Goal: Task Accomplishment & Management: Complete application form

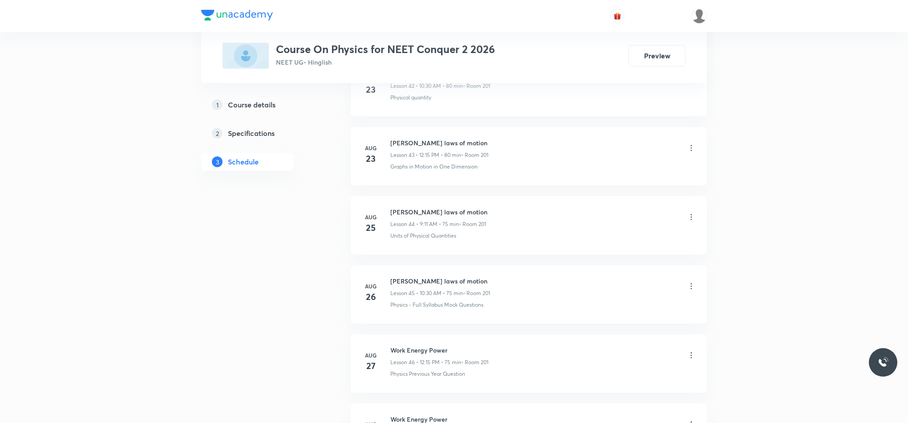
scroll to position [3754, 0]
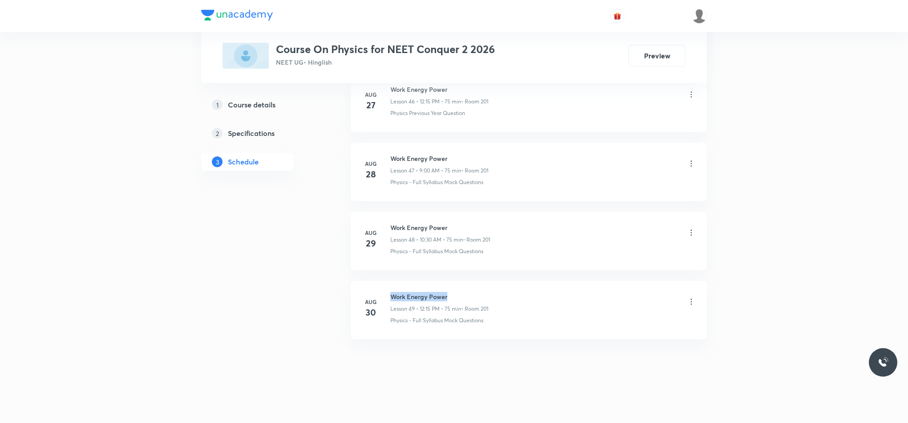
drag, startPoint x: 392, startPoint y: 294, endPoint x: 488, endPoint y: 280, distance: 96.8
click at [486, 281] on li "[DATE] Work Energy Power Lesson 49 • 12:15 PM • 75 min • Room 201 Physics - Ful…" at bounding box center [529, 310] width 356 height 58
copy h6 "Work Energy Power"
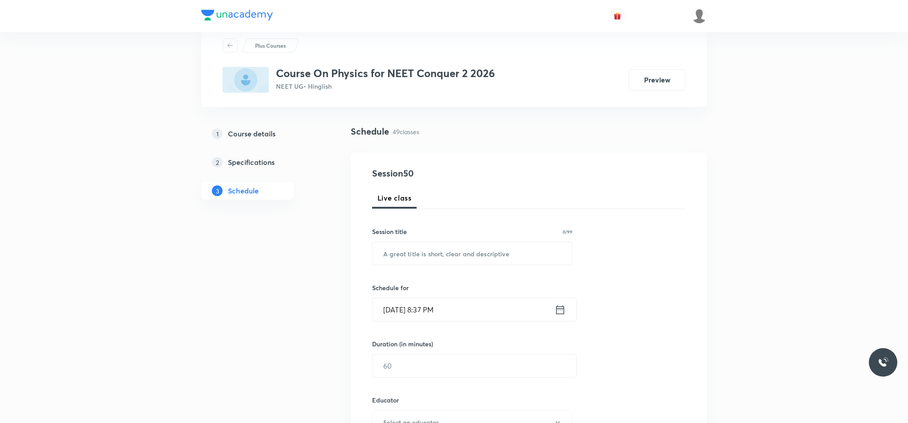
scroll to position [0, 0]
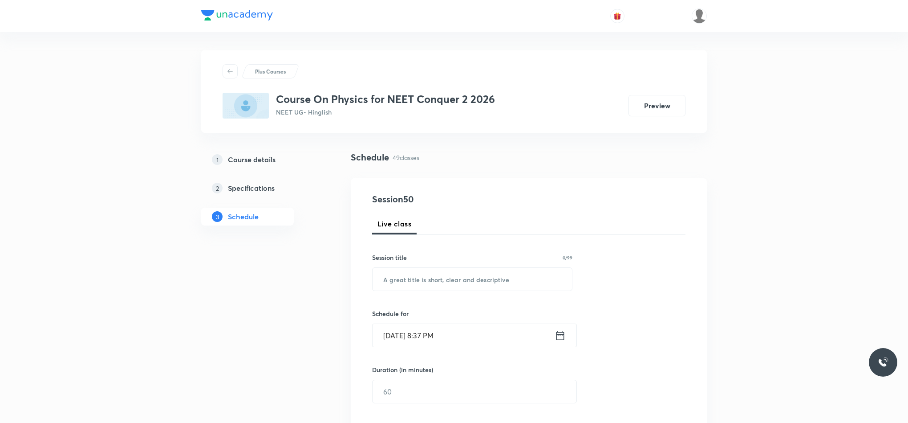
click at [457, 293] on div "Session 50 Live class Session title 0/99 ​ Schedule for [DATE] 8:37 PM ​ Durati…" at bounding box center [528, 429] width 313 height 475
click at [462, 282] on input "text" at bounding box center [472, 279] width 199 height 23
paste input "Work Energy Power"
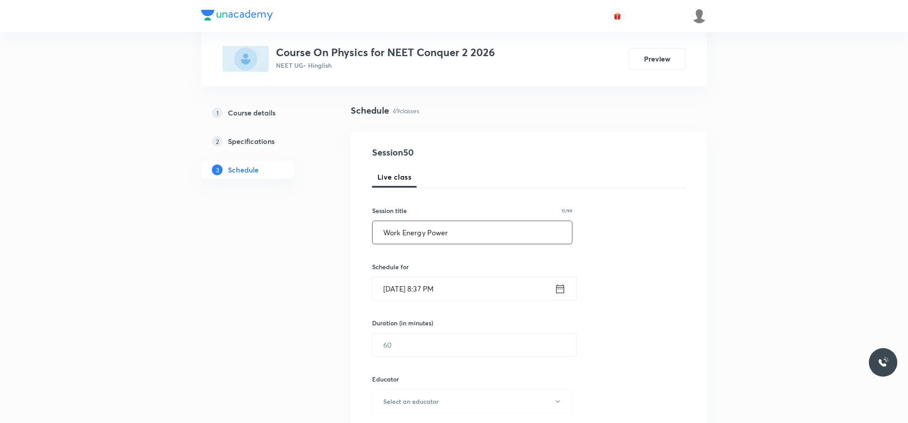
scroll to position [134, 0]
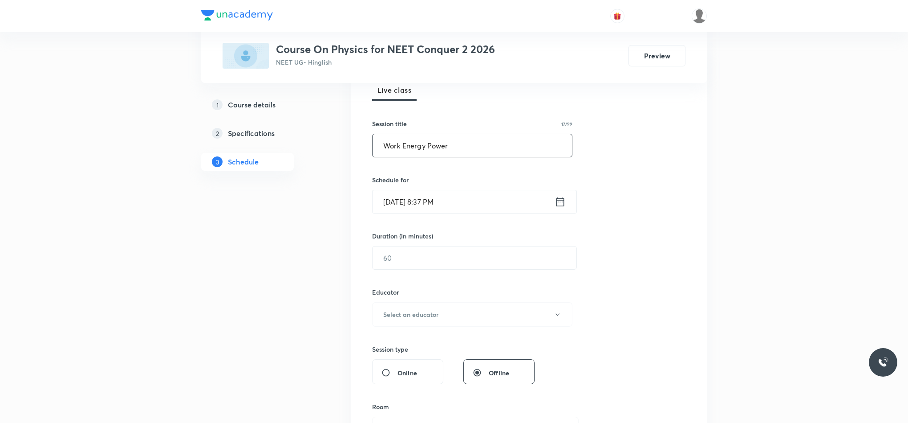
type input "Work Energy Power"
click at [558, 202] on icon at bounding box center [560, 201] width 11 height 12
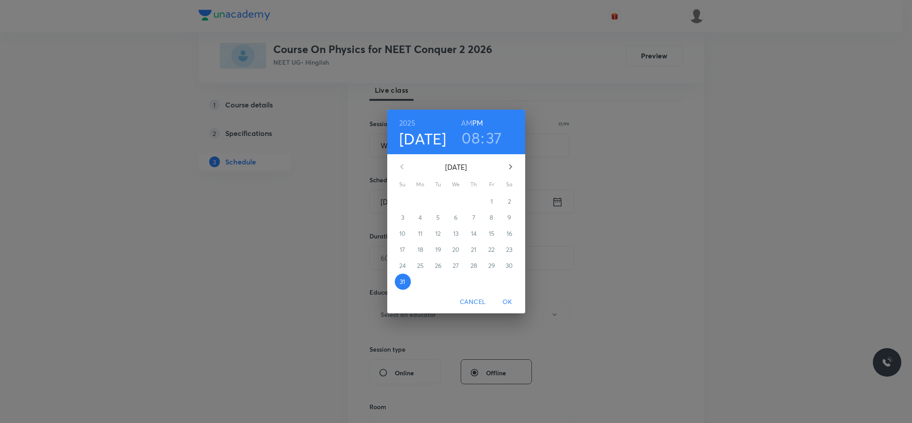
click at [517, 170] on button "button" at bounding box center [510, 166] width 21 height 21
click at [421, 200] on span "1" at bounding box center [421, 201] width 16 height 9
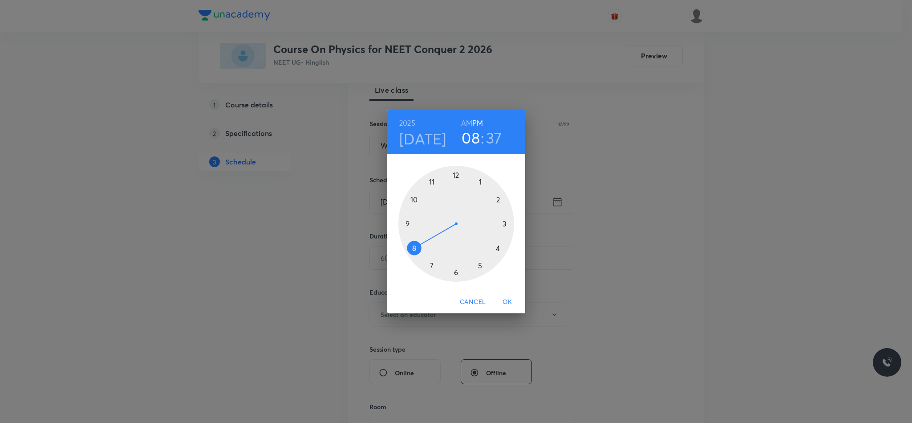
click at [409, 222] on div at bounding box center [457, 224] width 116 height 116
click at [457, 175] on div at bounding box center [457, 224] width 116 height 116
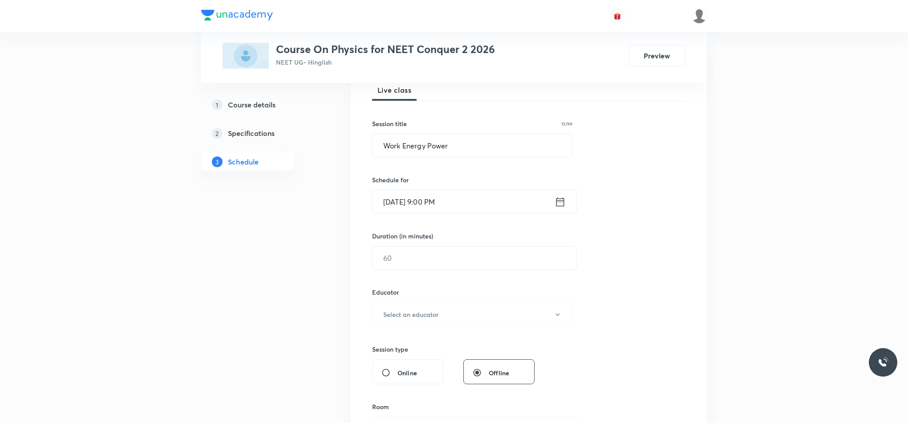
click at [568, 206] on div "[DATE] 9:00 PM ​" at bounding box center [474, 202] width 205 height 24
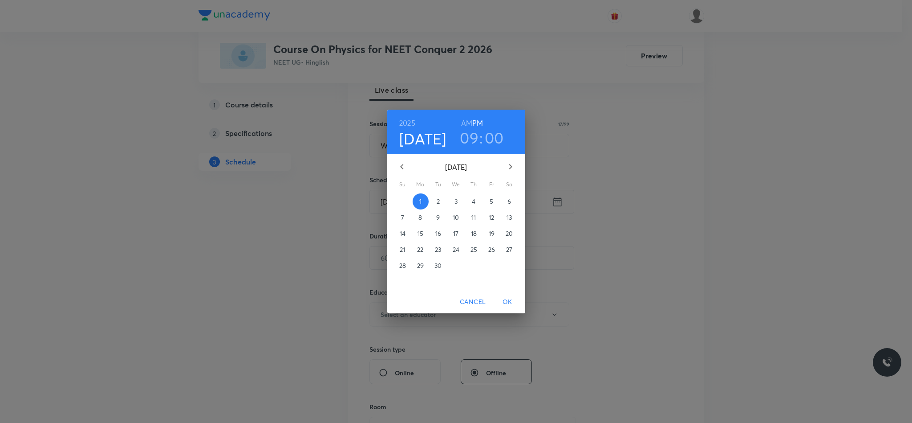
click at [464, 118] on h6 "AM" at bounding box center [466, 123] width 11 height 12
click at [509, 302] on span "OK" at bounding box center [507, 301] width 21 height 11
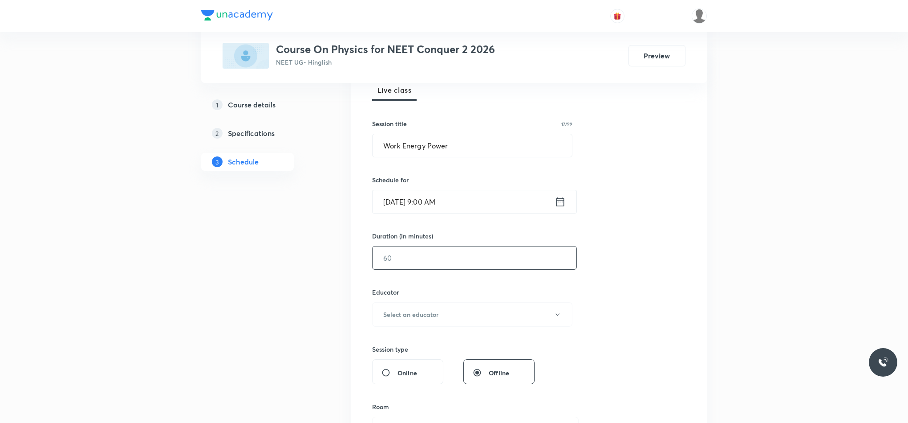
click at [402, 261] on input "text" at bounding box center [475, 257] width 204 height 23
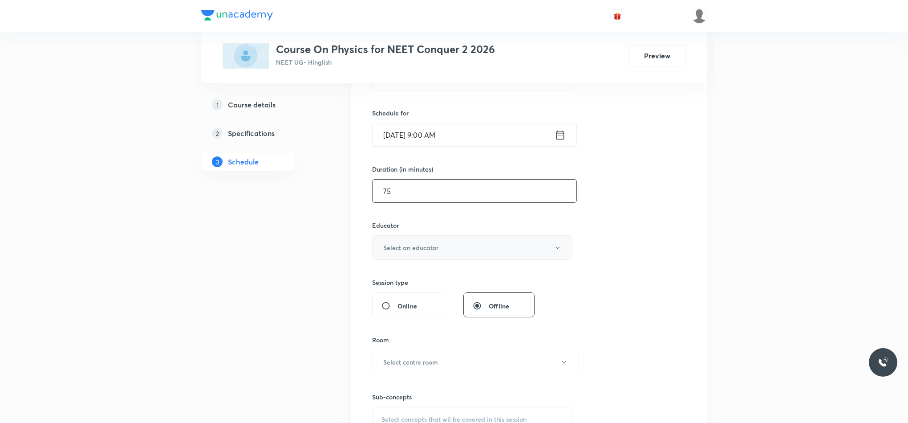
type input "75"
click at [402, 241] on button "Select an educator" at bounding box center [472, 247] width 200 height 24
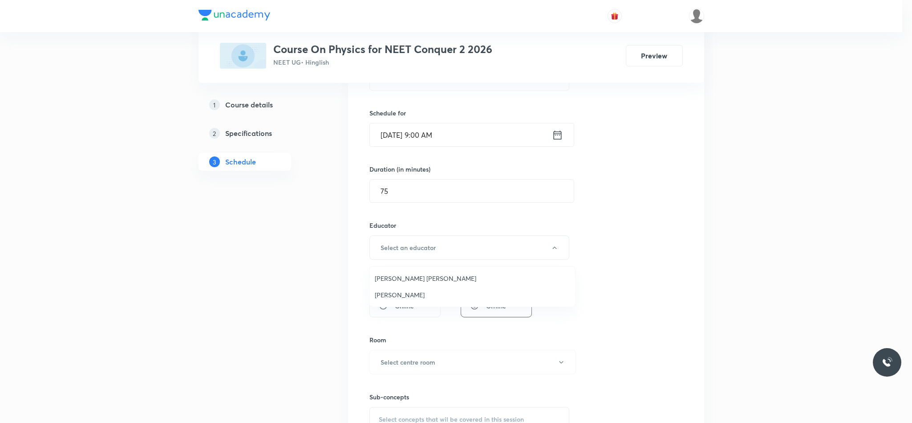
click at [396, 297] on span "Abhay Mishra" at bounding box center [472, 294] width 195 height 9
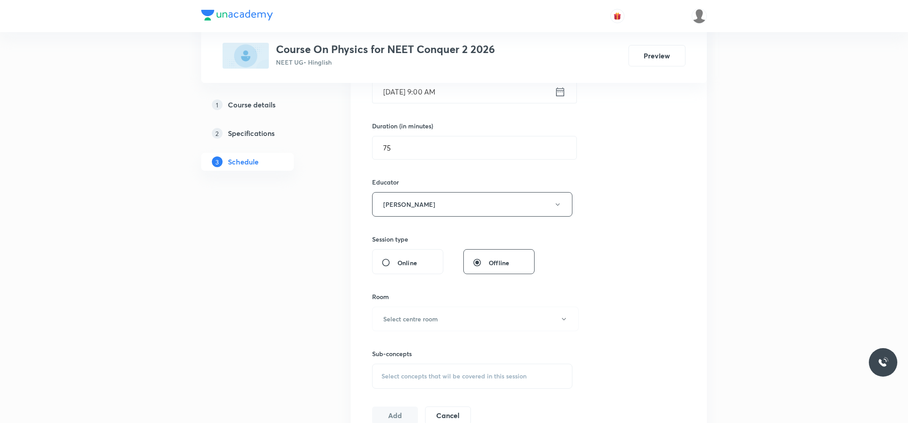
scroll to position [267, 0]
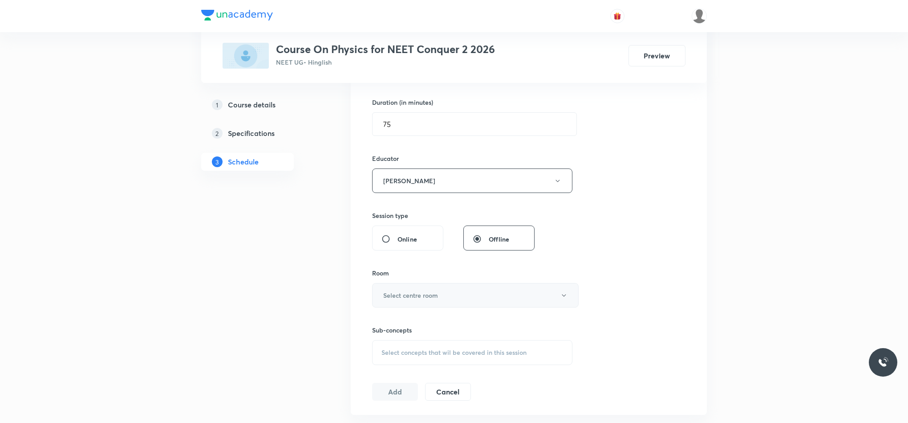
click at [397, 296] on h6 "Select centre room" at bounding box center [410, 294] width 55 height 9
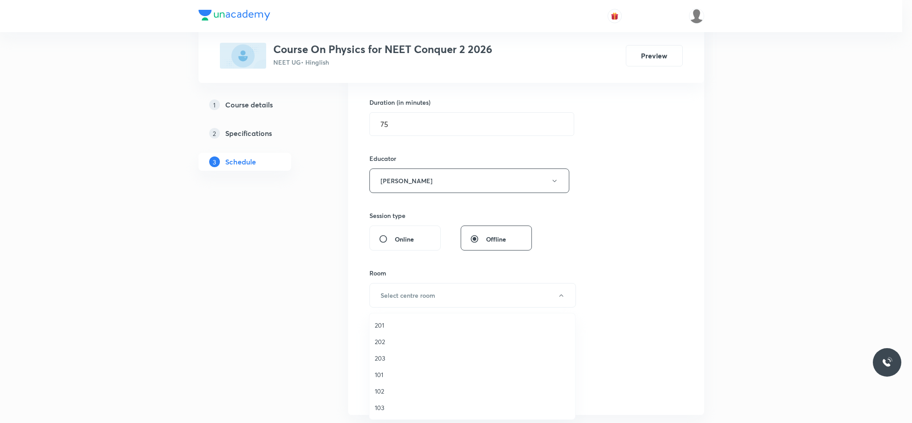
click at [389, 328] on span "201" at bounding box center [472, 324] width 195 height 9
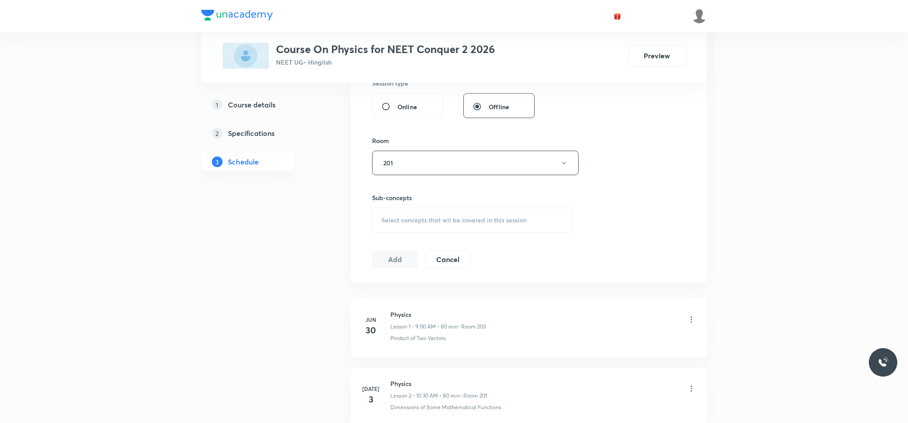
scroll to position [401, 0]
click at [403, 219] on span "Select concepts that wil be covered in this session" at bounding box center [454, 218] width 145 height 7
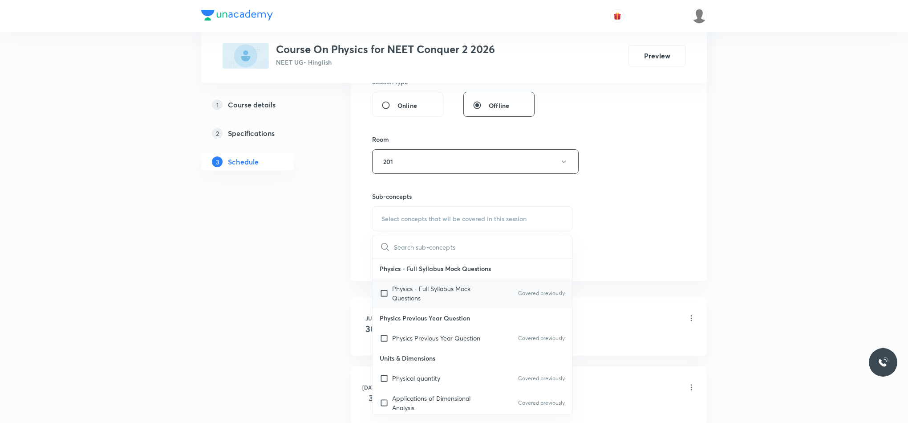
click at [470, 293] on p "Physics - Full Syllabus Mock Questions" at bounding box center [437, 293] width 90 height 19
checkbox input "true"
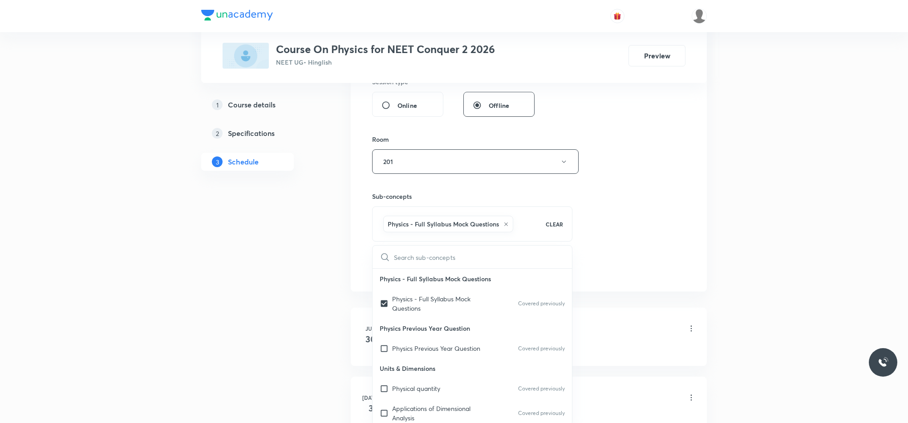
click at [699, 227] on div "Session 50 Live class Session title 17/99 Work Energy Power ​ Schedule for Sep …" at bounding box center [529, 34] width 356 height 514
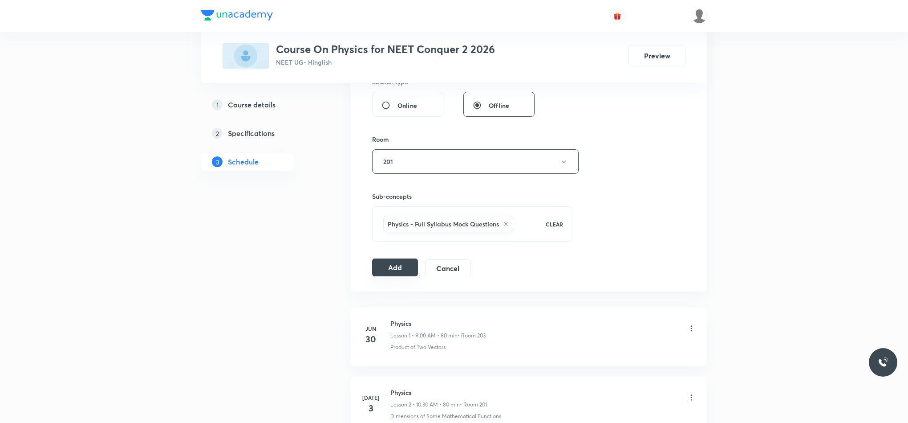
click at [381, 270] on button "Add" at bounding box center [395, 267] width 46 height 18
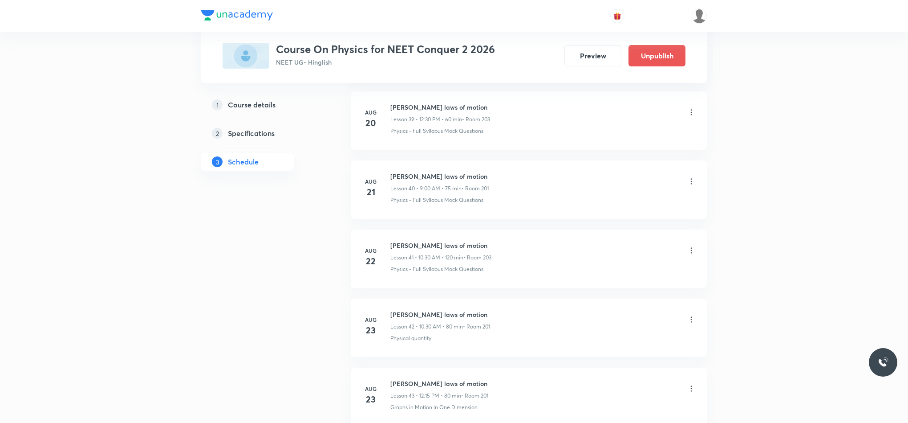
scroll to position [3355, 0]
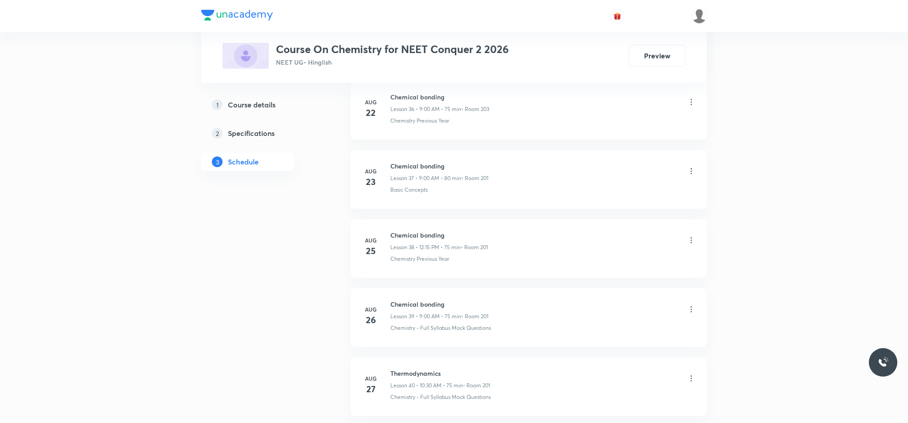
scroll to position [3280, 0]
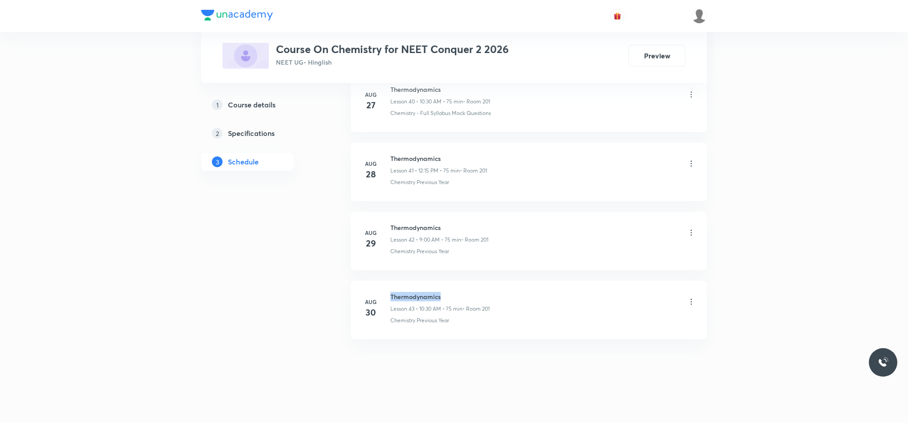
drag, startPoint x: 390, startPoint y: 293, endPoint x: 562, endPoint y: 281, distance: 171.9
click at [562, 281] on li "Aug 30 Thermodynamics Lesson 43 • 10:30 AM • 75 min • Room 201 Chemistry Previo…" at bounding box center [529, 310] width 356 height 58
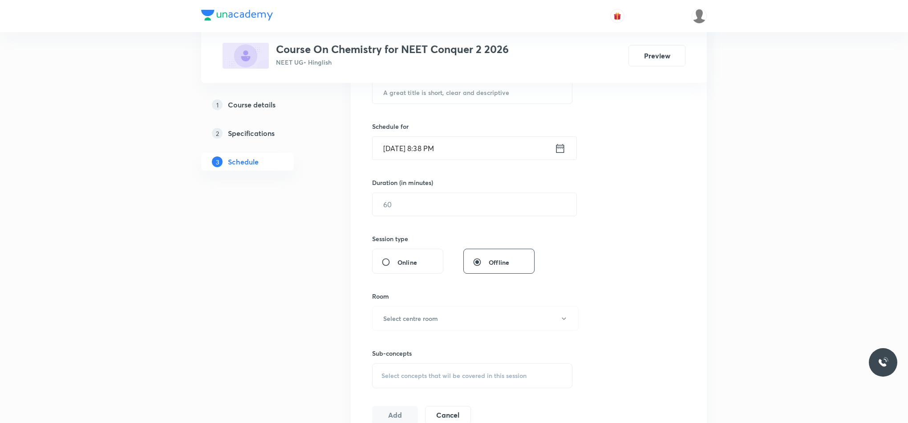
scroll to position [0, 0]
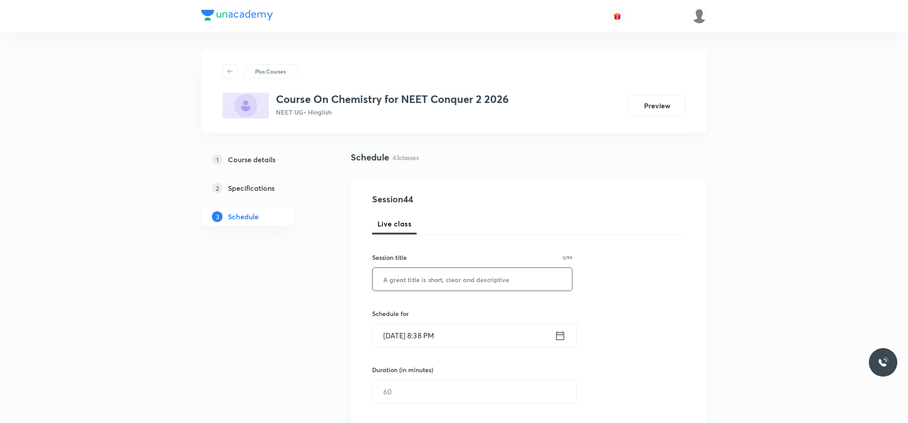
click at [487, 281] on input "text" at bounding box center [472, 279] width 199 height 23
paste input "Thermodynamics"
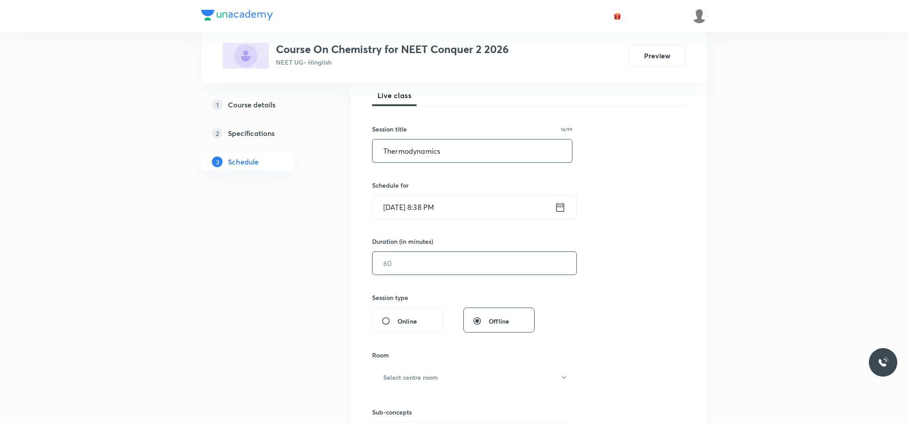
scroll to position [134, 0]
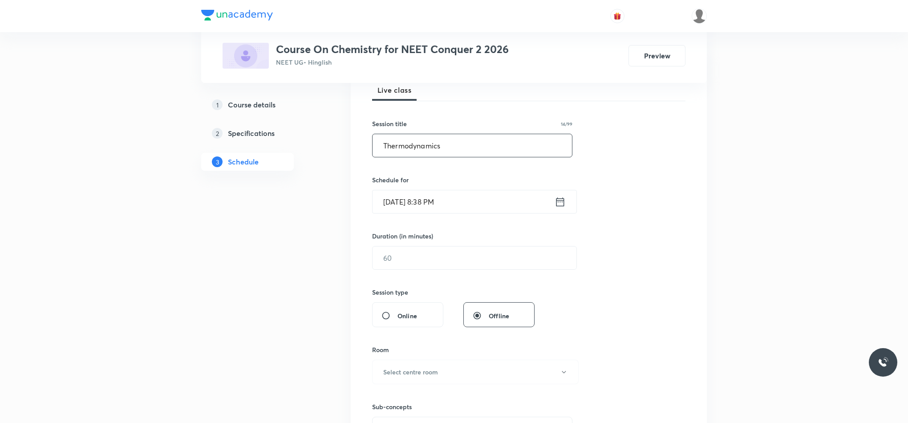
type input "Thermodynamics"
click at [548, 206] on input "Aug 31, 2025, 8:38 PM" at bounding box center [464, 201] width 182 height 23
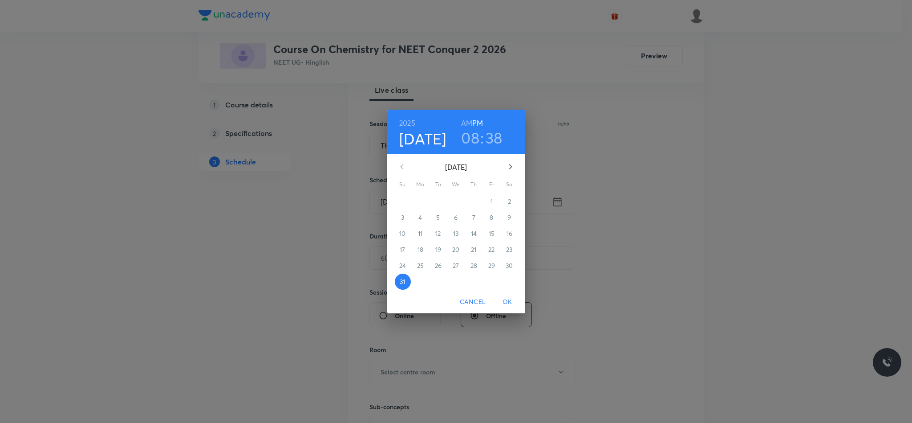
click at [509, 170] on icon "button" at bounding box center [510, 166] width 11 height 11
click at [427, 203] on span "1" at bounding box center [421, 201] width 16 height 9
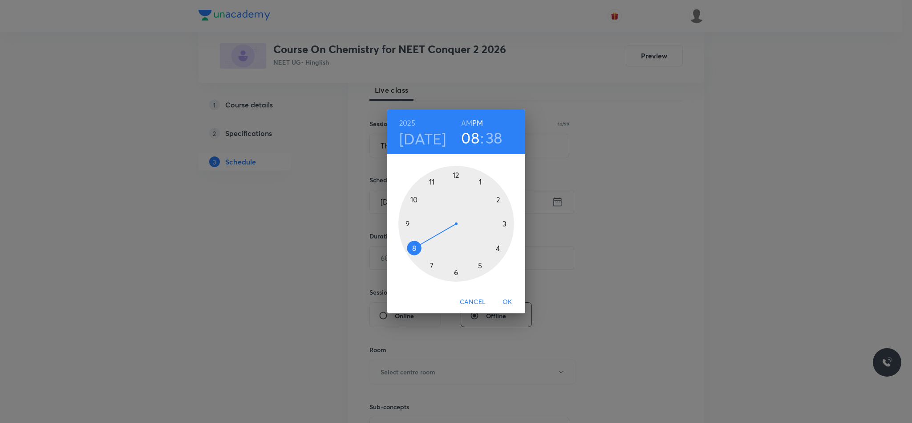
click at [456, 176] on div at bounding box center [457, 224] width 116 height 116
click at [505, 226] on div at bounding box center [457, 224] width 116 height 116
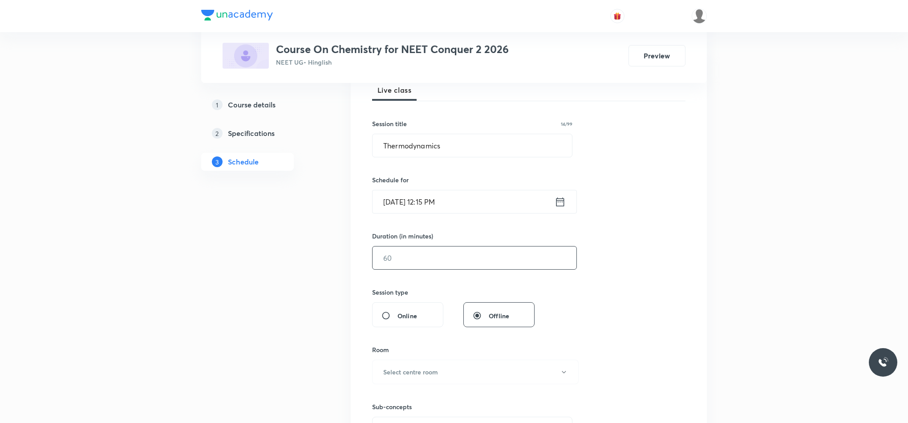
click at [452, 263] on input "text" at bounding box center [475, 257] width 204 height 23
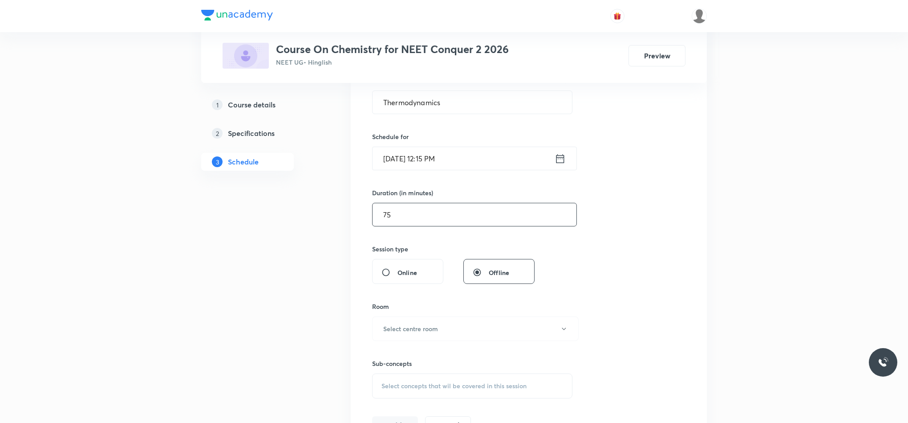
scroll to position [200, 0]
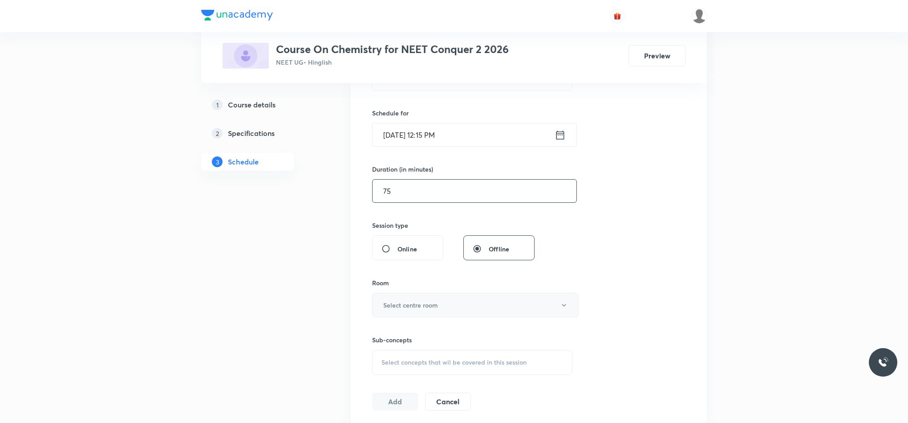
type input "75"
click at [437, 302] on h6 "Select centre room" at bounding box center [410, 304] width 55 height 9
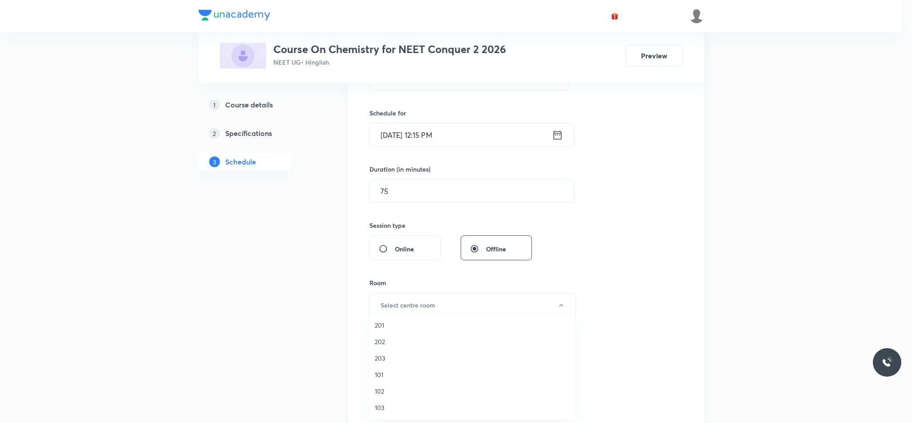
click at [409, 326] on span "201" at bounding box center [472, 324] width 195 height 9
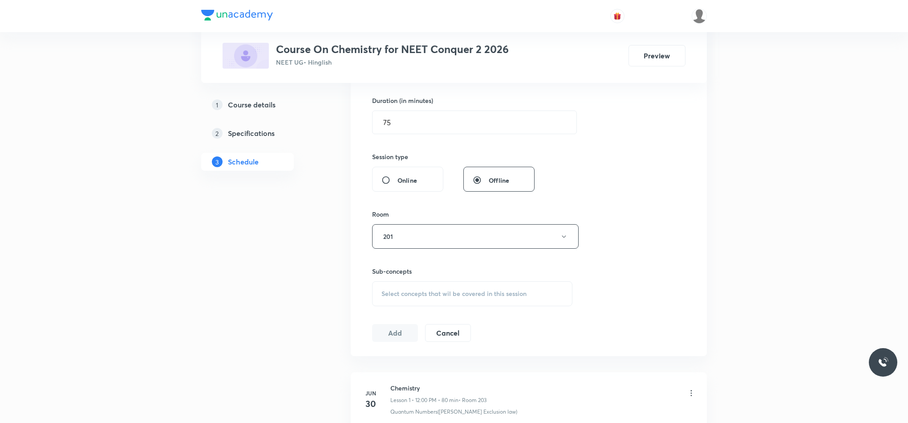
scroll to position [334, 0]
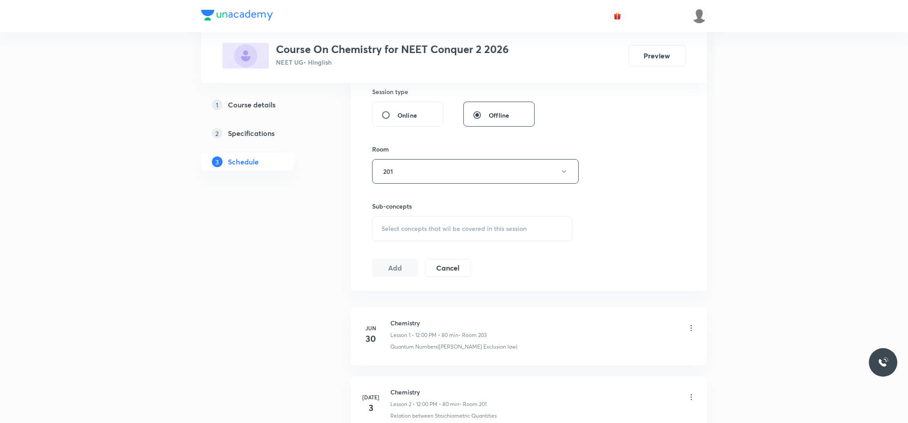
click at [402, 236] on div "Select concepts that wil be covered in this session" at bounding box center [472, 228] width 200 height 25
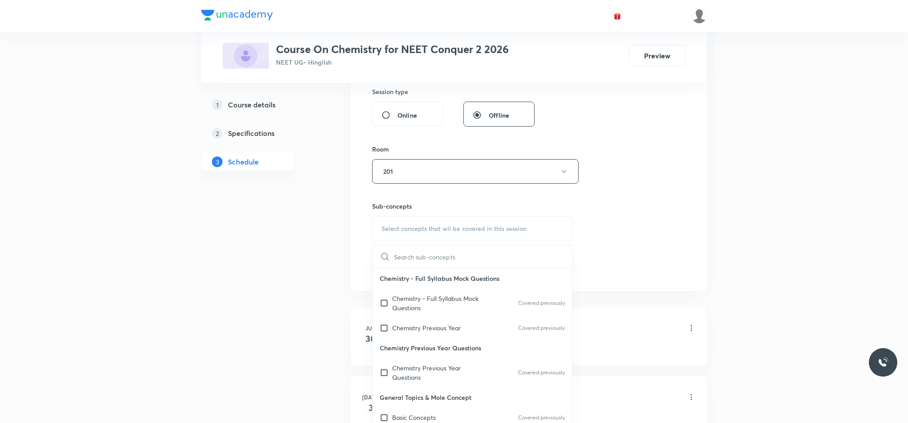
click at [491, 301] on div "Chemistry - Full Syllabus Mock Questions Covered previously" at bounding box center [472, 302] width 199 height 29
checkbox input "true"
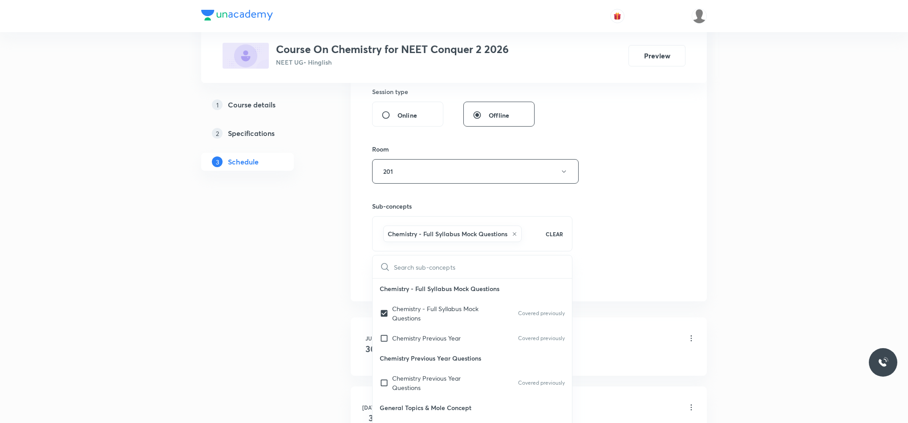
click at [661, 249] on div "Session 44 Live class Session title 14/99 Thermodynamics ​ Schedule for Sep 1, …" at bounding box center [528, 72] width 313 height 428
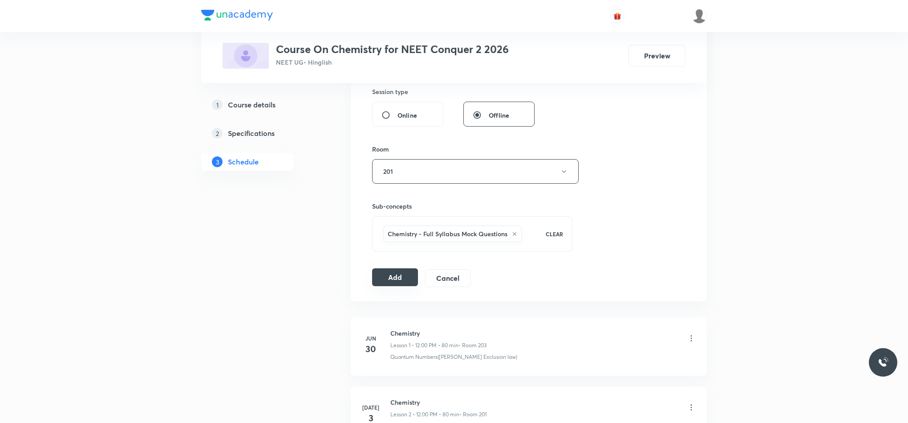
click at [383, 280] on button "Add" at bounding box center [395, 277] width 46 height 18
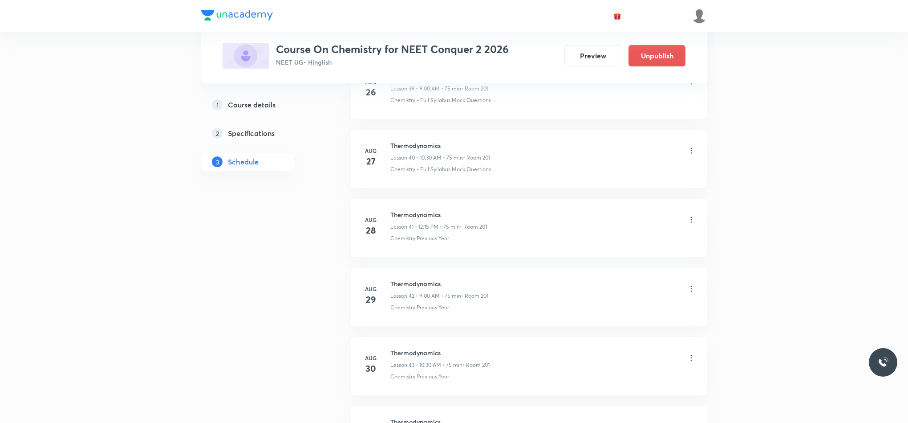
scroll to position [2938, 0]
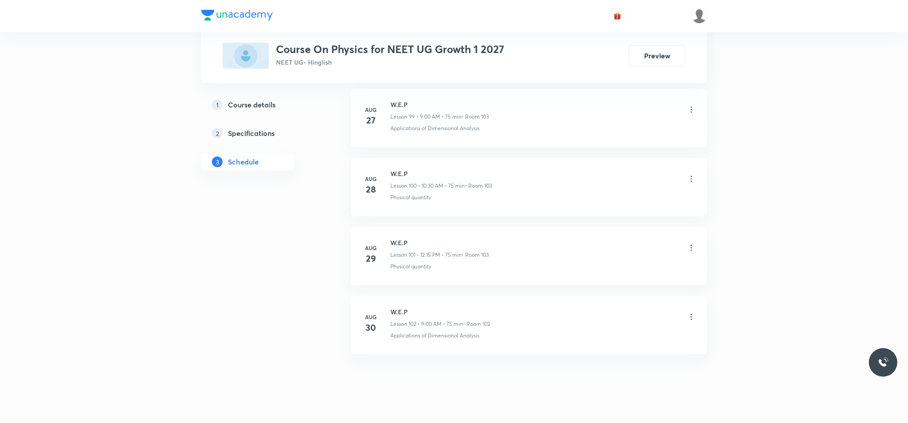
scroll to position [7435, 0]
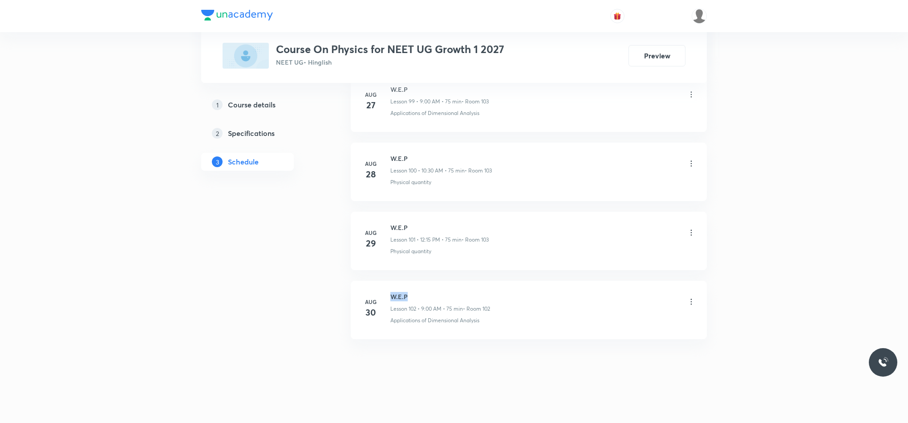
drag, startPoint x: 390, startPoint y: 294, endPoint x: 414, endPoint y: 293, distance: 24.1
click at [414, 293] on h6 "W.E.P" at bounding box center [441, 296] width 100 height 9
copy h6 "W.E.P"
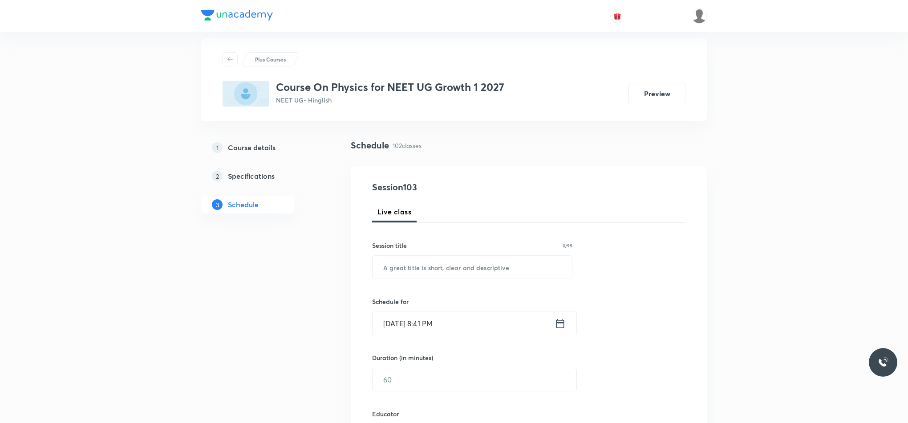
scroll to position [0, 0]
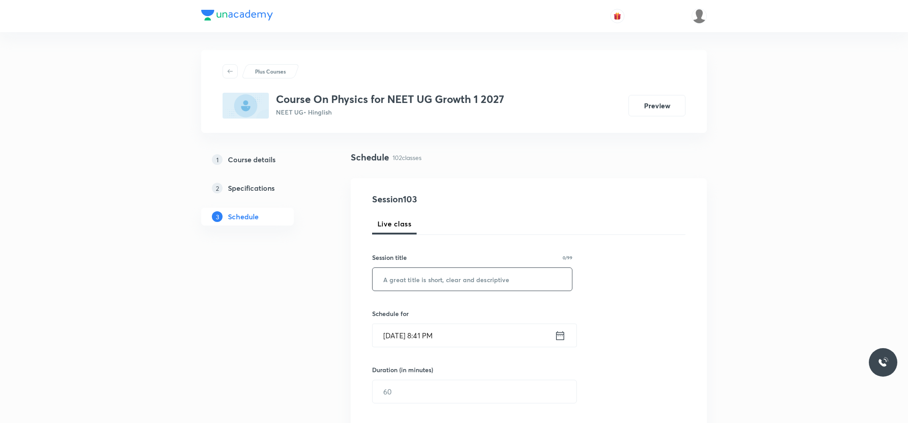
click at [439, 276] on input "text" at bounding box center [472, 279] width 199 height 23
paste input "W.E.P"
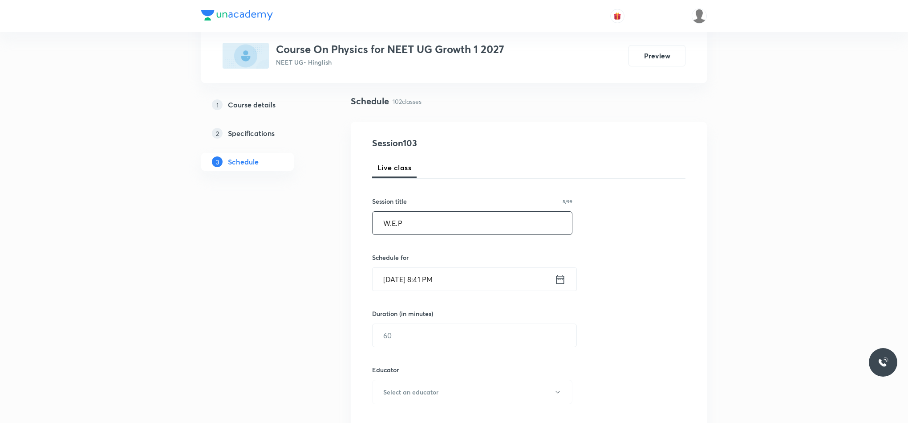
scroll to position [134, 0]
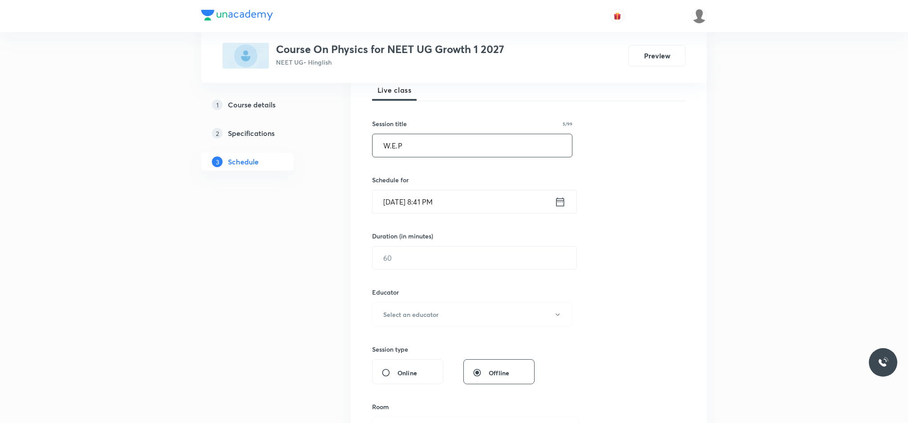
type input "W.E.P"
click at [559, 193] on div "Aug 31, 2025, 8:41 PM ​" at bounding box center [474, 202] width 205 height 24
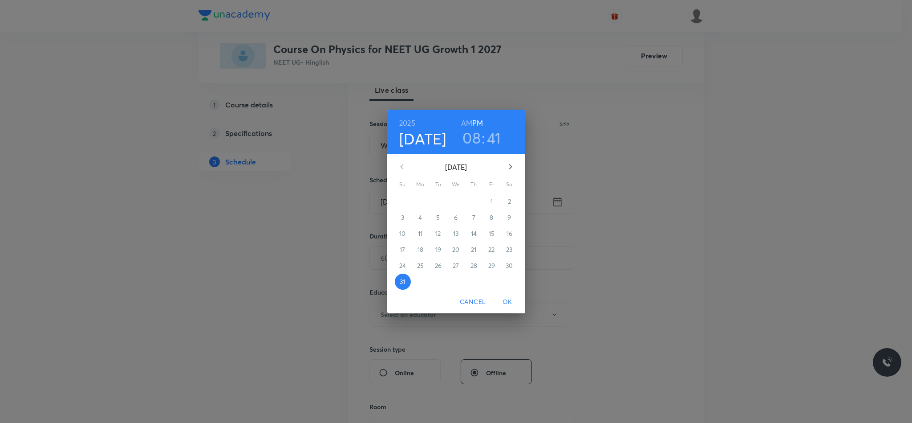
click at [504, 165] on button "button" at bounding box center [510, 166] width 21 height 21
click at [425, 204] on span "1" at bounding box center [421, 201] width 16 height 9
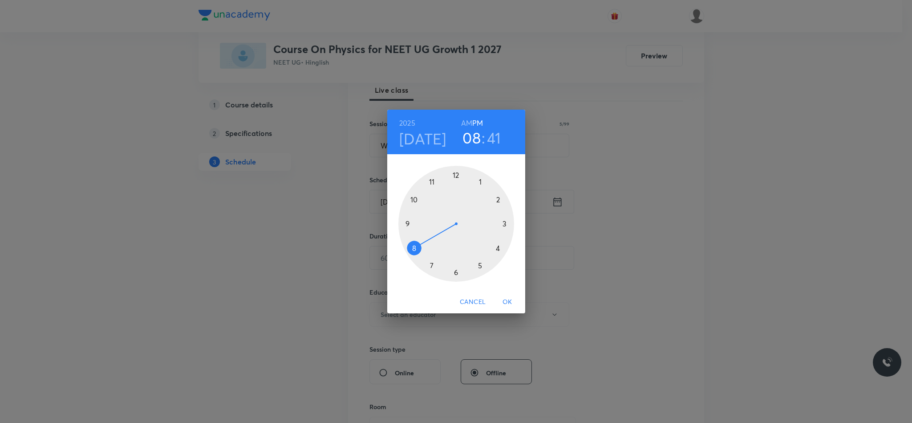
click at [415, 198] on div at bounding box center [457, 224] width 116 height 116
click at [456, 272] on div at bounding box center [457, 224] width 116 height 116
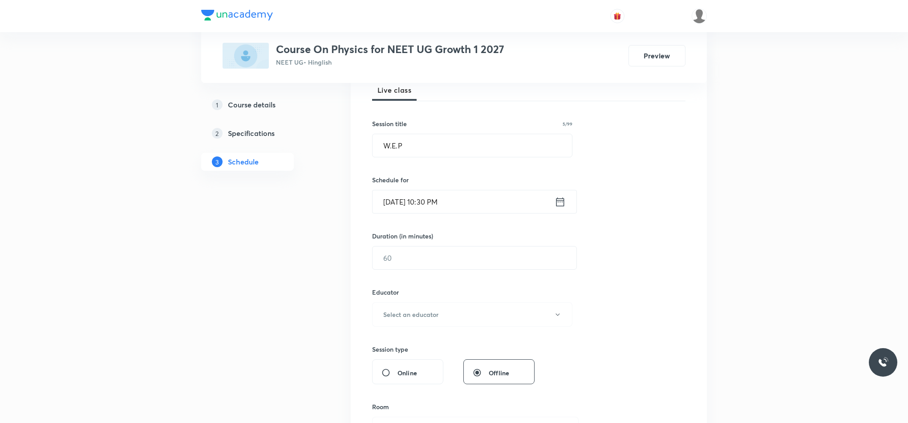
click at [558, 202] on icon at bounding box center [560, 201] width 11 height 12
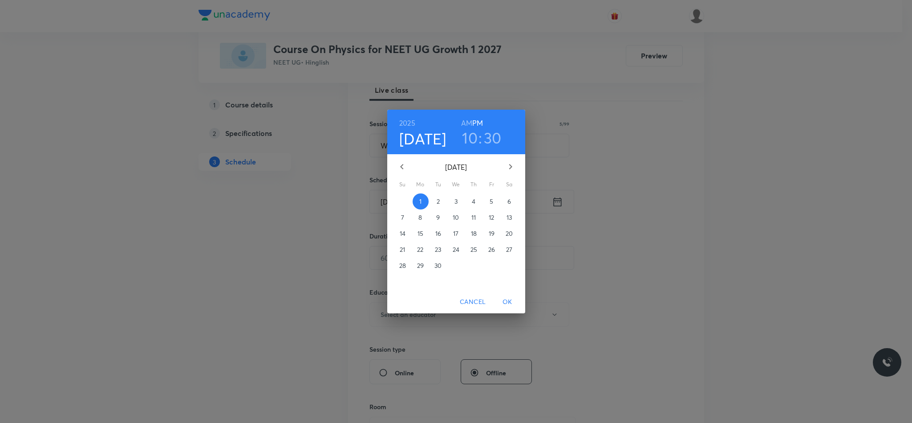
click at [464, 121] on h6 "AM" at bounding box center [466, 123] width 11 height 12
click at [505, 303] on span "OK" at bounding box center [507, 301] width 21 height 11
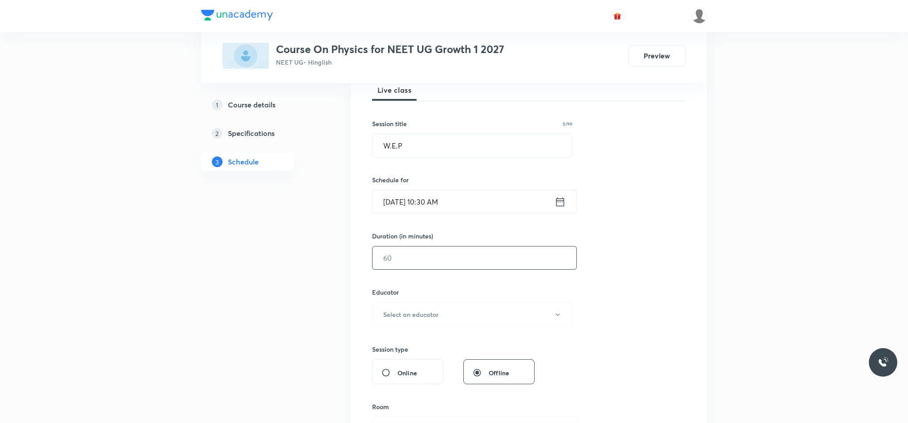
click at [461, 266] on input "text" at bounding box center [475, 257] width 204 height 23
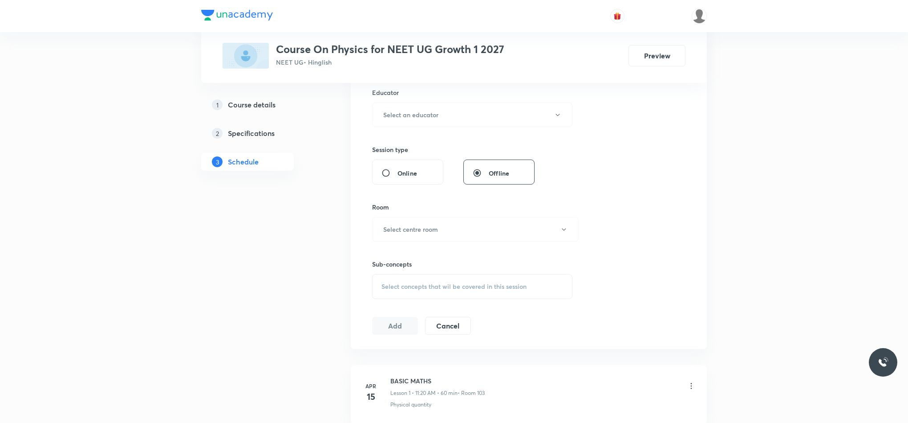
scroll to position [334, 0]
type input "75"
click at [404, 111] on h6 "Select an educator" at bounding box center [410, 113] width 55 height 9
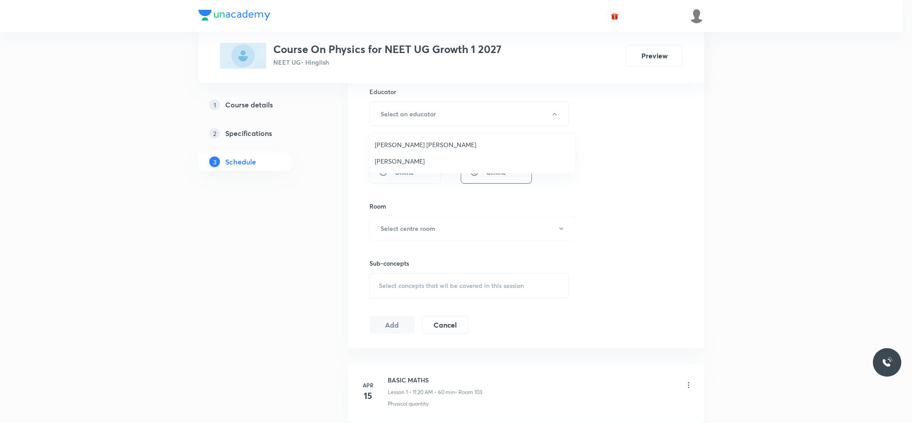
click at [399, 145] on span "[PERSON_NAME] [PERSON_NAME]" at bounding box center [472, 144] width 195 height 9
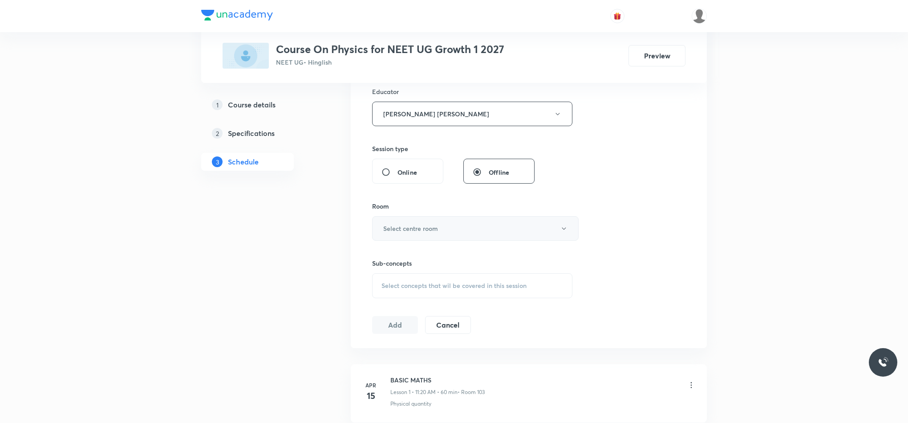
click at [397, 239] on button "Select centre room" at bounding box center [475, 228] width 207 height 24
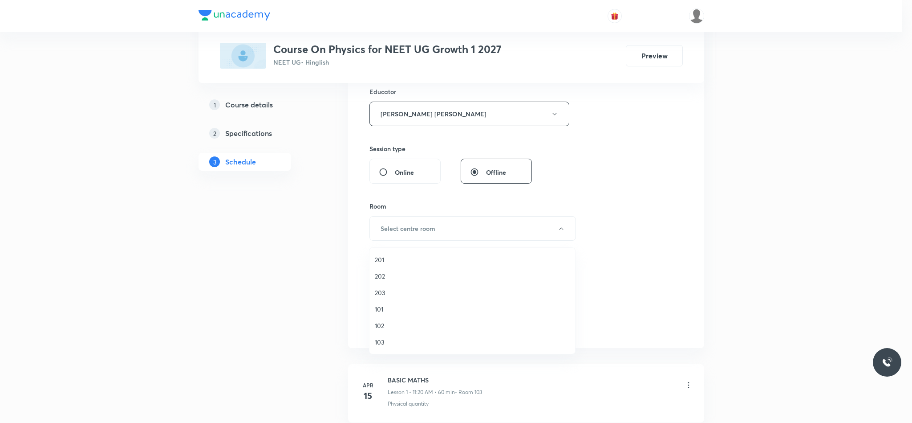
click at [381, 342] on span "103" at bounding box center [472, 341] width 195 height 9
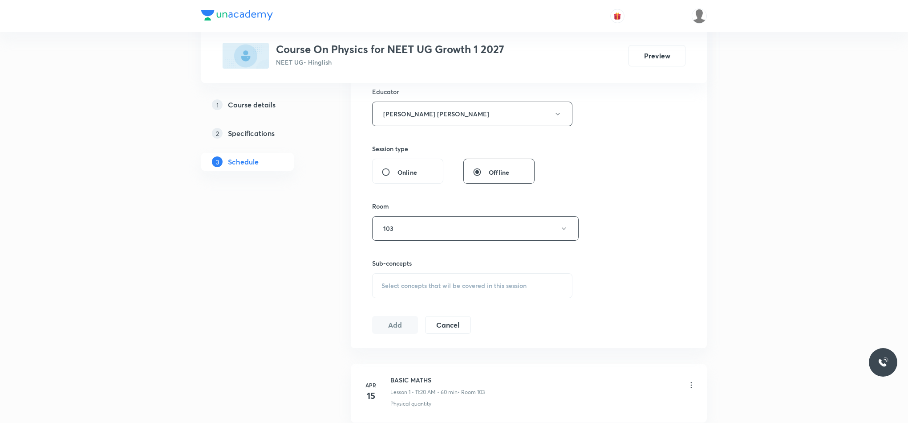
click at [390, 285] on span "Select concepts that wil be covered in this session" at bounding box center [454, 285] width 145 height 7
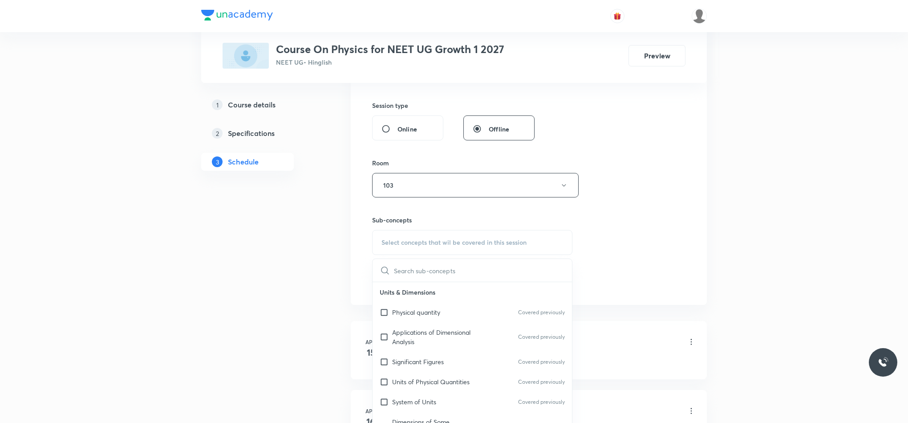
scroll to position [401, 0]
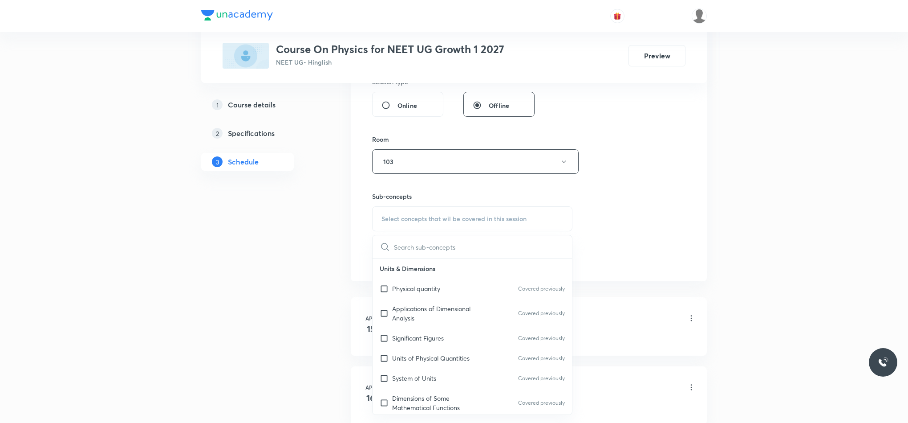
drag, startPoint x: 492, startPoint y: 301, endPoint x: 536, endPoint y: 274, distance: 51.9
click at [492, 302] on div "Applications of Dimensional Analysis Covered previously" at bounding box center [472, 312] width 199 height 29
checkbox input "true"
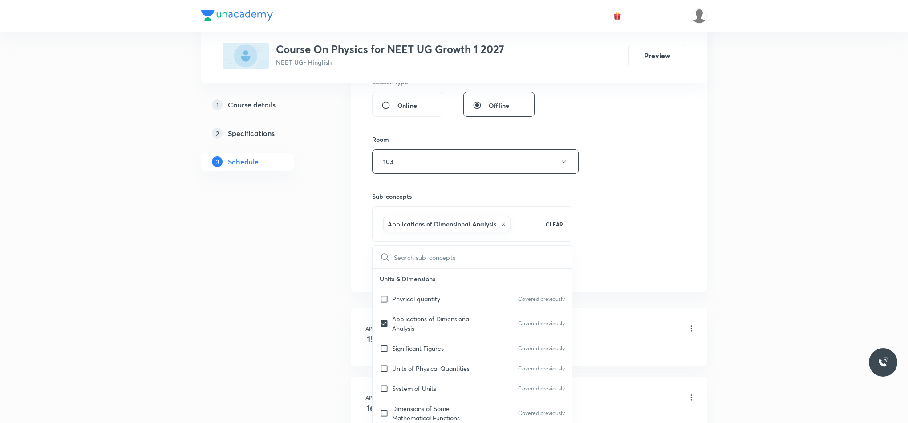
click at [608, 232] on div "Session 103 Live class Session title 5/99 W.E.P ​ Schedule for Sep 1, 2025, 10:…" at bounding box center [528, 34] width 313 height 485
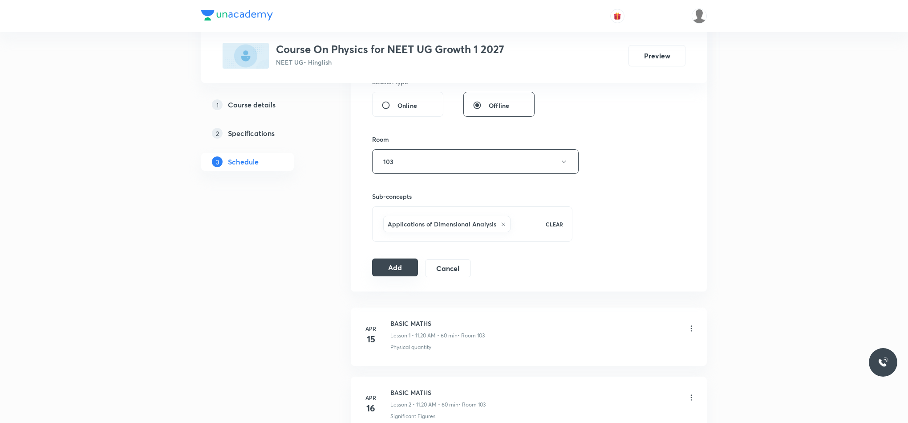
click at [389, 276] on button "Add" at bounding box center [395, 267] width 46 height 18
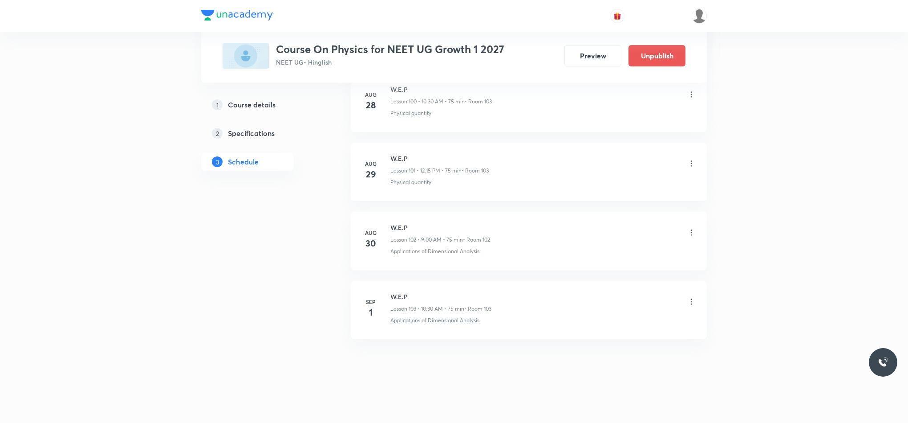
scroll to position [7036, 0]
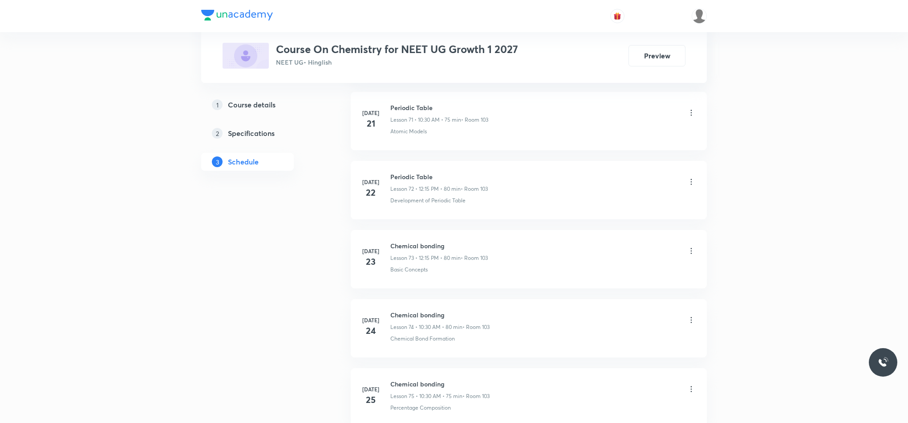
scroll to position [7504, 0]
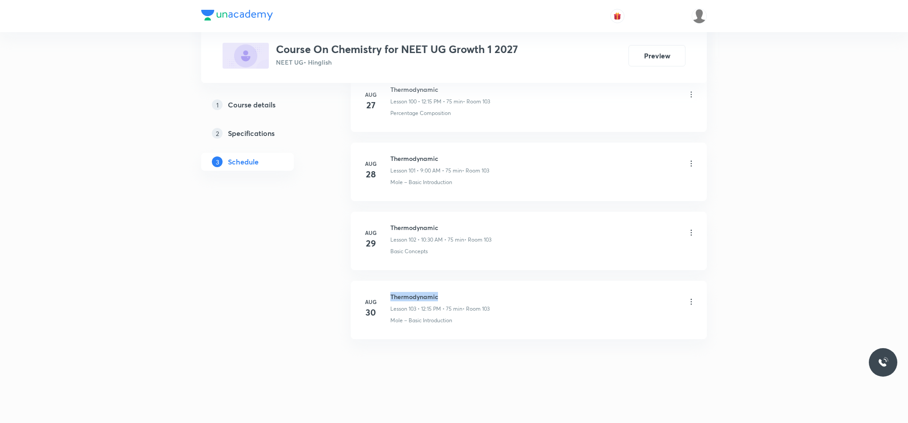
drag, startPoint x: 389, startPoint y: 294, endPoint x: 472, endPoint y: 287, distance: 83.1
click at [472, 281] on li "Aug 30 Thermodynamic Lesson 103 • 12:15 PM • 75 min • Room 103 Mole – Basic Int…" at bounding box center [529, 310] width 356 height 58
copy h6 "Thermodynamic"
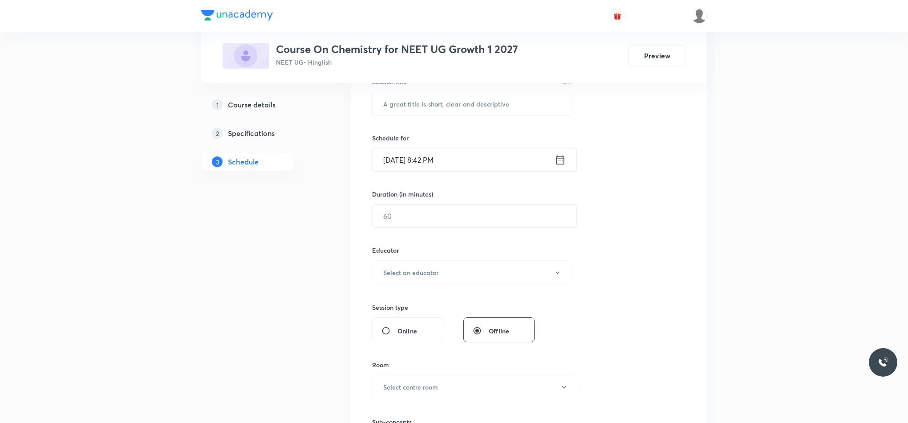
scroll to position [0, 0]
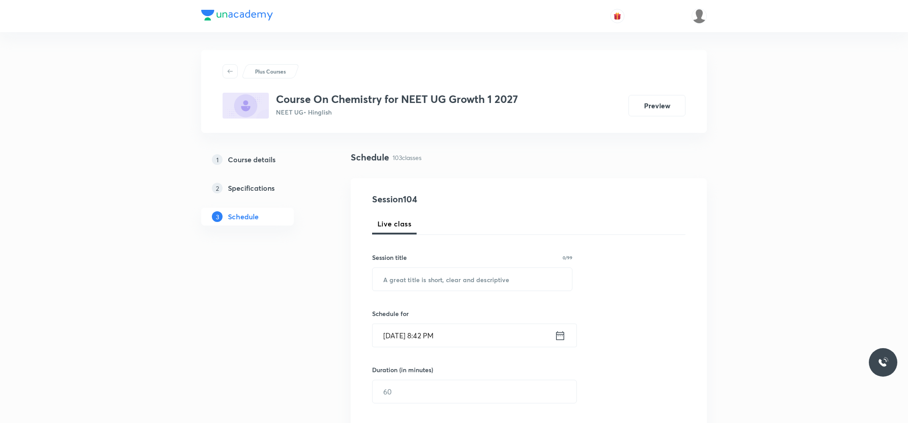
click at [453, 281] on div "Session 104 Live class Session title 0/99 ​ Schedule for Aug 31, 2025, 8:42 PM …" at bounding box center [528, 429] width 313 height 475
click at [453, 279] on input "text" at bounding box center [472, 279] width 199 height 23
paste input "Thermodynamic"
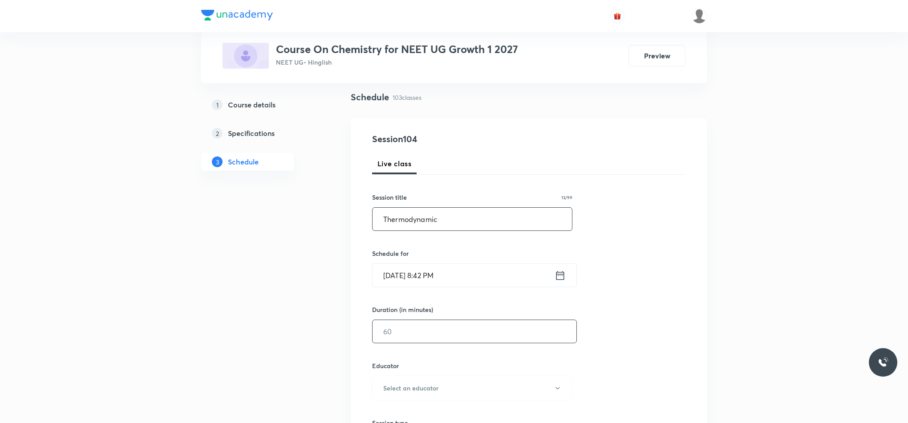
scroll to position [134, 0]
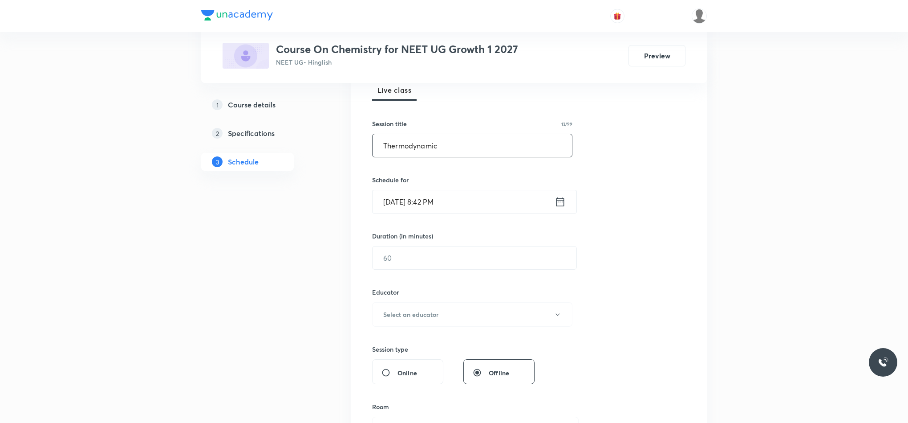
type input "Thermodynamic"
click at [558, 203] on icon at bounding box center [560, 201] width 11 height 12
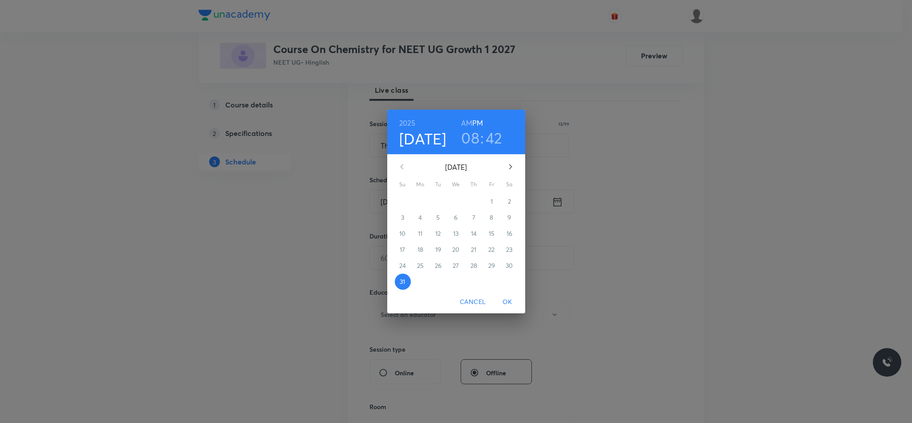
click at [506, 160] on button "button" at bounding box center [510, 166] width 21 height 21
click at [419, 204] on p "1" at bounding box center [420, 201] width 2 height 9
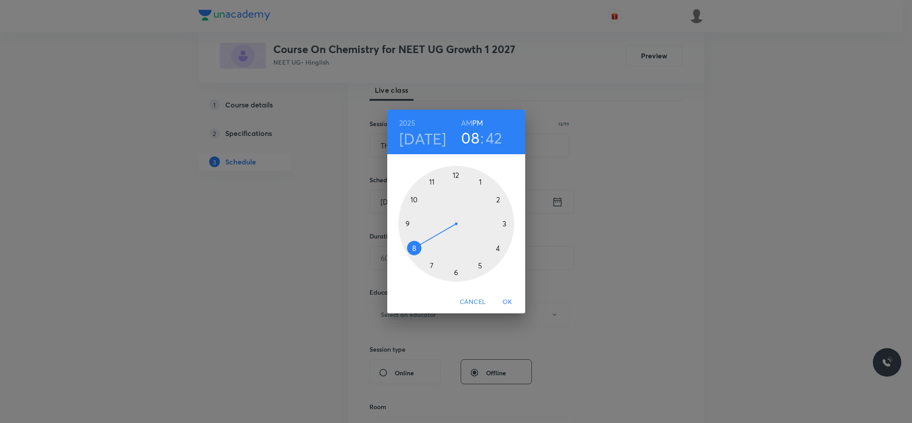
click at [409, 222] on div at bounding box center [457, 224] width 116 height 116
click at [455, 178] on div at bounding box center [457, 224] width 116 height 116
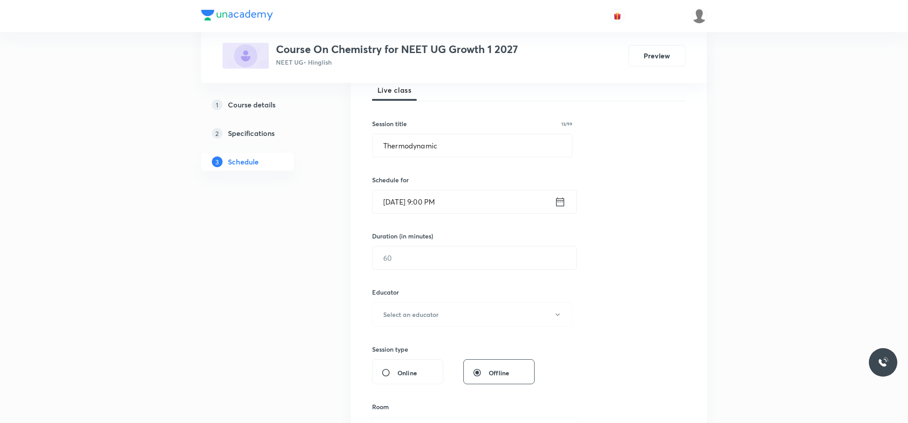
click at [558, 206] on icon at bounding box center [561, 201] width 8 height 9
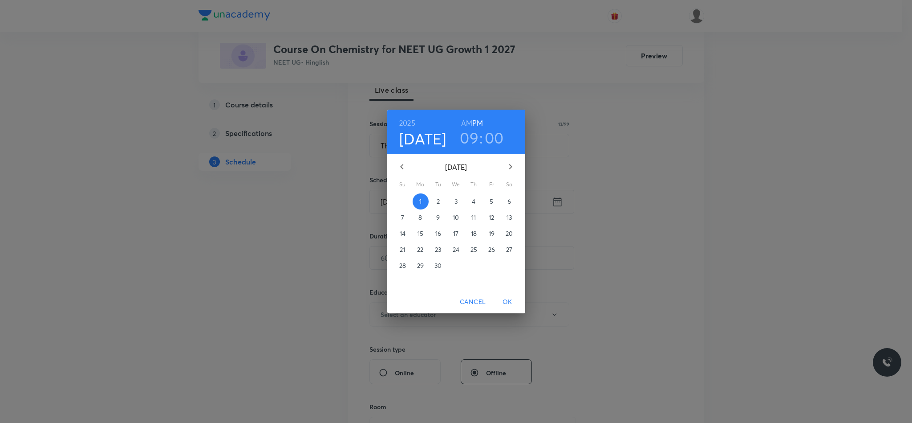
click at [464, 118] on h6 "AM" at bounding box center [466, 123] width 11 height 12
click at [511, 281] on button "OK" at bounding box center [507, 301] width 28 height 16
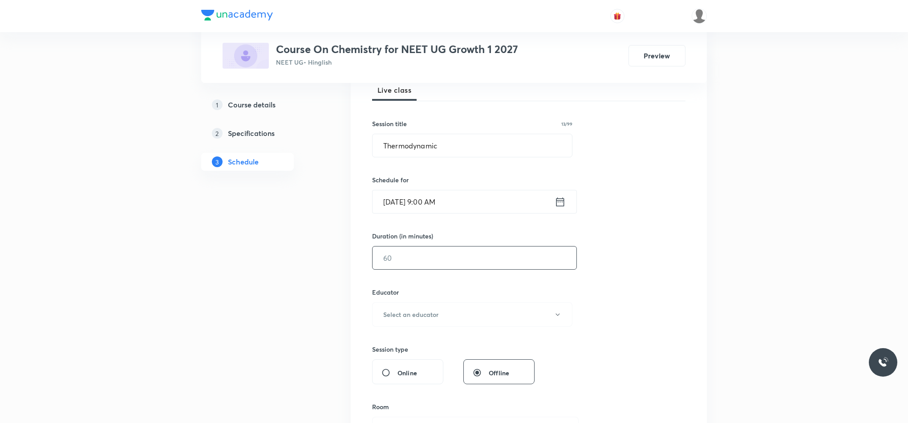
click at [425, 263] on input "text" at bounding box center [475, 257] width 204 height 23
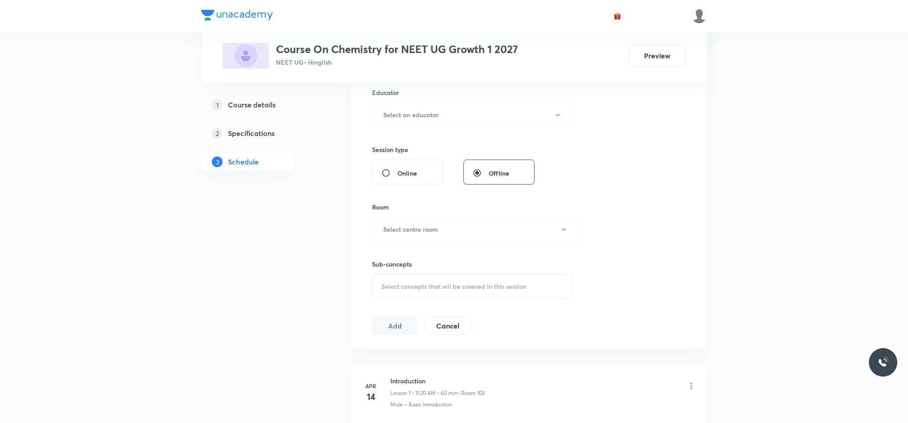
scroll to position [334, 0]
type input "75"
click at [405, 120] on button "Select an educator" at bounding box center [472, 114] width 200 height 24
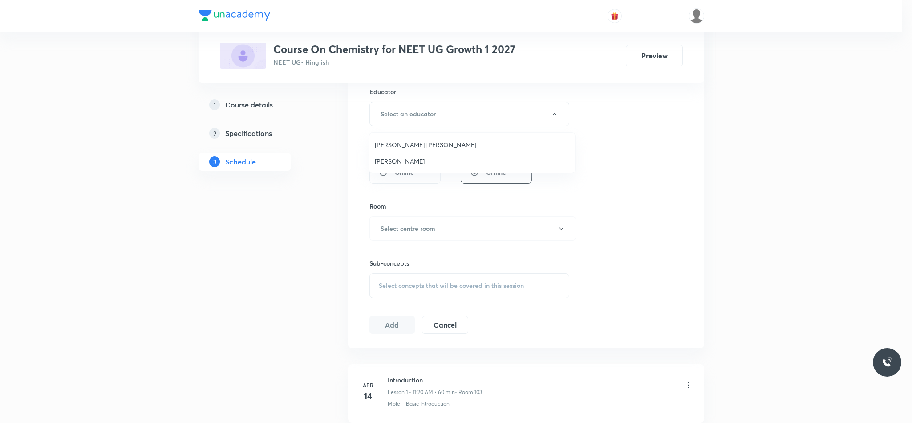
click at [406, 146] on span "Vikash Kumar Maury" at bounding box center [472, 144] width 195 height 9
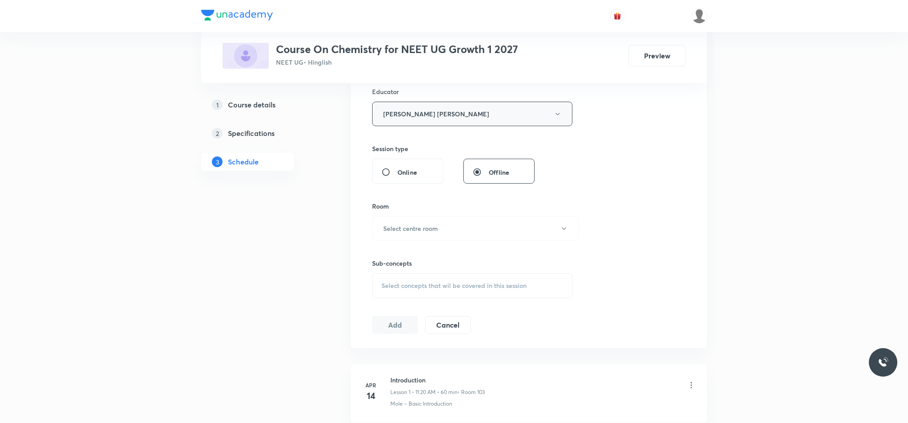
click at [403, 123] on button "Vikash Kumar Maury" at bounding box center [472, 114] width 200 height 24
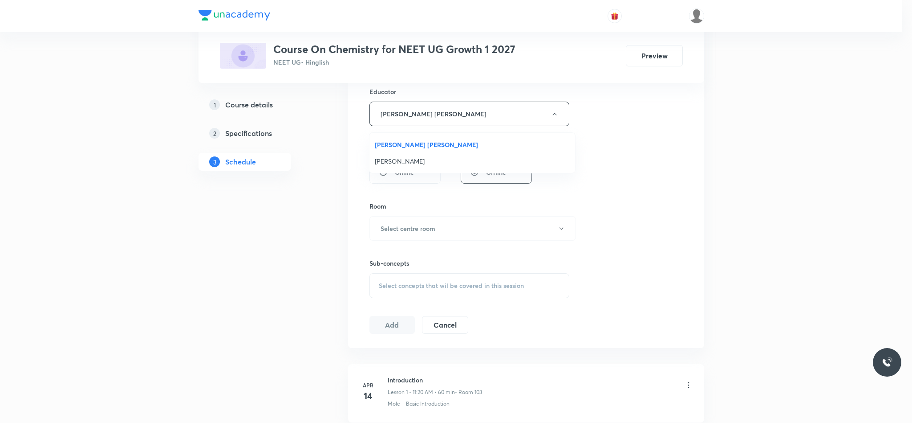
click at [403, 162] on span "Ishtiyaque Ahmad" at bounding box center [472, 160] width 195 height 9
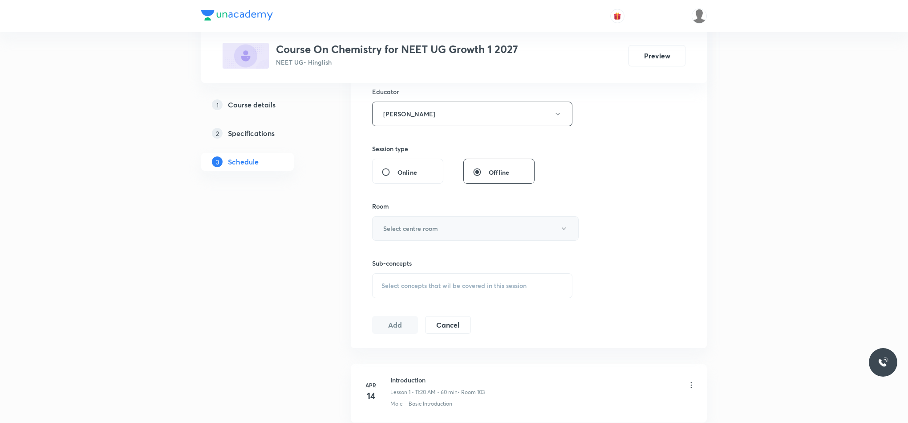
click at [403, 240] on button "Select centre room" at bounding box center [475, 228] width 207 height 24
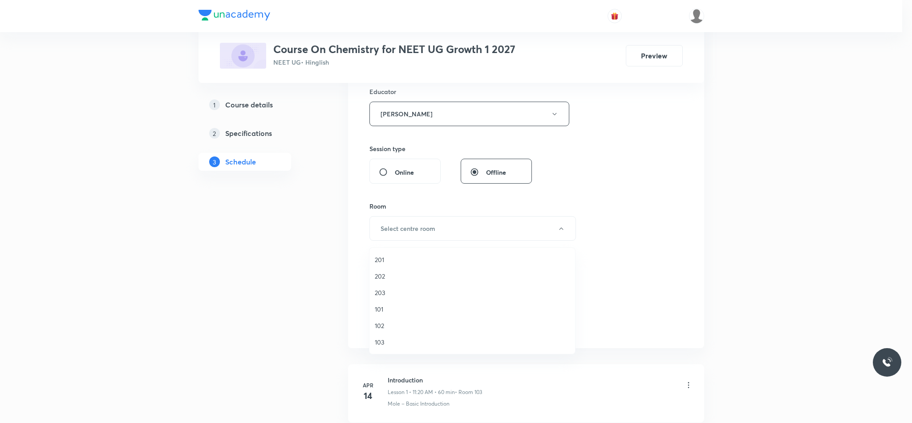
click at [379, 281] on span "103" at bounding box center [472, 341] width 195 height 9
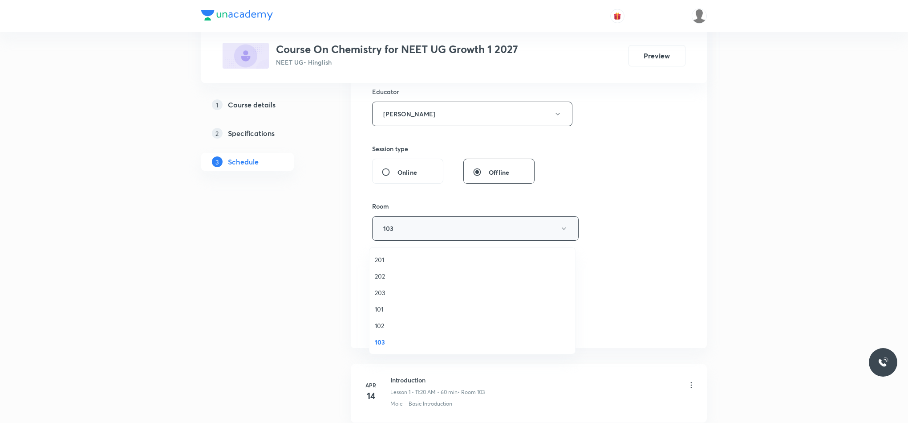
click at [430, 230] on button "103" at bounding box center [475, 228] width 207 height 24
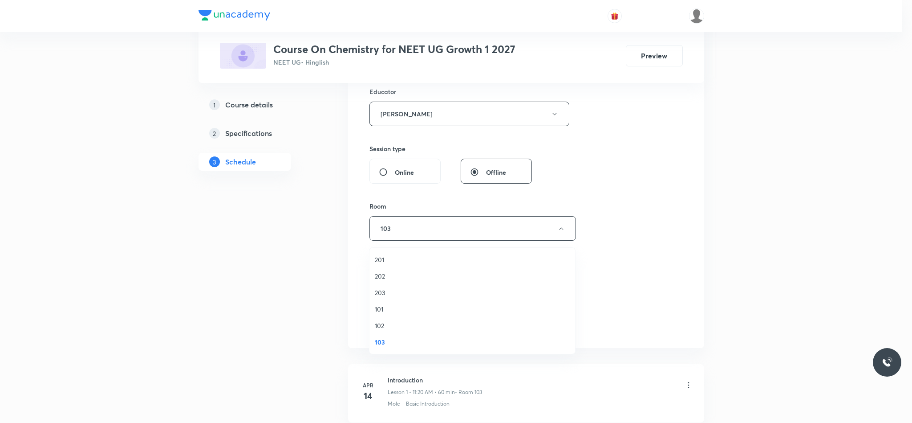
click at [381, 281] on span "103" at bounding box center [472, 341] width 195 height 9
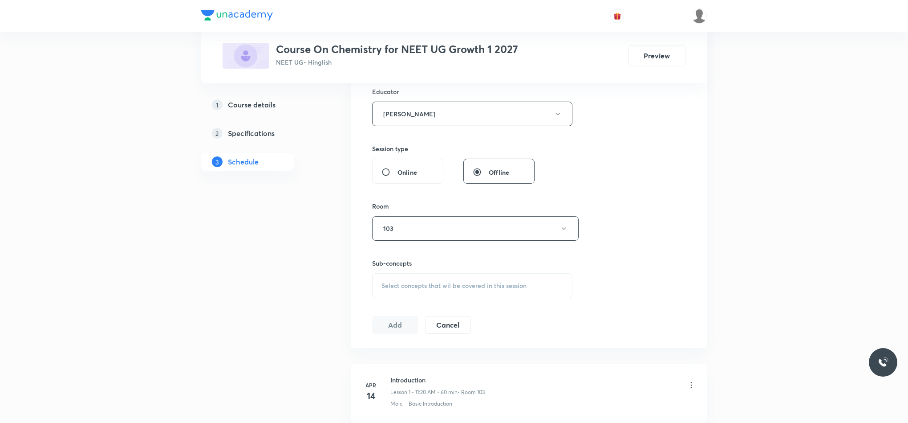
click at [391, 278] on div "Select concepts that wil be covered in this session" at bounding box center [472, 285] width 200 height 25
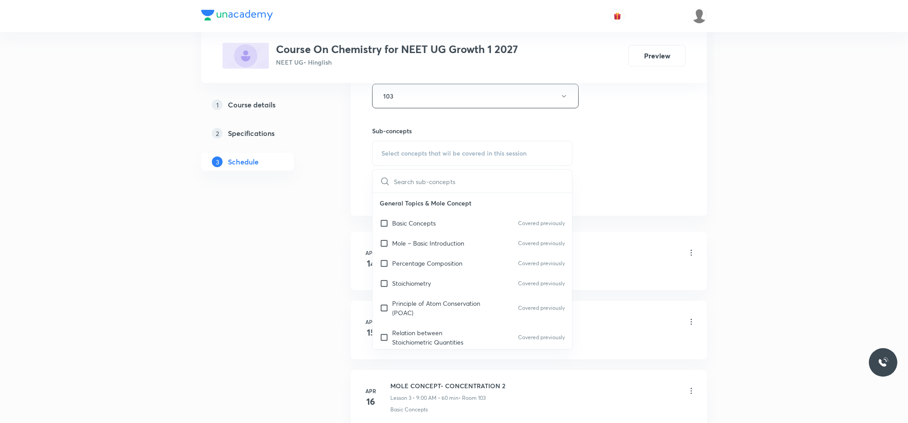
scroll to position [468, 0]
click at [471, 252] on div "Mole – Basic Introduction Covered previously" at bounding box center [472, 242] width 199 height 20
checkbox input "true"
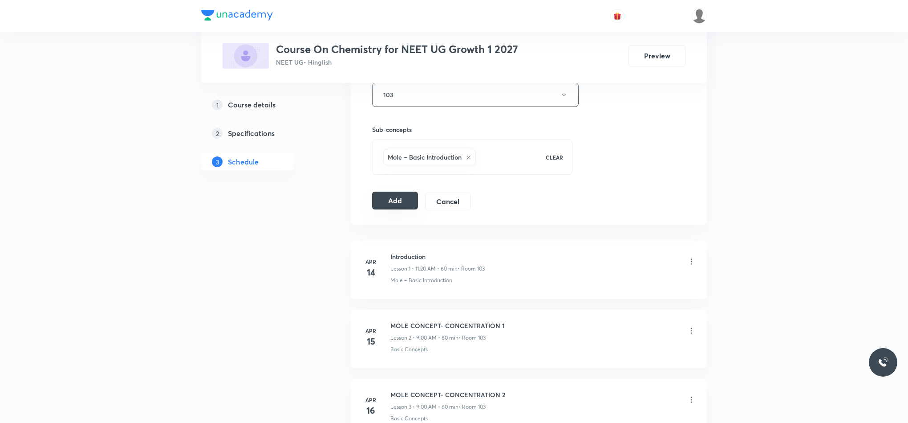
click at [398, 207] on button "Add" at bounding box center [395, 200] width 46 height 18
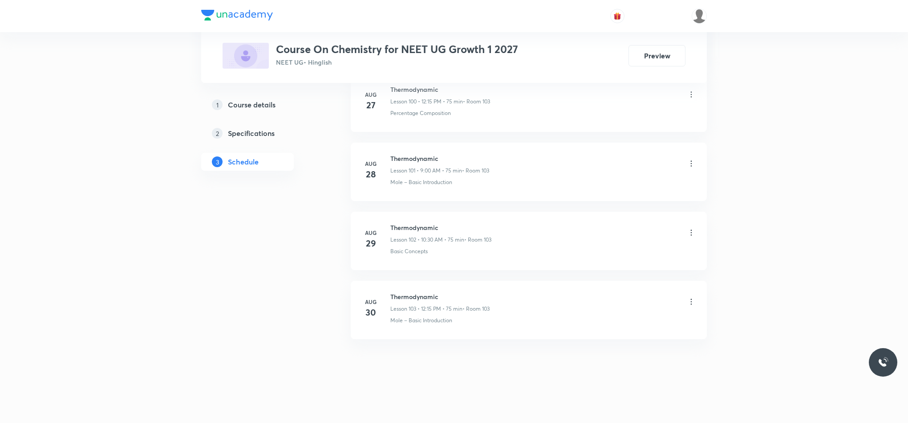
scroll to position [7035, 0]
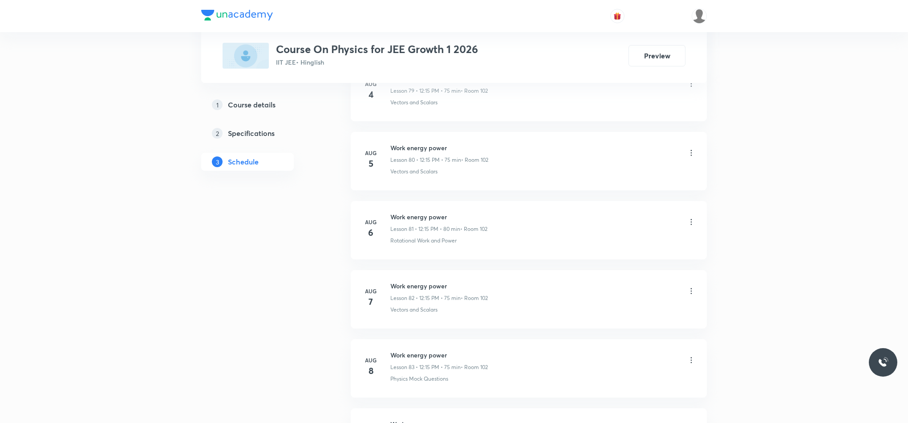
scroll to position [7088, 0]
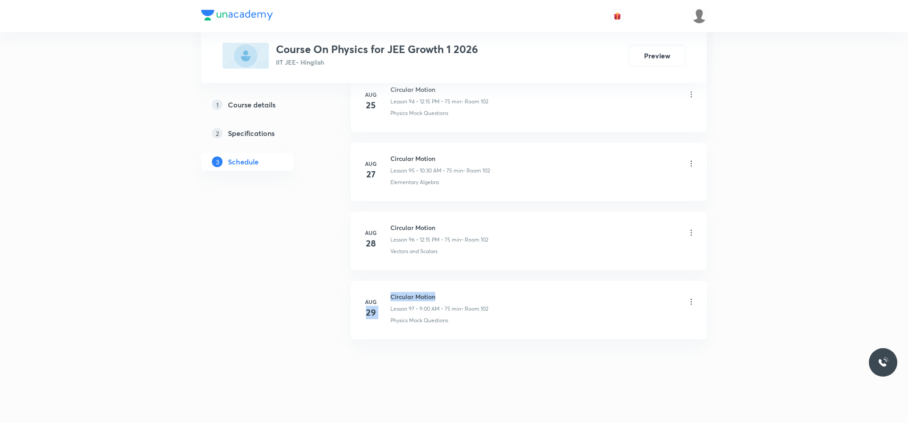
drag, startPoint x: 389, startPoint y: 297, endPoint x: 467, endPoint y: 285, distance: 78.9
click at [467, 285] on li "Aug 29 Circular Motion Lesson 97 • 9:00 AM • 75 min • Room 102 Physics Mock Que…" at bounding box center [529, 310] width 356 height 58
click at [468, 285] on li "Aug 29 Circular Motion Lesson 97 • 9:00 AM • 75 min • Room 102 Physics Mock Que…" at bounding box center [529, 310] width 356 height 58
drag, startPoint x: 393, startPoint y: 292, endPoint x: 426, endPoint y: 284, distance: 33.9
click at [426, 284] on li "Aug 29 Circular Motion Lesson 97 • 9:00 AM • 75 min • Room 102 Physics Mock Que…" at bounding box center [529, 310] width 356 height 58
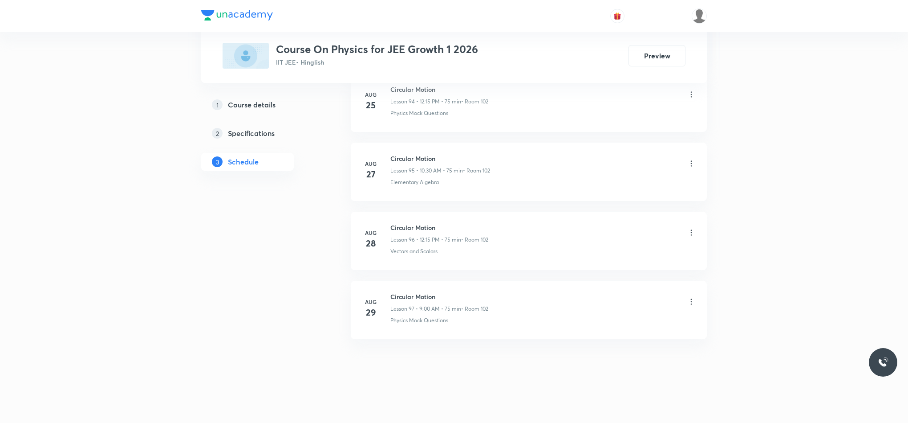
click at [517, 285] on li "Aug 29 Circular Motion Lesson 97 • 9:00 AM • 75 min • Room 102 Physics Mock Que…" at bounding box center [529, 310] width 356 height 58
drag, startPoint x: 389, startPoint y: 292, endPoint x: 461, endPoint y: 285, distance: 72.0
click at [461, 285] on li "Aug 29 Circular Motion Lesson 97 • 9:00 AM • 75 min • Room 102 Physics Mock Que…" at bounding box center [529, 310] width 356 height 58
copy h6 "Circular Motion"
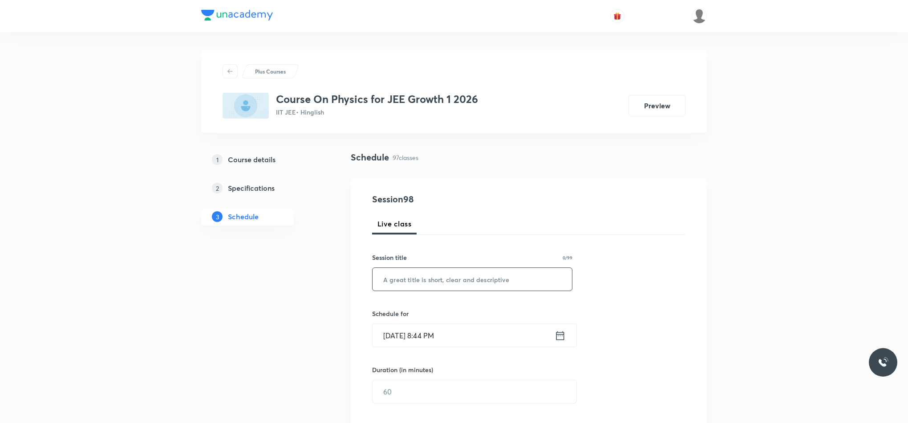
click at [400, 277] on input "text" at bounding box center [472, 279] width 199 height 23
paste input "Circular Motion"
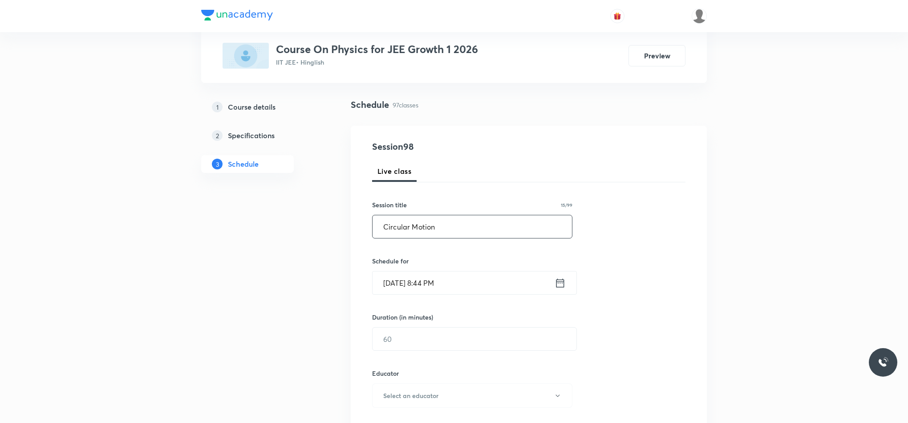
scroll to position [134, 0]
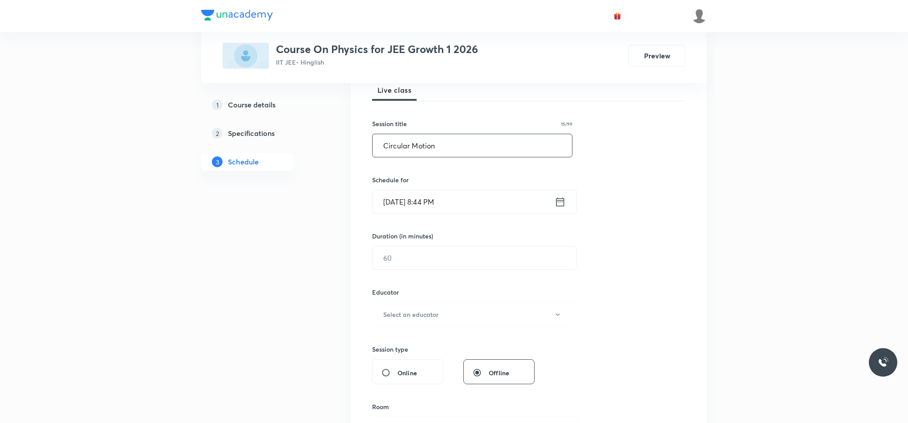
type input "Circular Motion"
click at [559, 198] on icon at bounding box center [560, 201] width 11 height 12
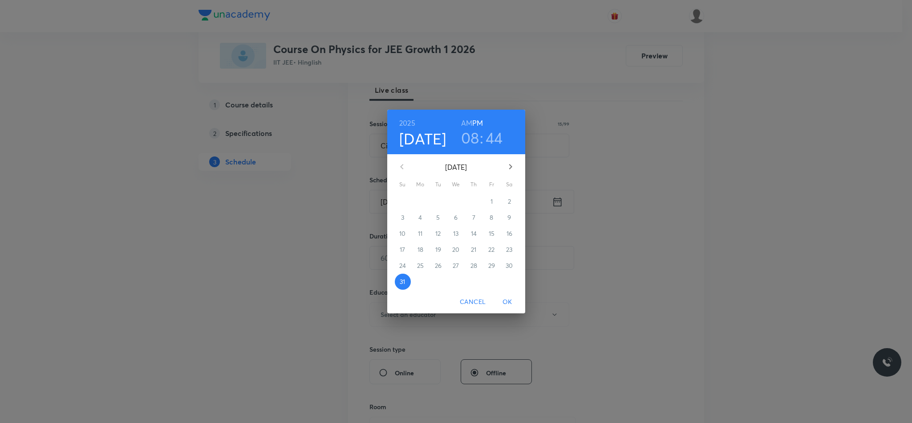
click at [515, 169] on icon "button" at bounding box center [510, 166] width 11 height 11
click at [424, 204] on span "1" at bounding box center [421, 201] width 16 height 9
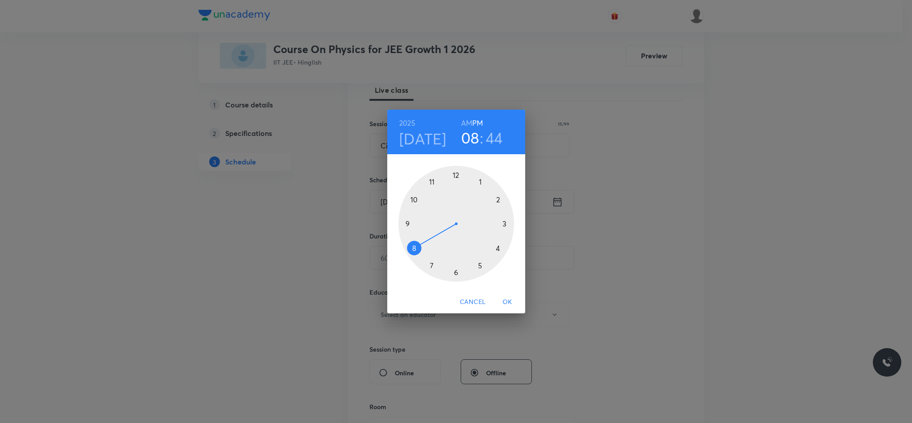
click at [456, 175] on div at bounding box center [457, 224] width 116 height 116
click at [505, 226] on div at bounding box center [457, 224] width 116 height 116
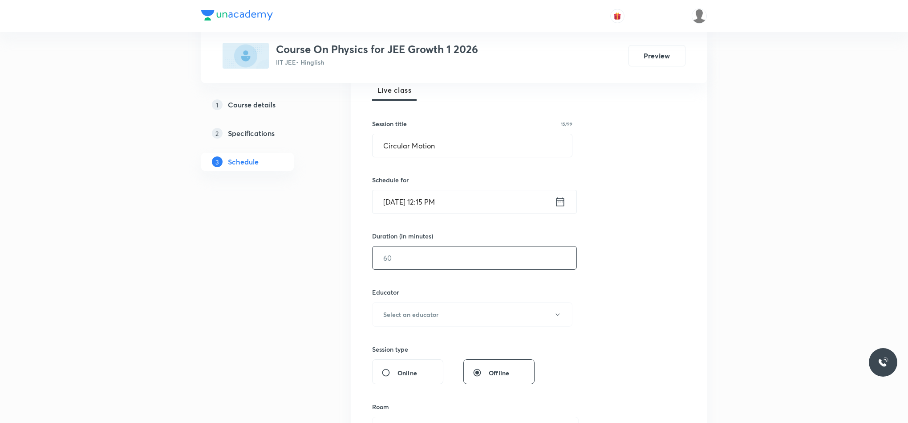
click at [444, 261] on input "text" at bounding box center [475, 257] width 204 height 23
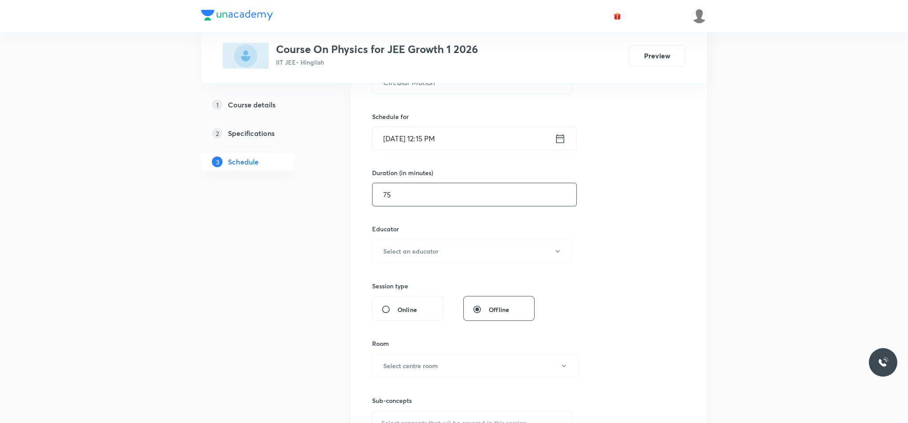
scroll to position [267, 0]
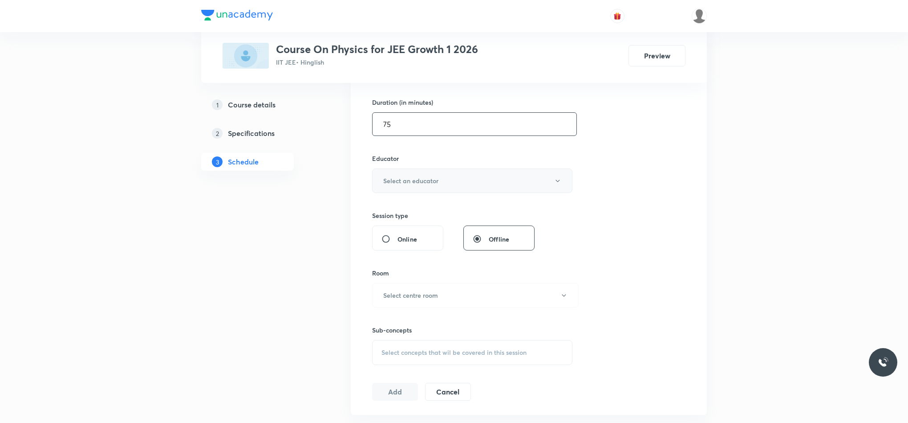
type input "75"
click at [420, 183] on h6 "Select an educator" at bounding box center [410, 180] width 55 height 9
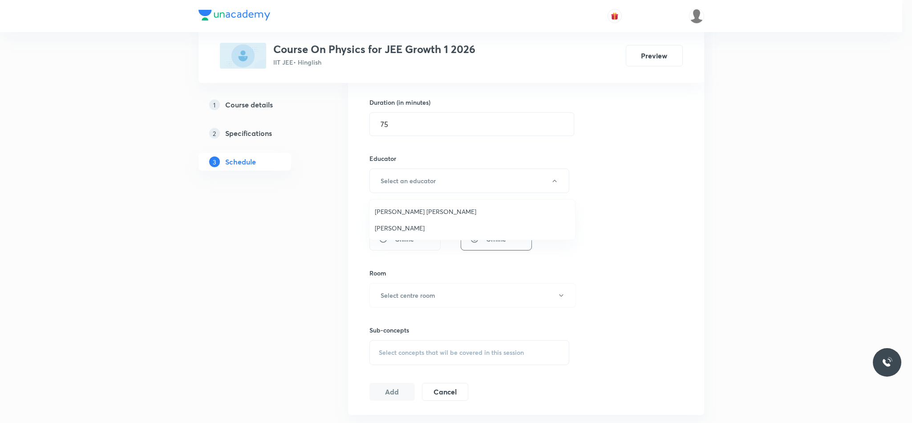
click at [403, 222] on li "[PERSON_NAME]" at bounding box center [473, 228] width 206 height 16
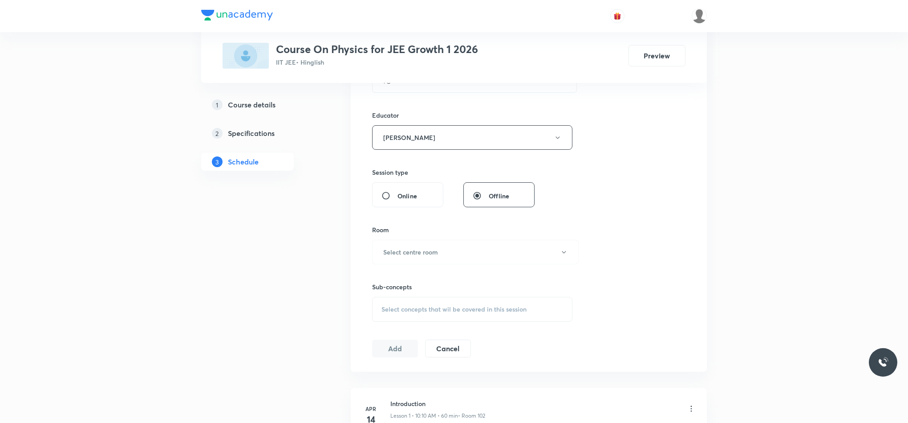
scroll to position [334, 0]
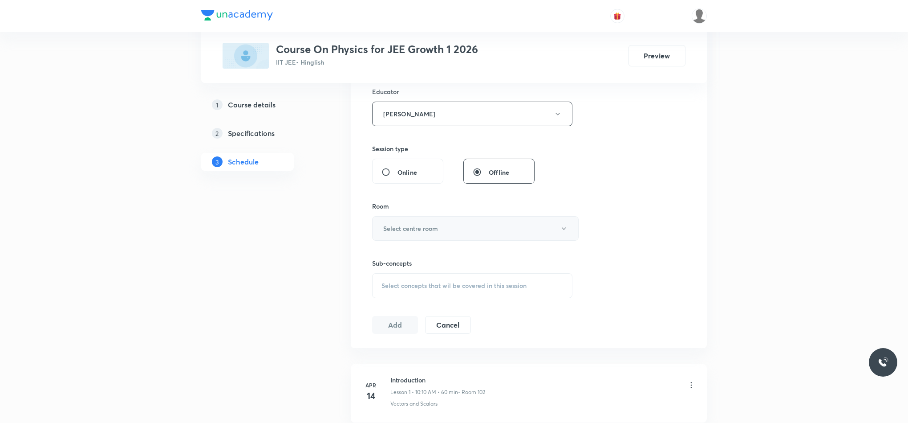
click at [403, 233] on h6 "Select centre room" at bounding box center [410, 228] width 55 height 9
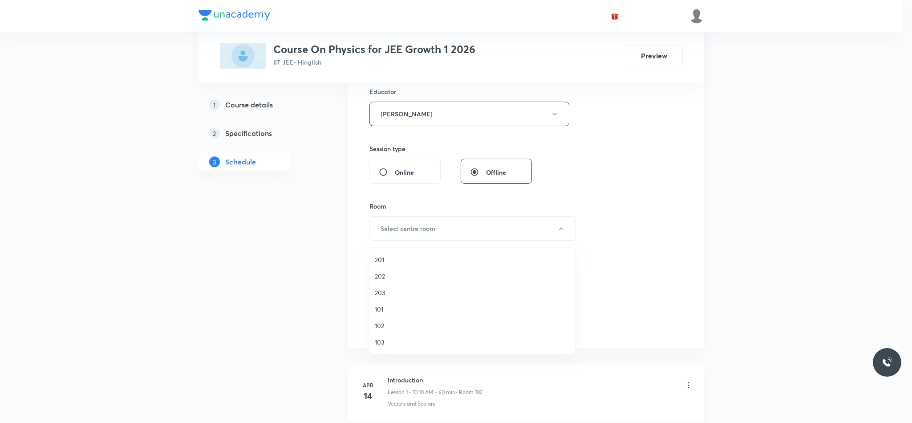
click at [381, 325] on span "102" at bounding box center [472, 325] width 195 height 9
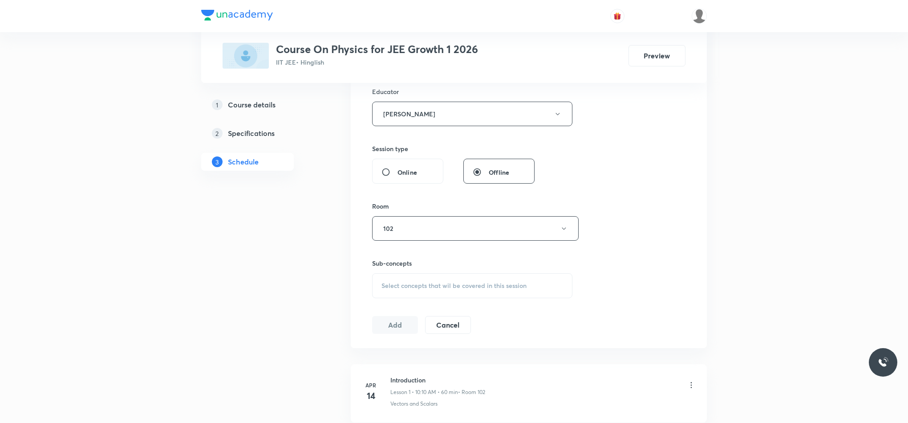
click at [402, 284] on span "Select concepts that wil be covered in this session" at bounding box center [454, 285] width 145 height 7
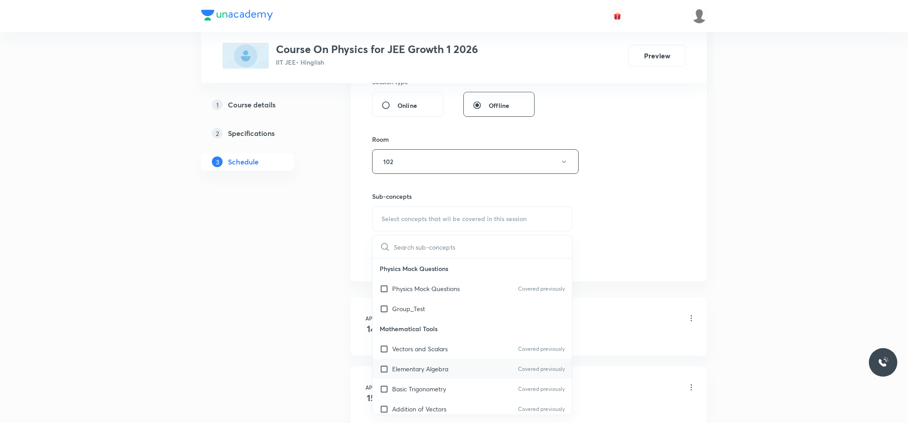
click at [431, 368] on p "Elementary Algebra" at bounding box center [420, 368] width 56 height 9
checkbox input "true"
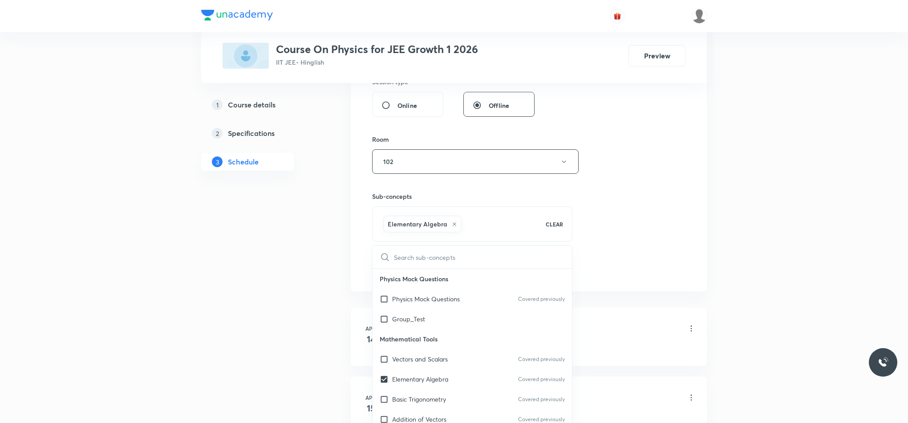
click at [683, 218] on div "Session 98 Live class Session title 15/99 Circular Motion ​ Schedule for Sep 1,…" at bounding box center [528, 34] width 313 height 485
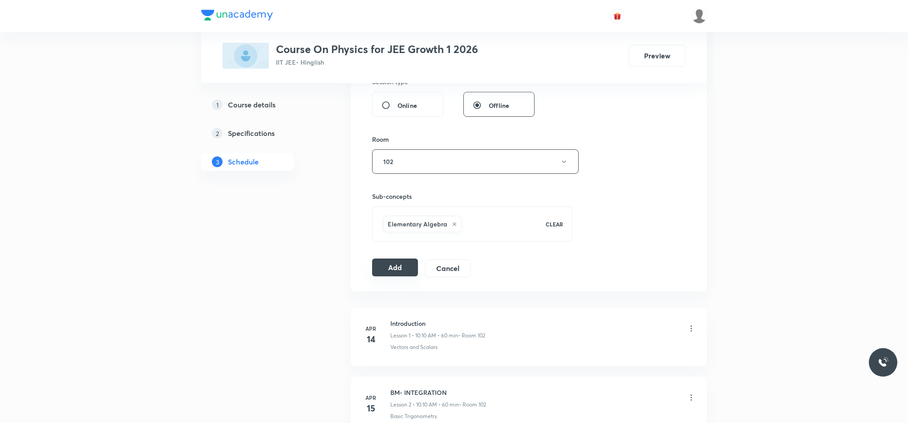
click at [407, 265] on button "Add" at bounding box center [395, 267] width 46 height 18
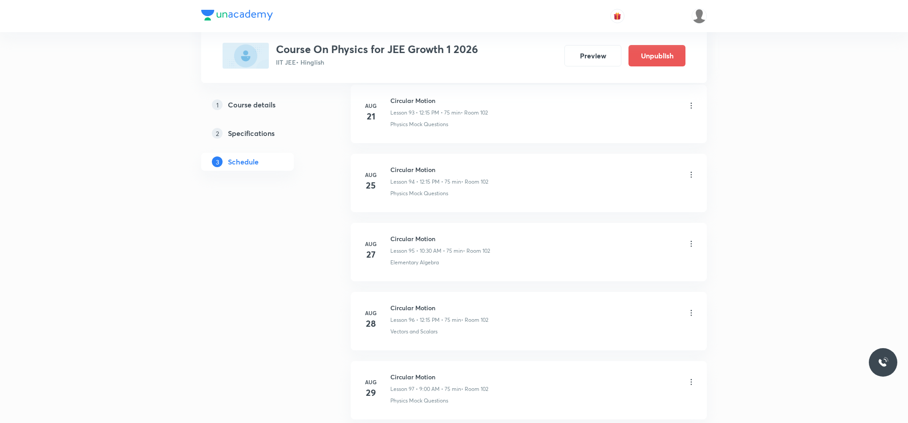
scroll to position [6688, 0]
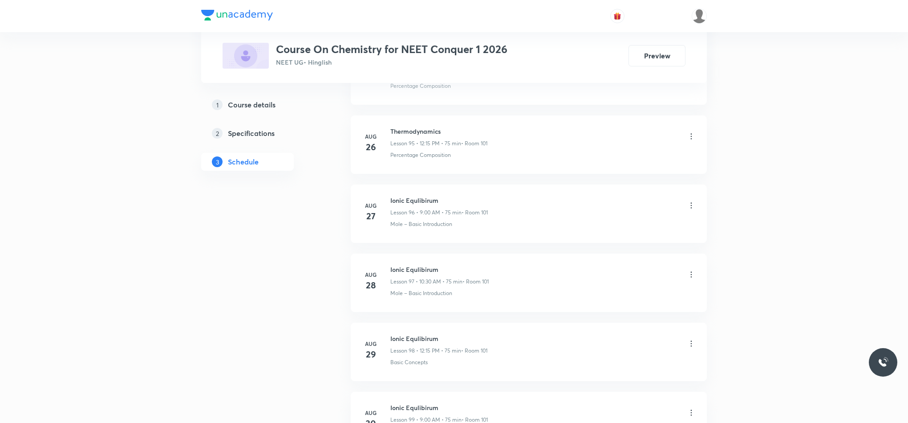
scroll to position [7169, 0]
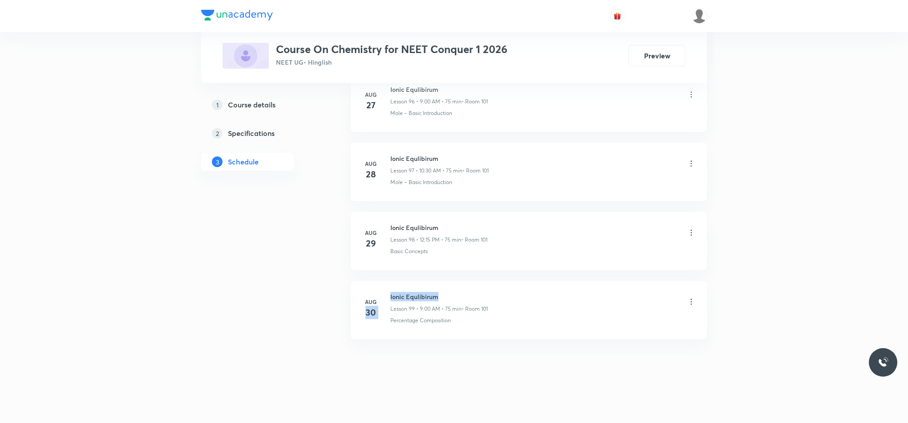
drag, startPoint x: 389, startPoint y: 298, endPoint x: 476, endPoint y: 297, distance: 86.4
click at [476, 297] on div "[DATE] Ionic Equlibirum Lesson 99 • 9:00 AM • 75 min • Room 101 Percentage Comp…" at bounding box center [529, 308] width 334 height 33
click at [476, 297] on h6 "Ionic Equlibirum" at bounding box center [440, 296] width 98 height 9
drag, startPoint x: 390, startPoint y: 294, endPoint x: 468, endPoint y: 285, distance: 78.5
click at [468, 285] on li "[DATE] Ionic Equlibirum Lesson 99 • 9:00 AM • 75 min • Room 101 Percentage Comp…" at bounding box center [529, 310] width 356 height 58
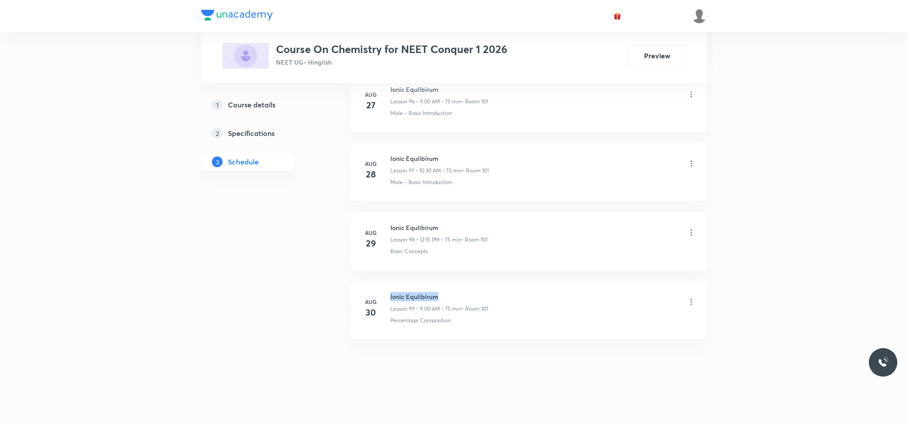
copy h6 "Ionic Equlibirum"
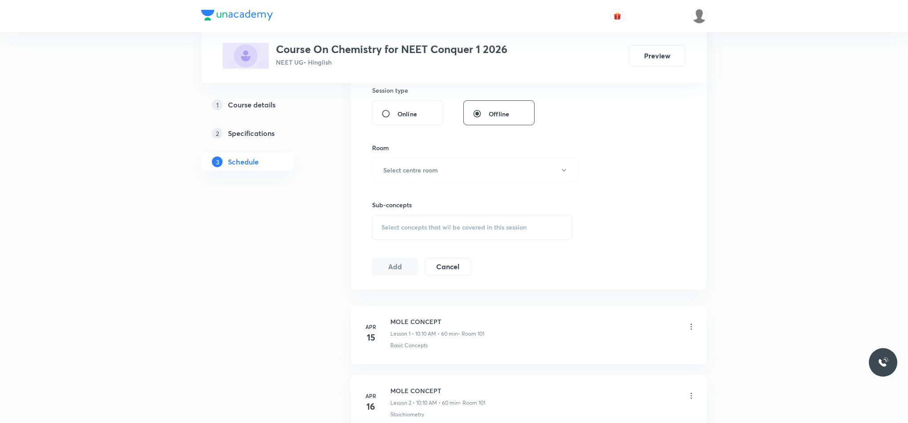
scroll to position [0, 0]
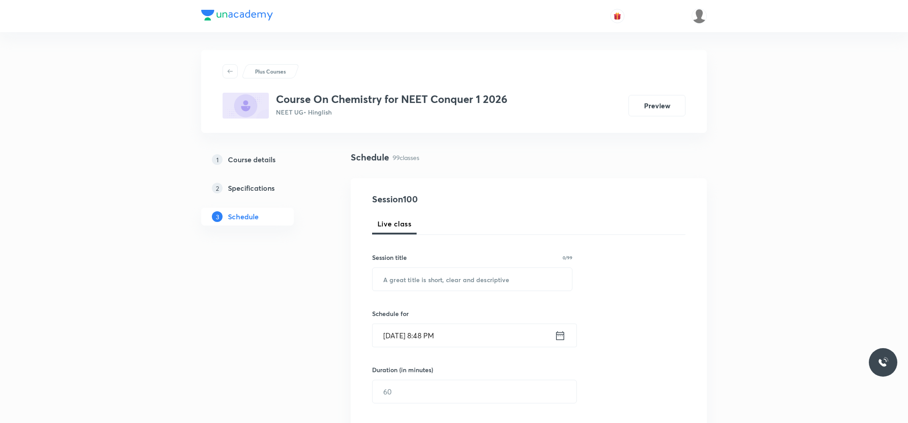
click at [485, 260] on div "Session title 0/99" at bounding box center [472, 256] width 200 height 9
click at [481, 265] on div "Session title 0/99 ​" at bounding box center [472, 271] width 200 height 38
click at [481, 273] on input "text" at bounding box center [472, 279] width 199 height 23
paste input "Ionic Equlibirum"
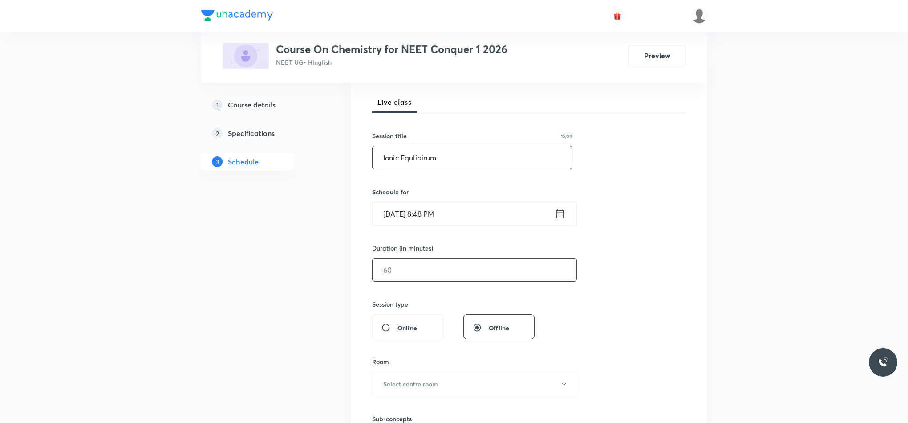
scroll to position [134, 0]
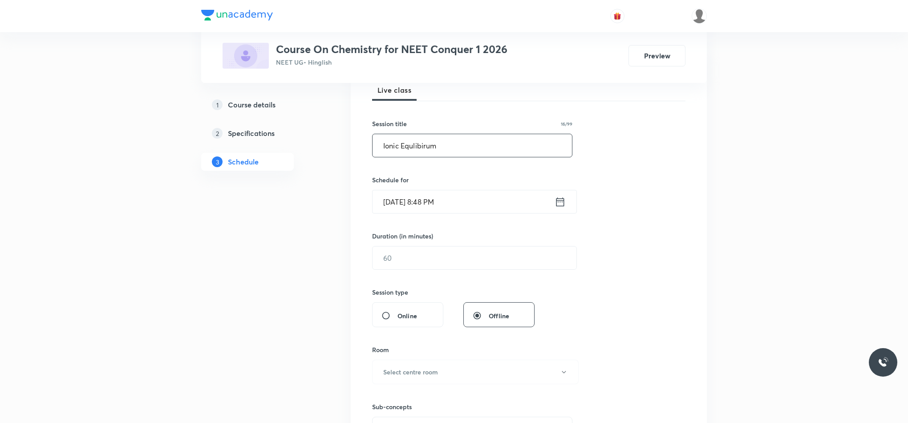
type input "Ionic Equlibirum"
click at [561, 200] on icon at bounding box center [560, 201] width 11 height 12
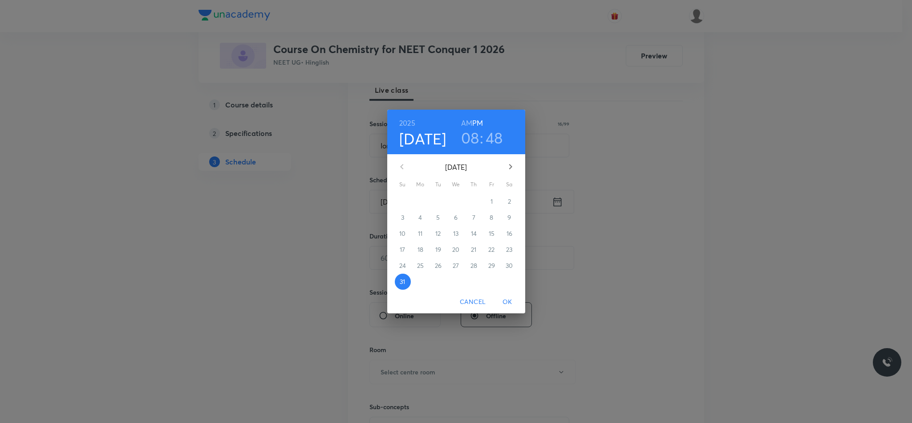
click at [516, 169] on button "button" at bounding box center [510, 166] width 21 height 21
click at [423, 204] on span "1" at bounding box center [421, 201] width 16 height 9
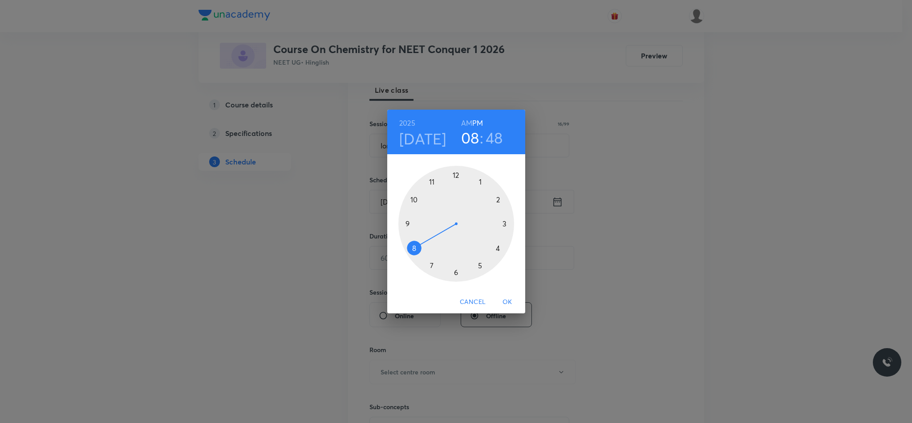
click at [414, 201] on div at bounding box center [457, 224] width 116 height 116
click at [459, 276] on div at bounding box center [457, 224] width 116 height 116
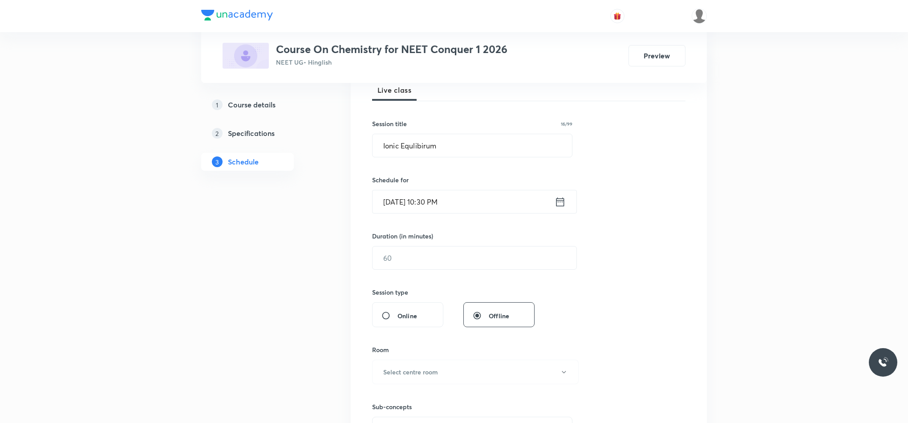
click at [558, 208] on icon at bounding box center [560, 201] width 11 height 12
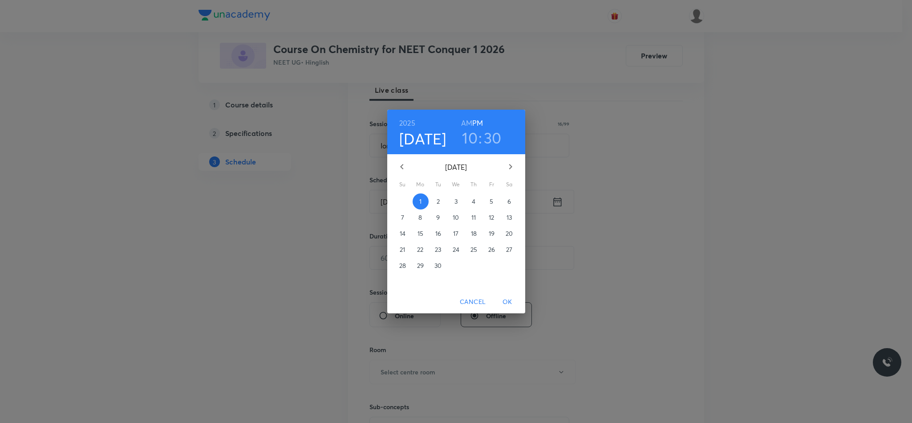
click at [453, 121] on div "[DATE] 10 : 30 AM PM" at bounding box center [457, 132] width 124 height 30
click at [463, 122] on h6 "AM" at bounding box center [466, 123] width 11 height 12
click at [501, 302] on span "OK" at bounding box center [507, 301] width 21 height 11
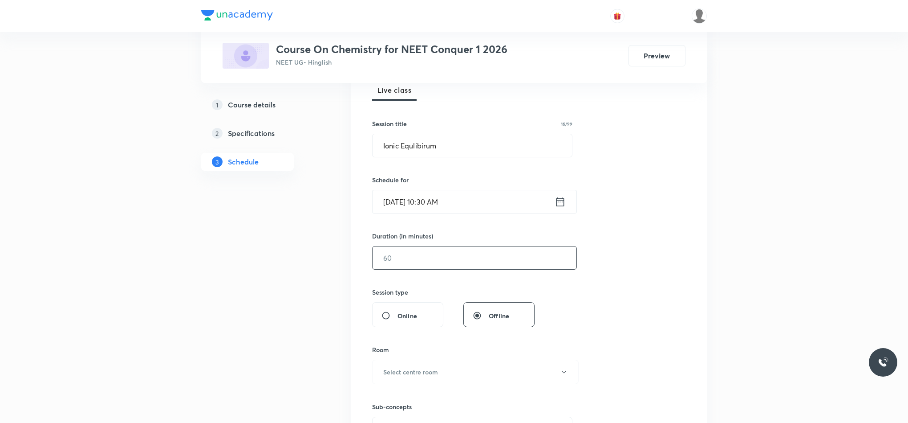
click at [469, 266] on input "text" at bounding box center [475, 257] width 204 height 23
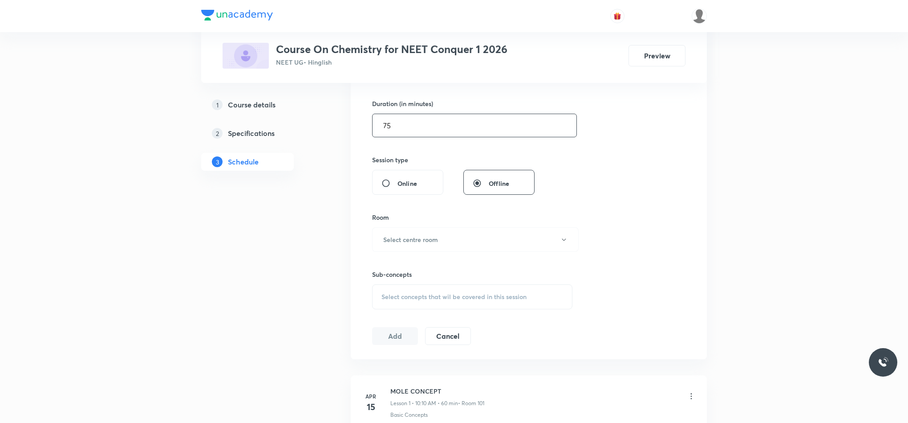
scroll to position [267, 0]
type input "75"
click at [456, 250] on button "Select centre room" at bounding box center [475, 238] width 207 height 24
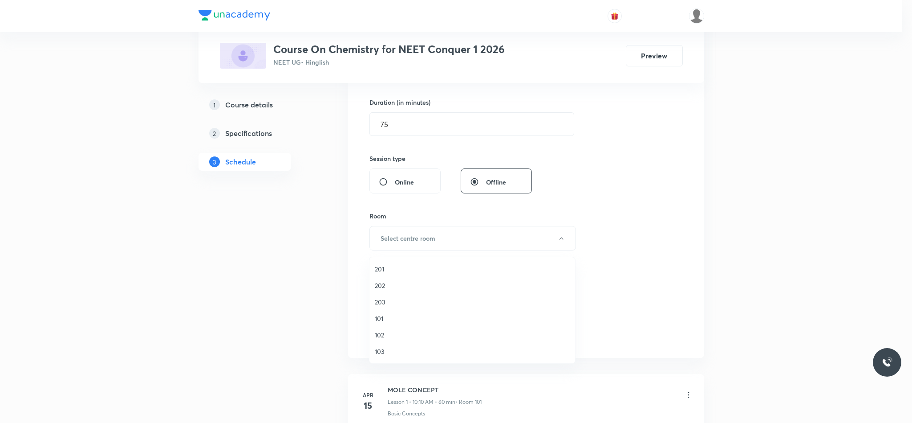
click at [379, 322] on span "101" at bounding box center [472, 317] width 195 height 9
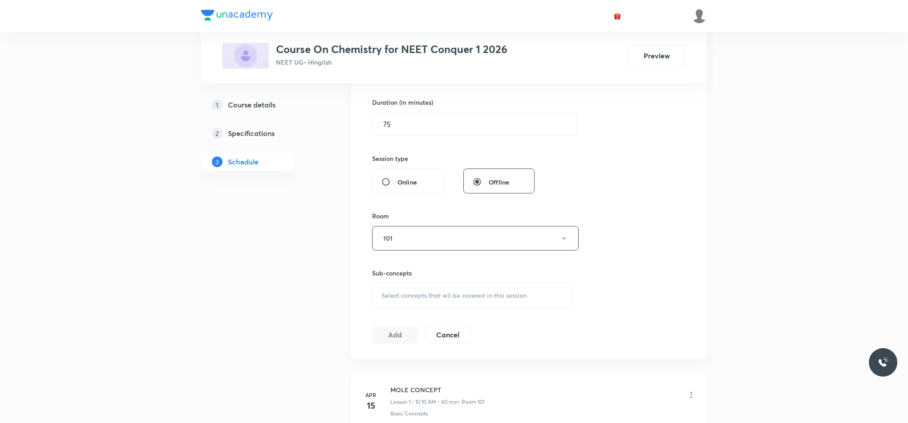
click at [403, 290] on div "Select concepts that wil be covered in this session" at bounding box center [472, 295] width 200 height 25
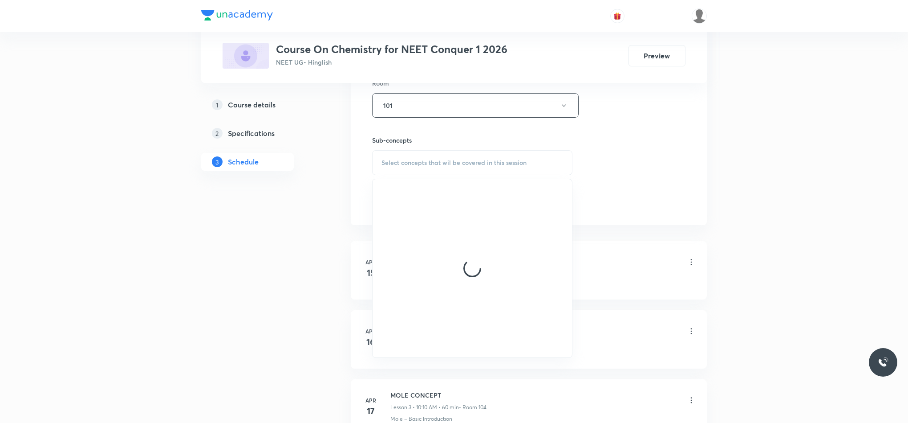
scroll to position [401, 0]
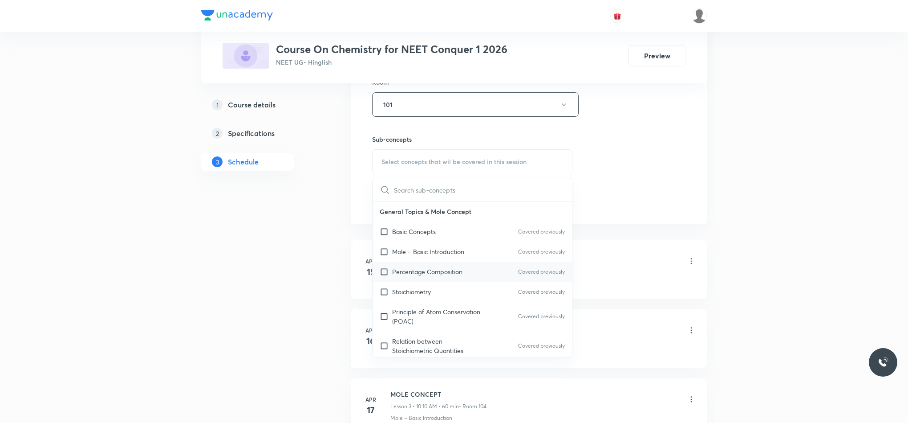
click at [407, 274] on p "Percentage Composition" at bounding box center [427, 271] width 70 height 9
checkbox input "true"
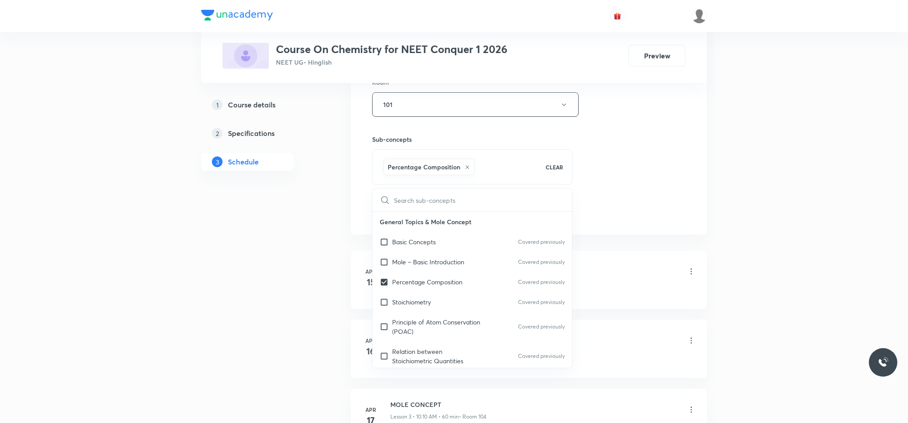
click at [632, 206] on div "Session 100 Live class Session title 16/99 Ionic Equlibirum ​ Schedule for [DAT…" at bounding box center [528, 6] width 313 height 428
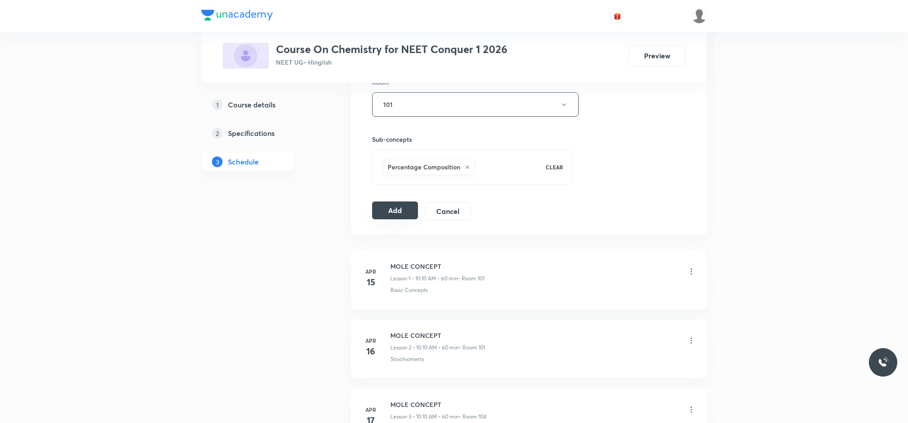
click at [401, 218] on button "Add" at bounding box center [395, 210] width 46 height 18
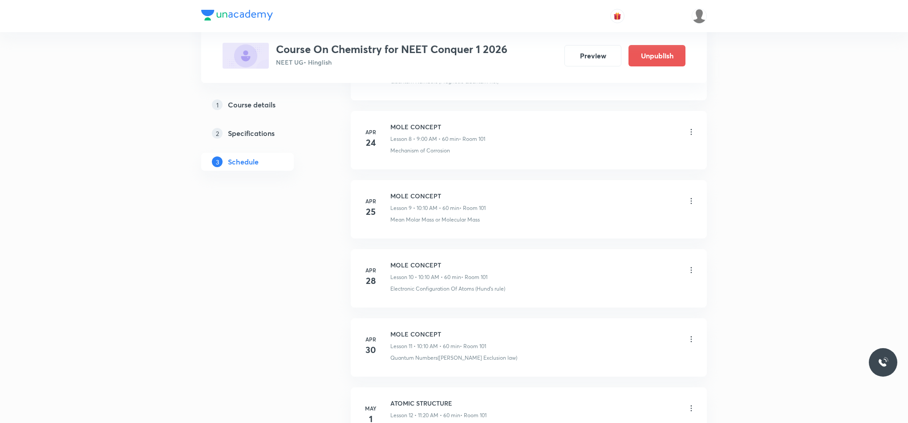
scroll to position [668, 0]
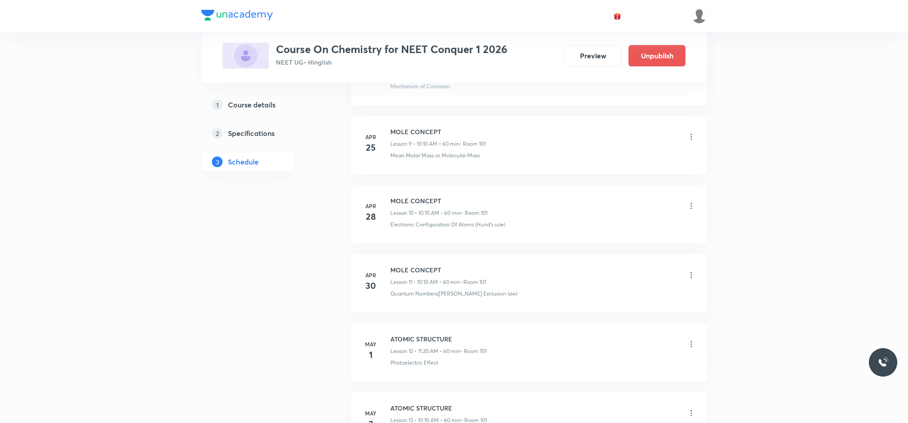
drag, startPoint x: 908, startPoint y: 50, endPoint x: 910, endPoint y: 62, distance: 12.3
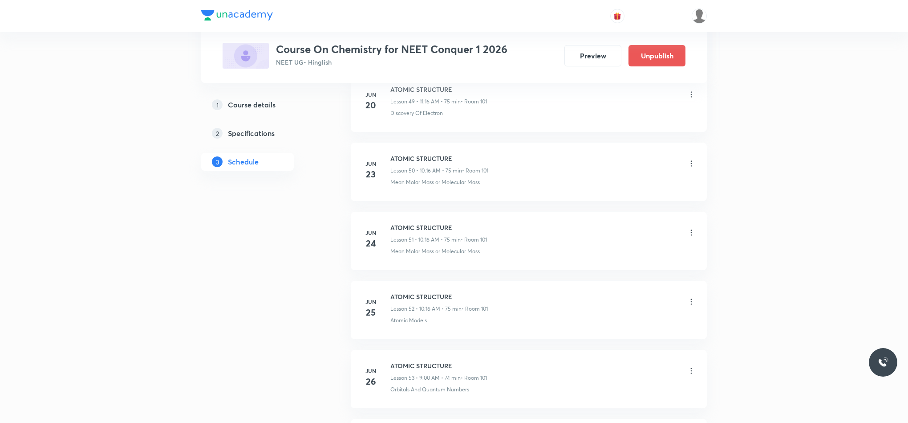
scroll to position [6828, 0]
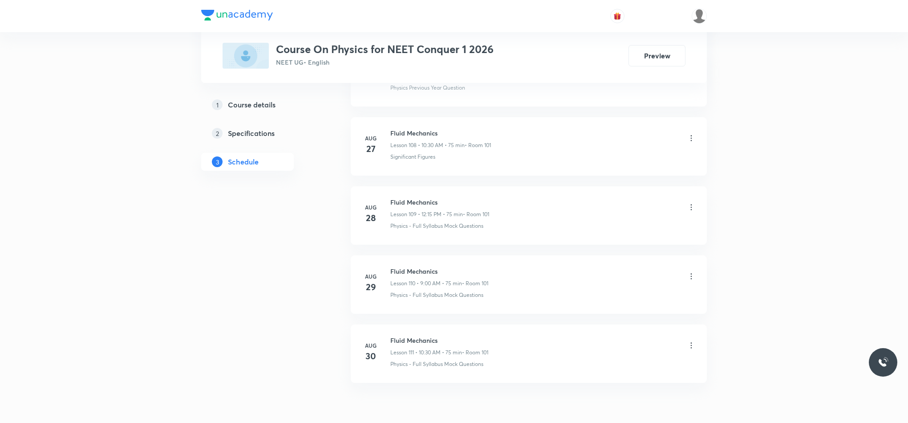
scroll to position [8003, 0]
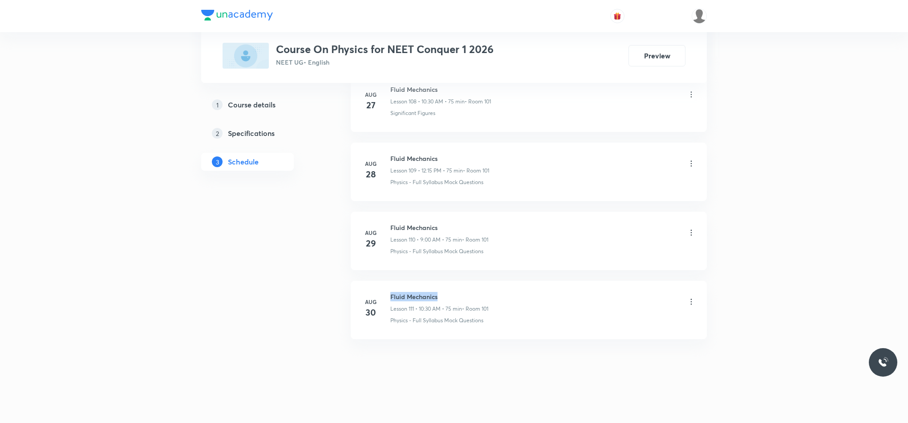
drag, startPoint x: 388, startPoint y: 294, endPoint x: 476, endPoint y: 275, distance: 89.7
copy h6 "Fluid Mechanics"
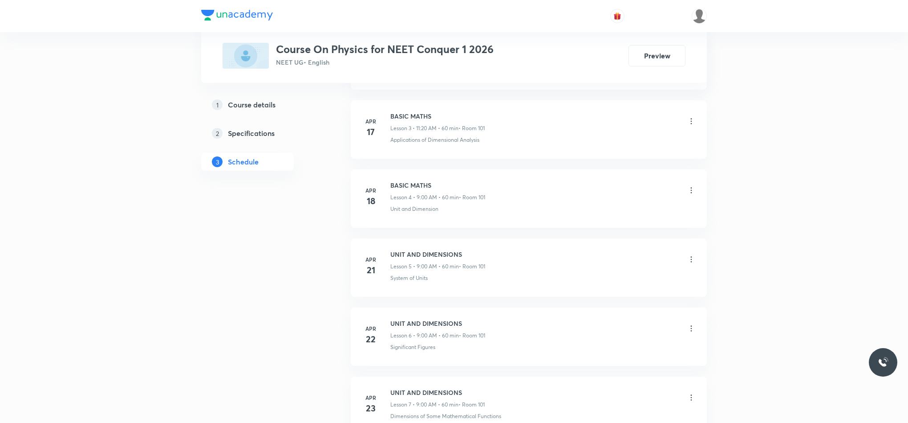
scroll to position [0, 0]
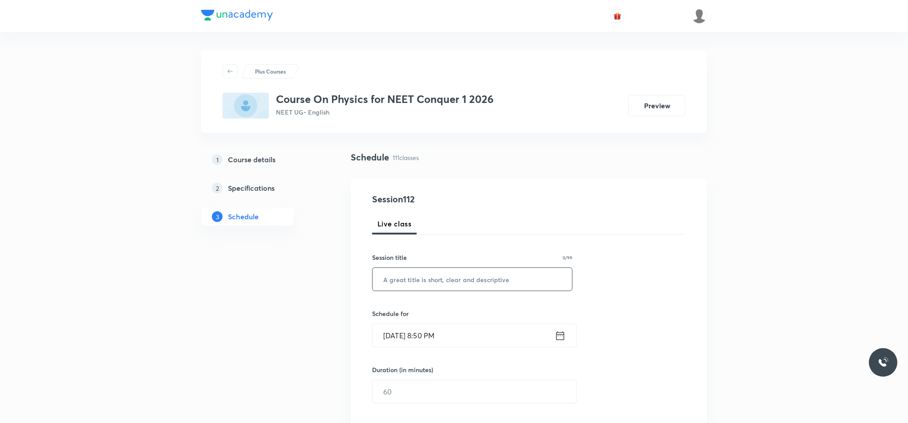
click at [442, 286] on input "text" at bounding box center [472, 279] width 199 height 23
paste input "Fluid Mechanics"
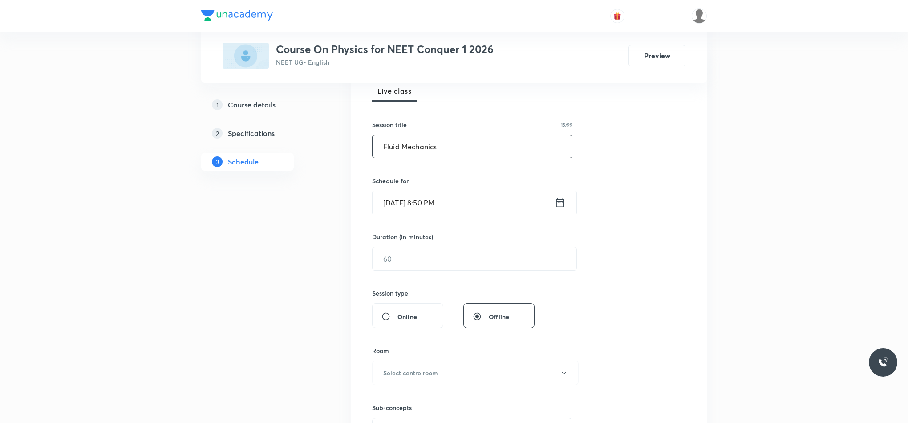
scroll to position [134, 0]
type input "Fluid Mechanics"
click at [556, 207] on icon at bounding box center [560, 201] width 11 height 12
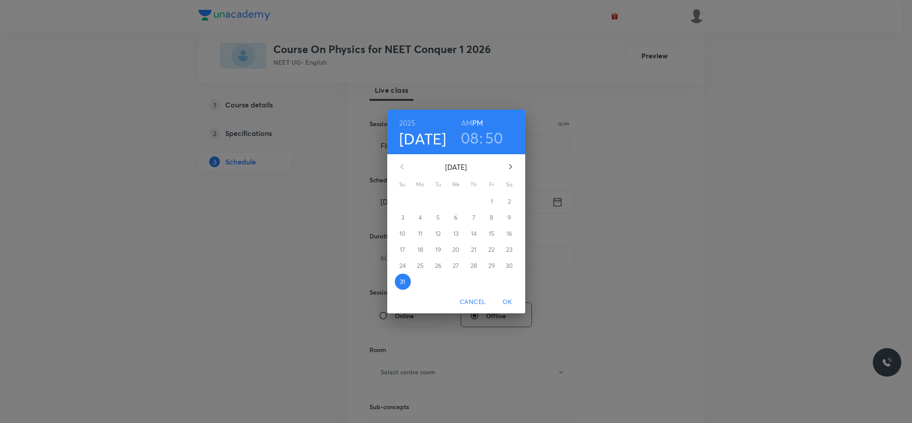
click at [509, 169] on icon "button" at bounding box center [510, 166] width 3 height 5
click at [423, 205] on span "1" at bounding box center [421, 201] width 16 height 9
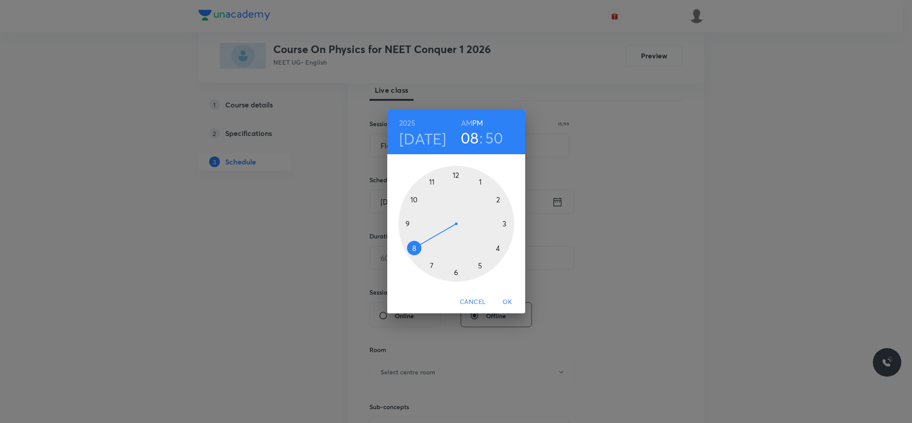
click at [455, 174] on div at bounding box center [457, 224] width 116 height 116
click at [504, 224] on div at bounding box center [457, 224] width 116 height 116
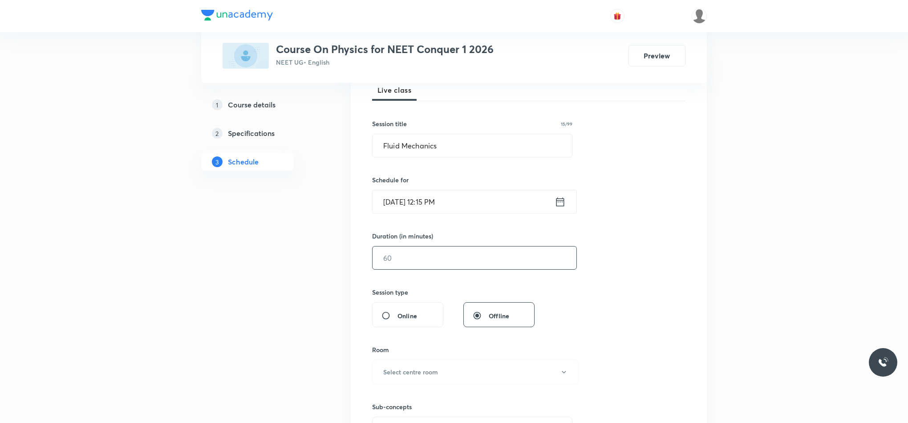
click at [395, 265] on input "text" at bounding box center [475, 257] width 204 height 23
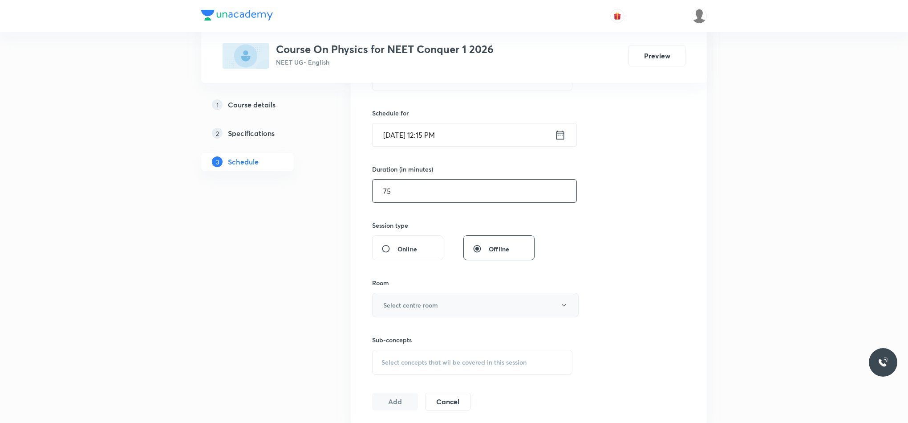
type input "75"
click at [387, 307] on h6 "Select centre room" at bounding box center [410, 304] width 55 height 9
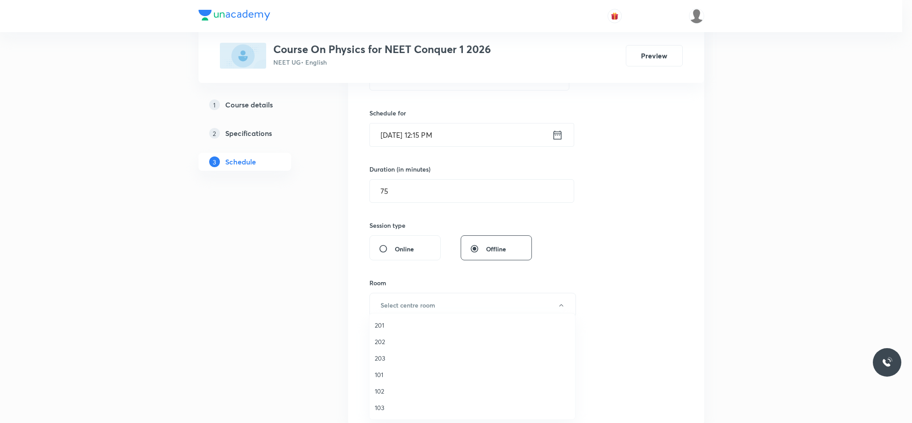
click at [378, 370] on span "101" at bounding box center [472, 374] width 195 height 9
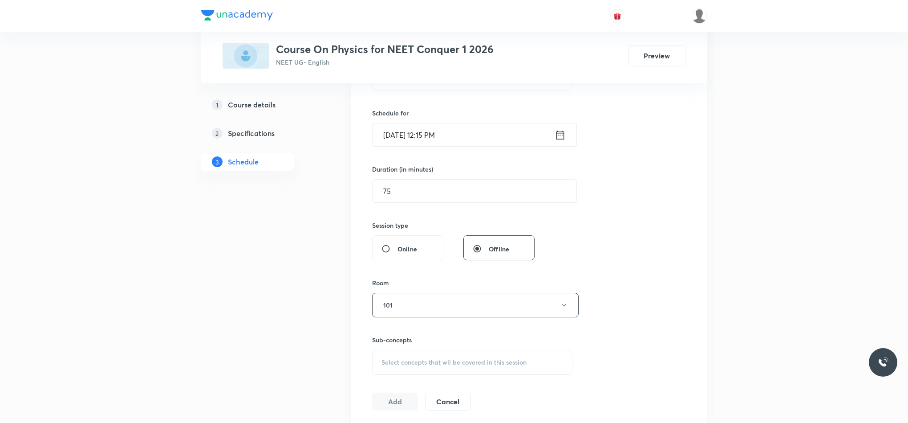
scroll to position [267, 0]
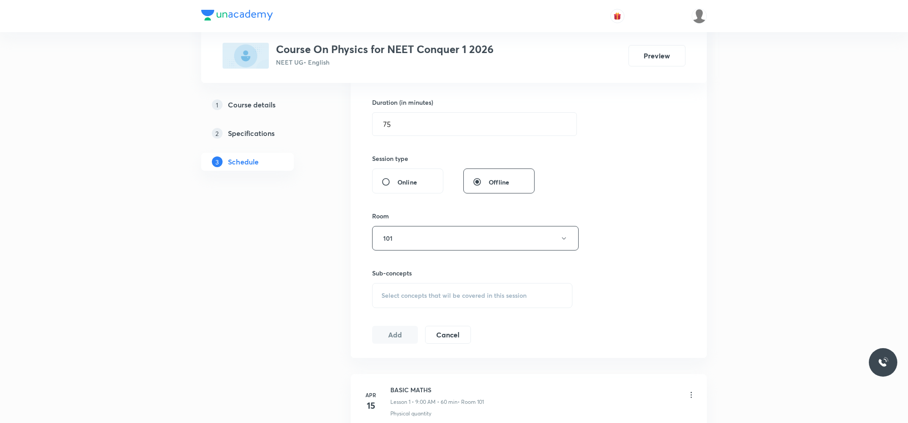
click at [393, 299] on span "Select concepts that wil be covered in this session" at bounding box center [454, 295] width 145 height 7
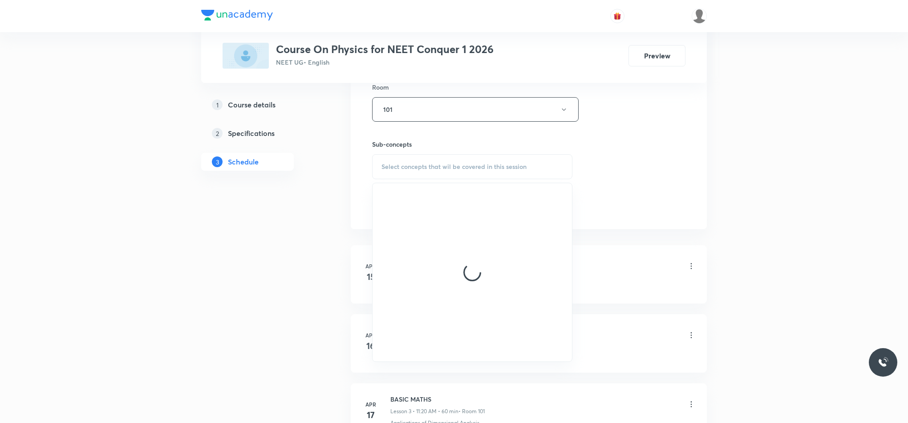
scroll to position [468, 0]
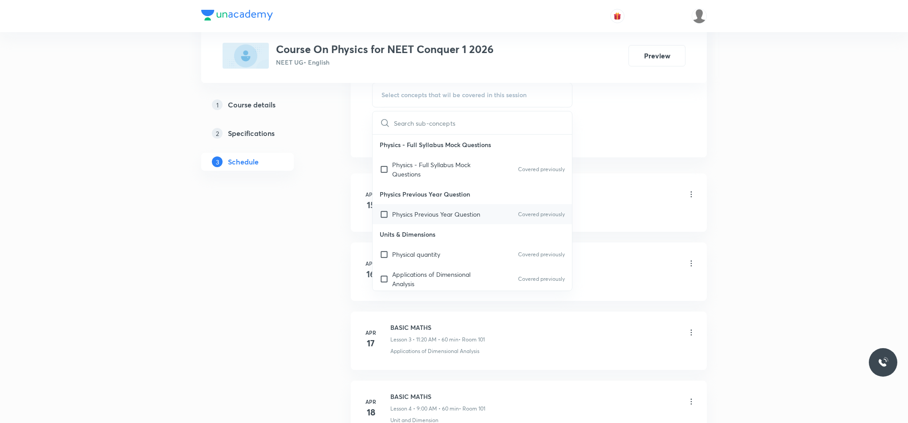
click at [403, 222] on div "Physics Previous Year Question Covered previously" at bounding box center [472, 214] width 199 height 20
checkbox input "true"
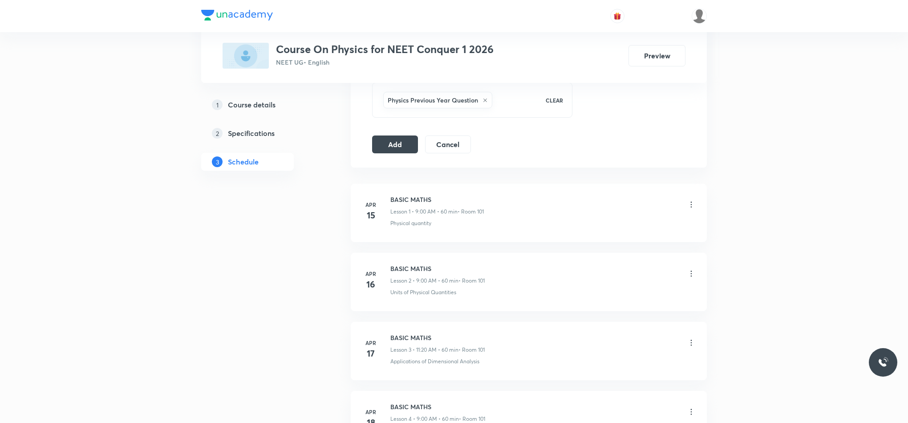
click at [385, 146] on button "Add" at bounding box center [395, 143] width 46 height 18
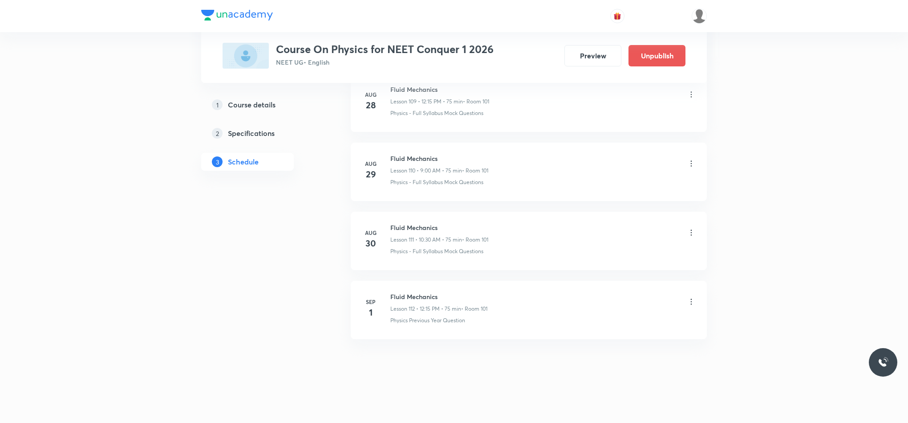
scroll to position [7661, 0]
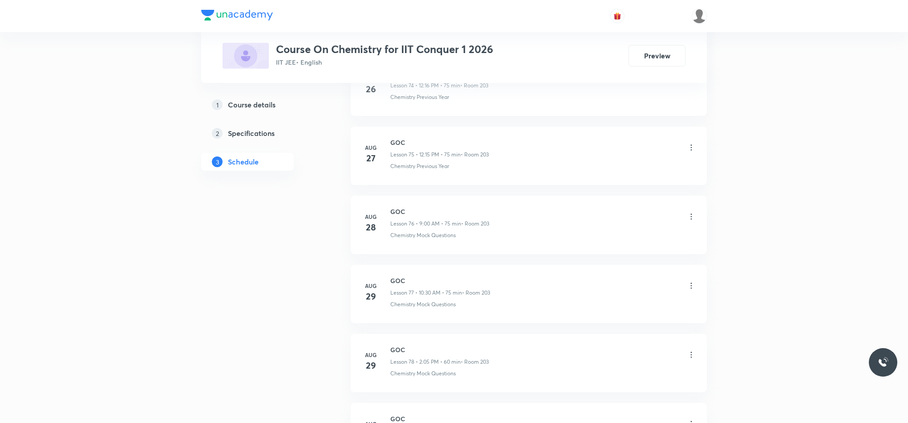
scroll to position [5837, 0]
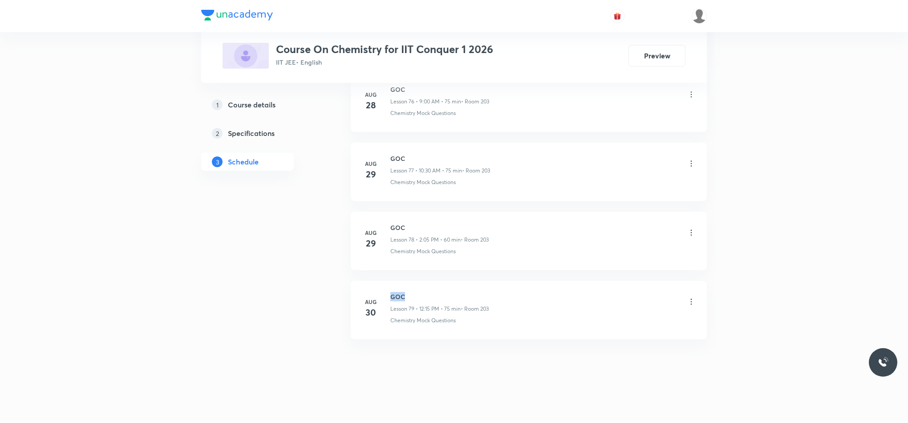
drag, startPoint x: 399, startPoint y: 297, endPoint x: 413, endPoint y: 294, distance: 14.9
click at [413, 294] on h6 "GOC" at bounding box center [440, 296] width 98 height 9
copy h6 "GOC"
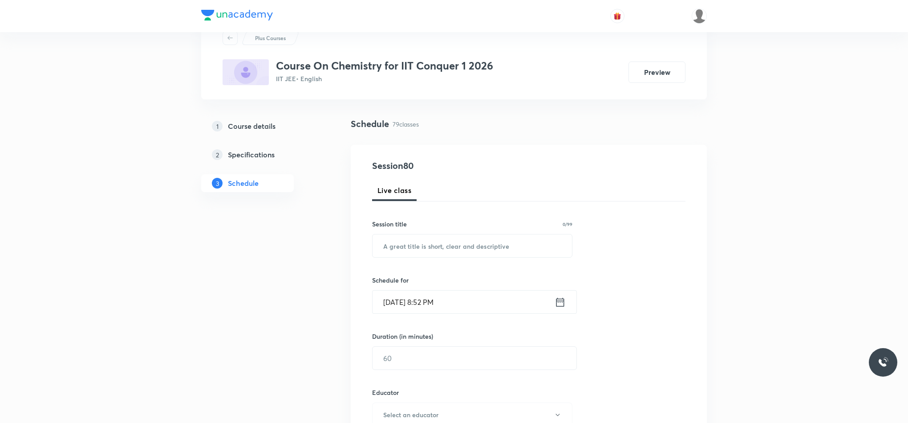
scroll to position [0, 0]
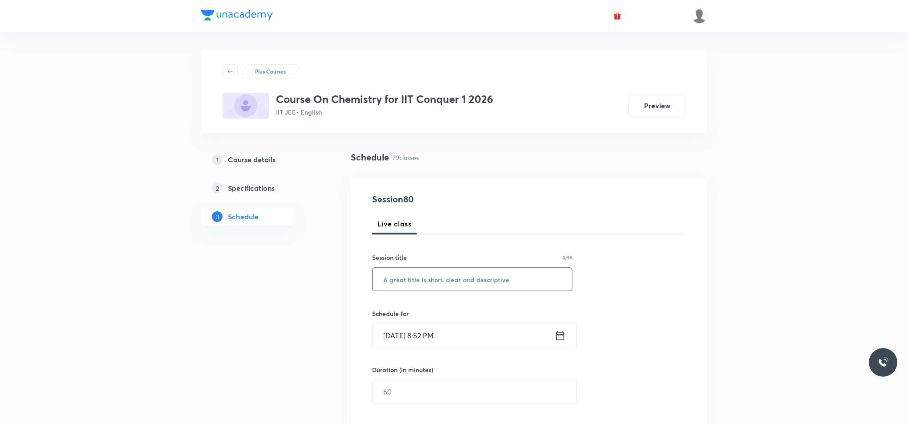
click at [459, 268] on input "text" at bounding box center [472, 279] width 199 height 23
paste input "GOC"
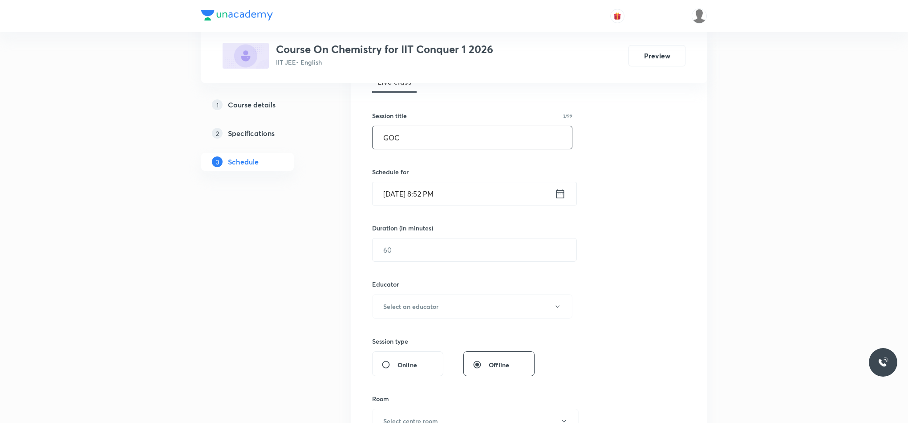
scroll to position [134, 0]
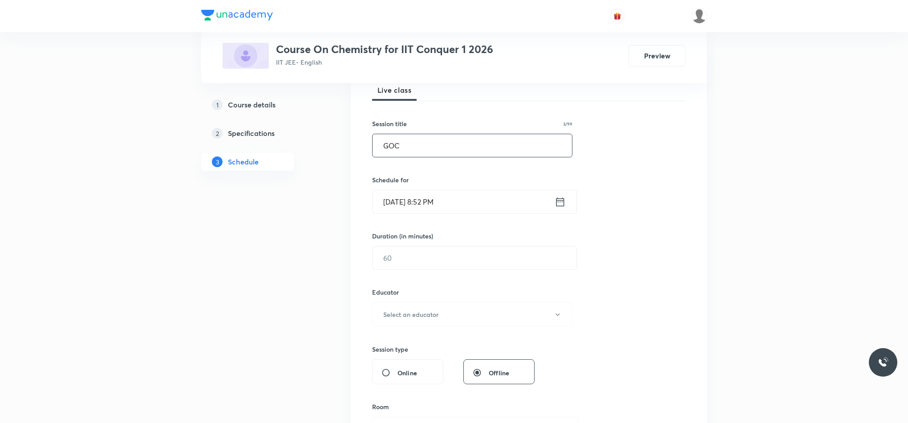
type input "GOC"
click at [554, 202] on input "Aug 31, 2025, 8:52 PM" at bounding box center [464, 201] width 182 height 23
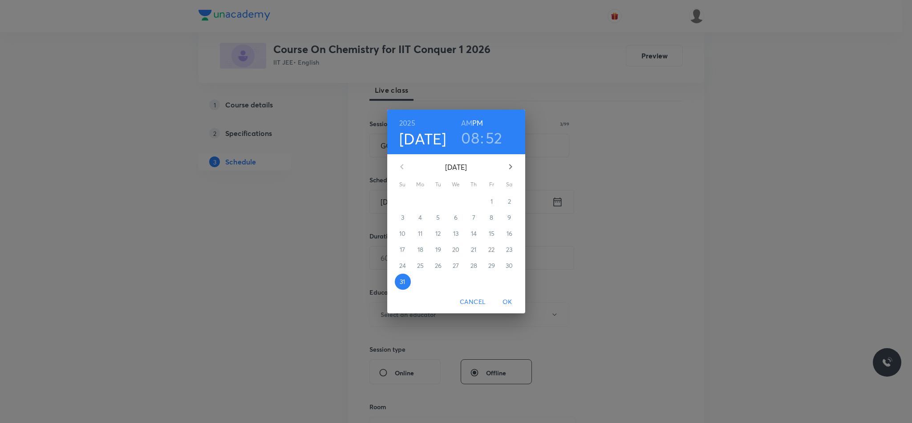
click at [511, 163] on icon "button" at bounding box center [510, 166] width 11 height 11
click at [425, 201] on span "1" at bounding box center [421, 201] width 16 height 9
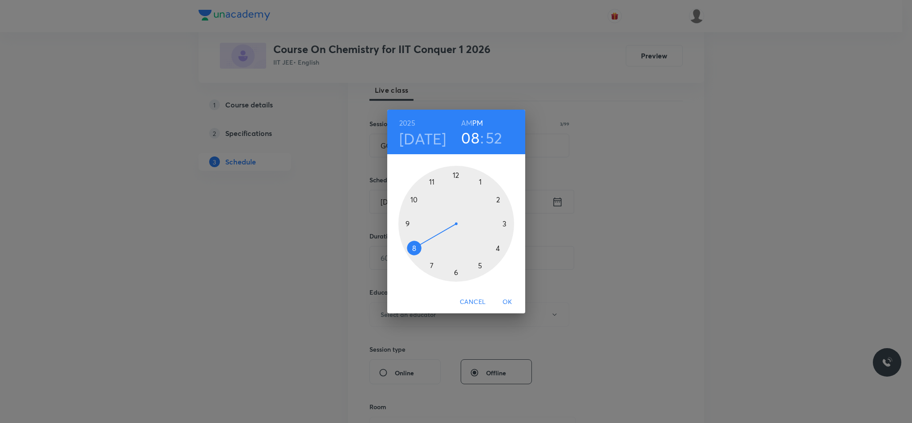
click at [409, 218] on div at bounding box center [457, 224] width 116 height 116
click at [456, 174] on div at bounding box center [457, 224] width 116 height 116
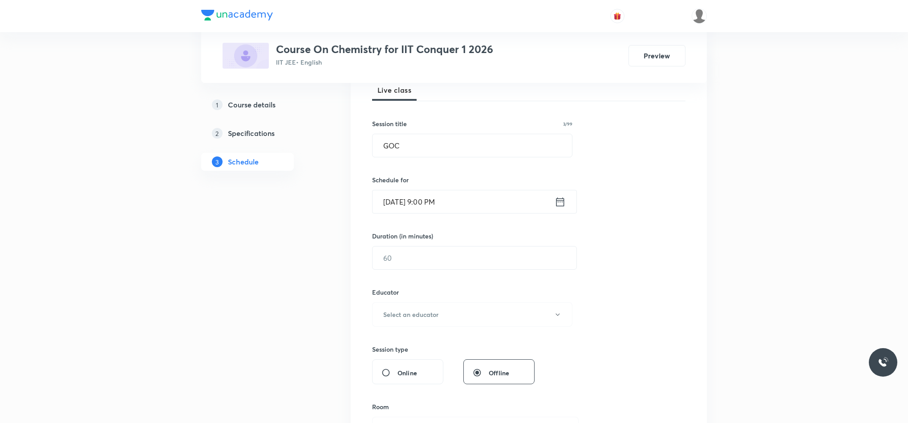
click at [569, 204] on div "Sep 1, 2025, 9:00 PM ​" at bounding box center [474, 202] width 205 height 24
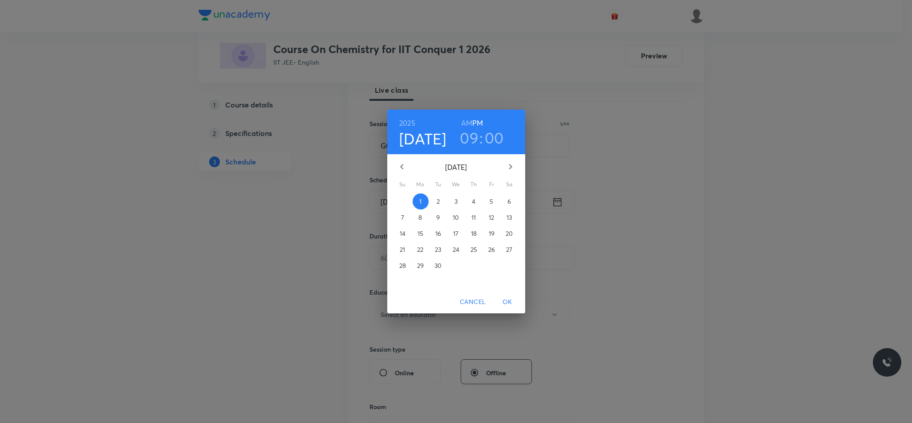
click at [461, 119] on div "2025 Sep 1 09 : 00 AM PM" at bounding box center [457, 132] width 124 height 30
click at [465, 120] on h6 "AM" at bounding box center [466, 123] width 11 height 12
click at [509, 302] on span "OK" at bounding box center [507, 301] width 21 height 11
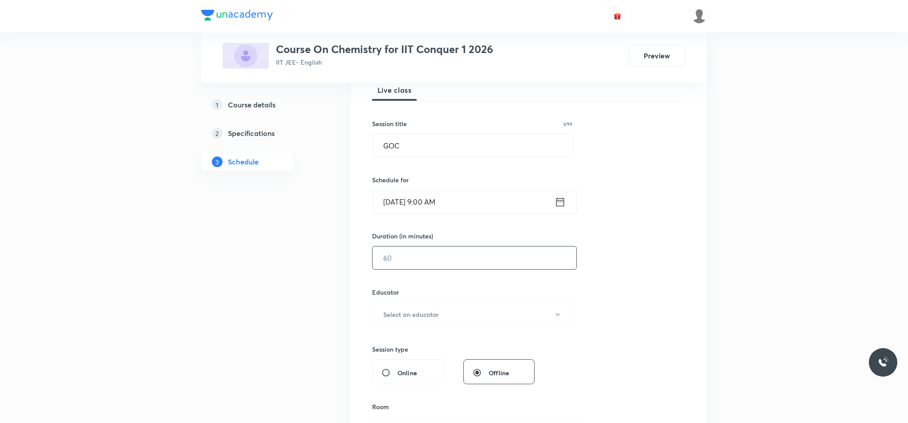
click at [386, 257] on input "text" at bounding box center [475, 257] width 204 height 23
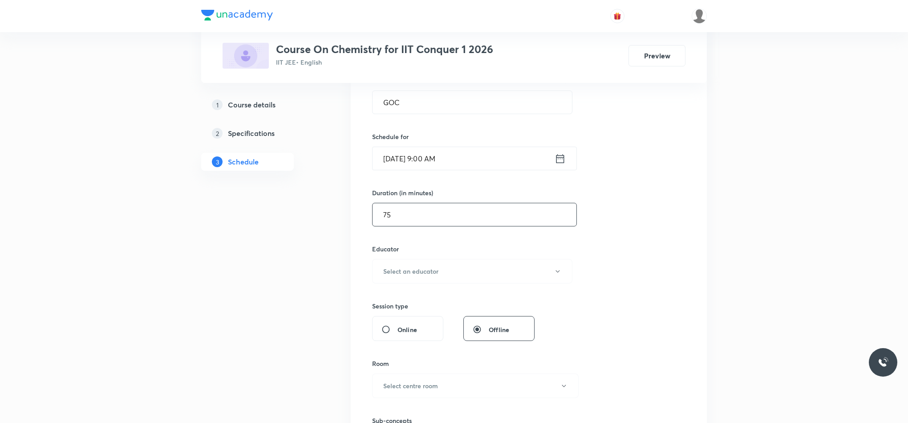
scroll to position [200, 0]
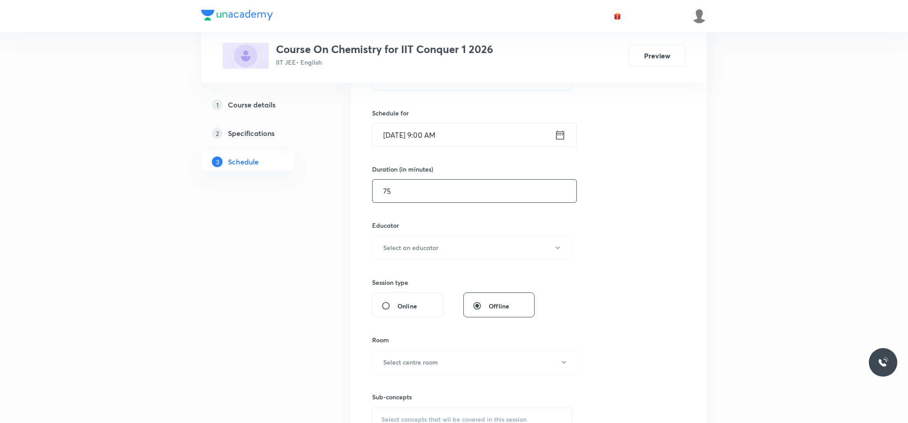
type input "75"
click at [421, 262] on div "Session 80 Live class Session title 3/99 GOC ​ Schedule for Sep 1, 2025, 9:00 A…" at bounding box center [528, 229] width 313 height 475
click at [420, 249] on h6 "Select an educator" at bounding box center [410, 247] width 55 height 9
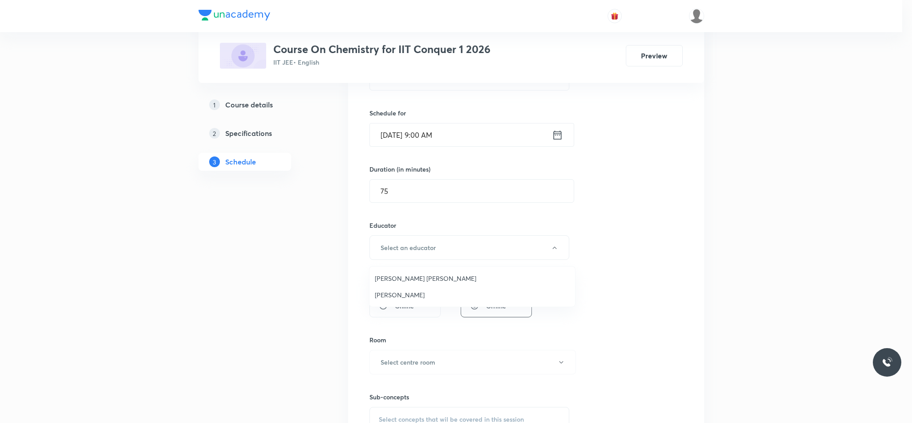
click at [417, 274] on span "Vikash Kumar Maury" at bounding box center [472, 277] width 195 height 9
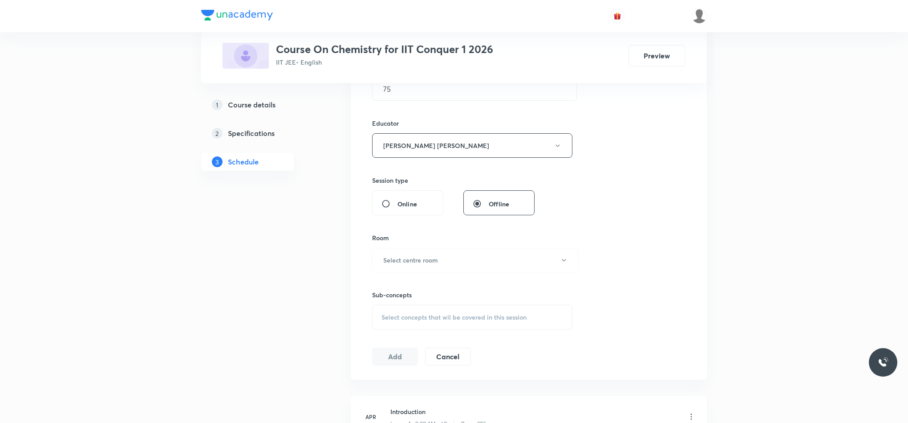
scroll to position [334, 0]
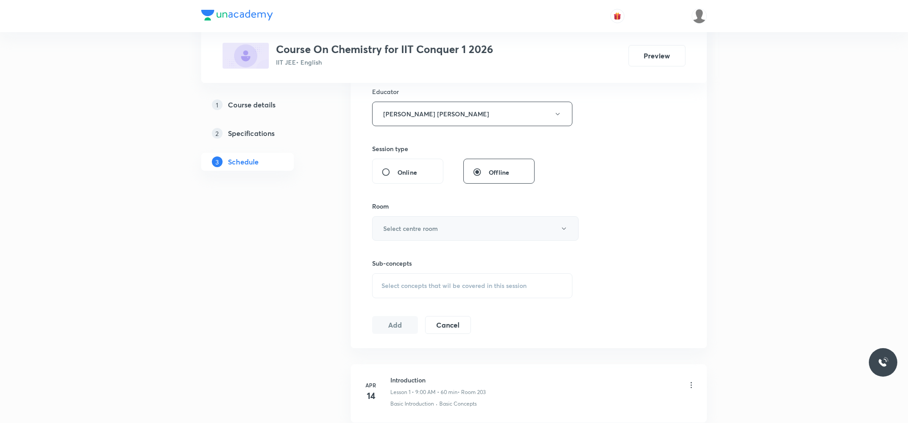
click at [402, 226] on h6 "Select centre room" at bounding box center [410, 228] width 55 height 9
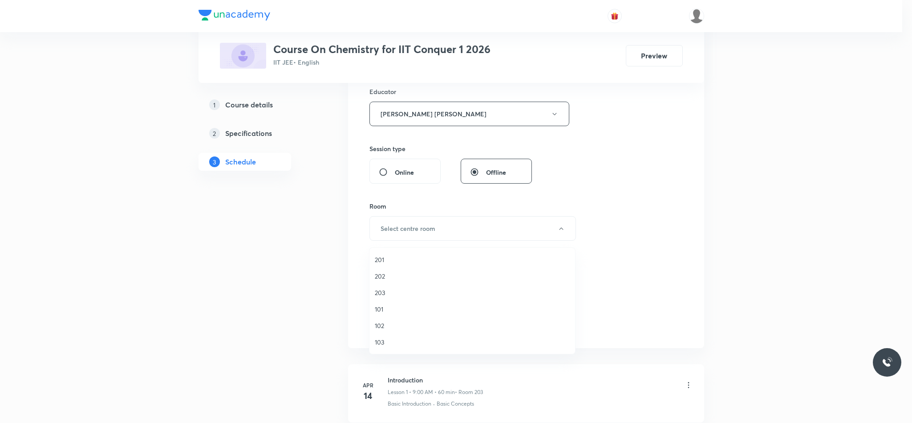
click at [391, 294] on span "203" at bounding box center [472, 292] width 195 height 9
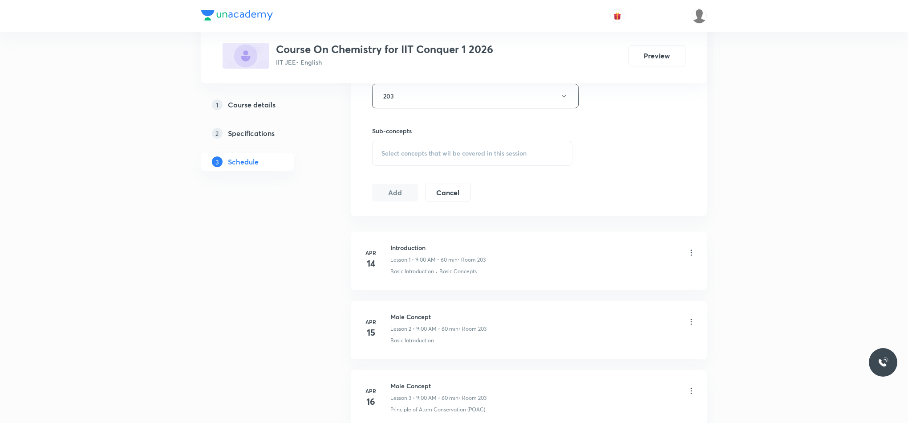
scroll to position [468, 0]
click at [387, 155] on span "Select concepts that wil be covered in this session" at bounding box center [454, 151] width 145 height 7
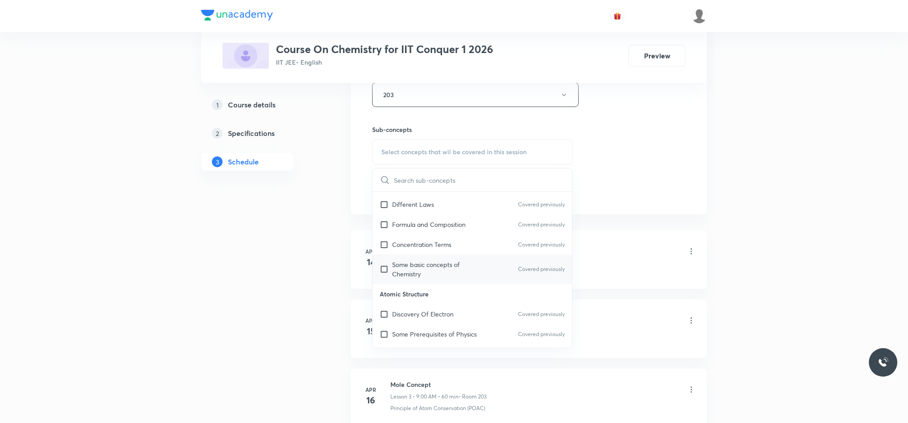
scroll to position [267, 0]
click at [395, 252] on div "Concentration Terms Covered previously" at bounding box center [472, 243] width 199 height 20
checkbox input "true"
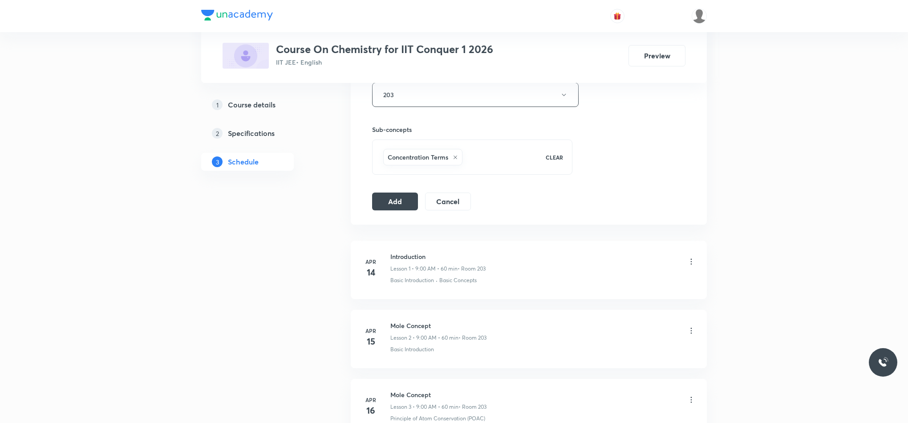
click at [395, 206] on button "Add" at bounding box center [395, 200] width 46 height 18
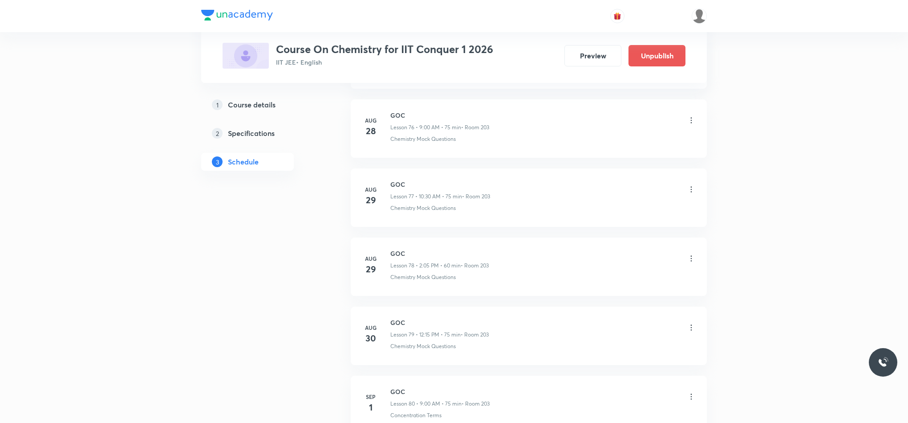
scroll to position [5439, 0]
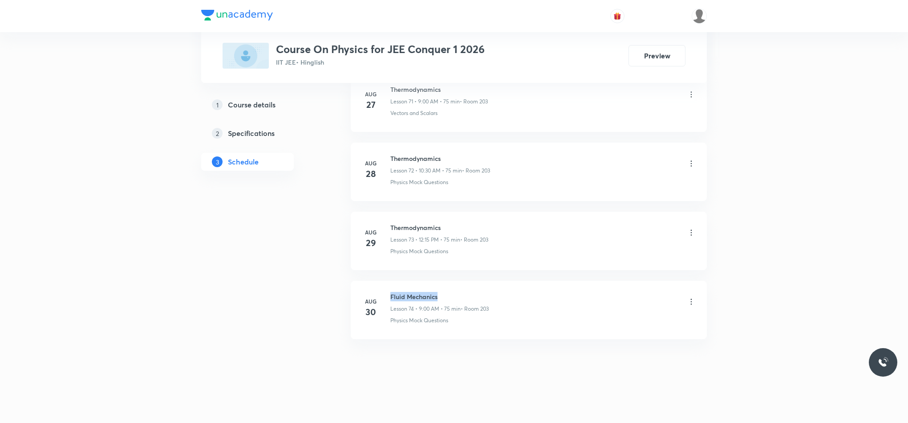
drag, startPoint x: 0, startPoint y: 0, endPoint x: 476, endPoint y: 290, distance: 557.0
click at [476, 290] on li "Aug 30 Fluid Mechanics Lesson 74 • 9:00 AM • 75 min • Room 203 Physics Mock Que…" at bounding box center [529, 310] width 356 height 58
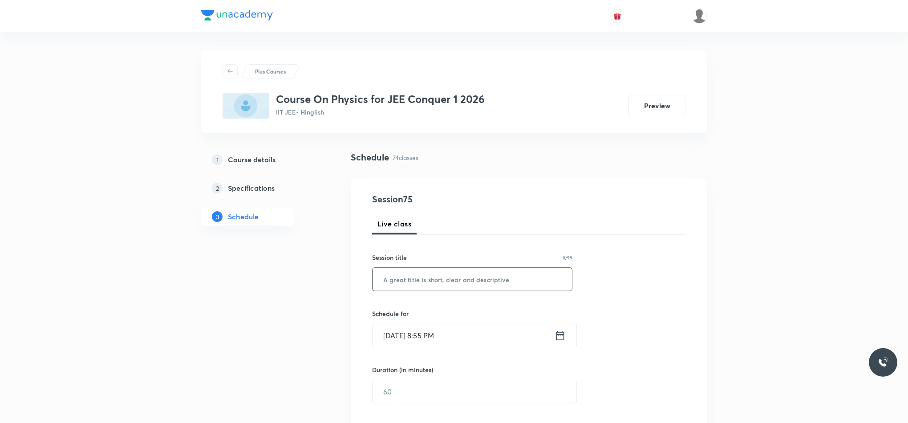
click at [532, 268] on input "text" at bounding box center [472, 279] width 199 height 23
paste input "Fluid Mechanics"
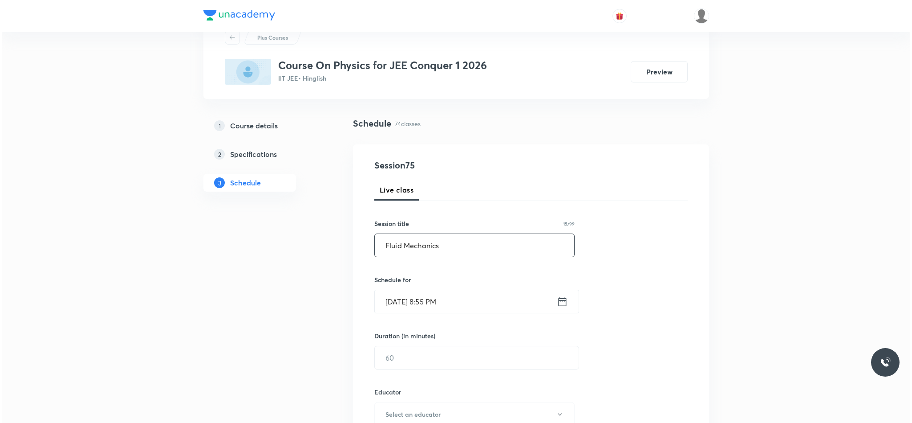
scroll to position [67, 0]
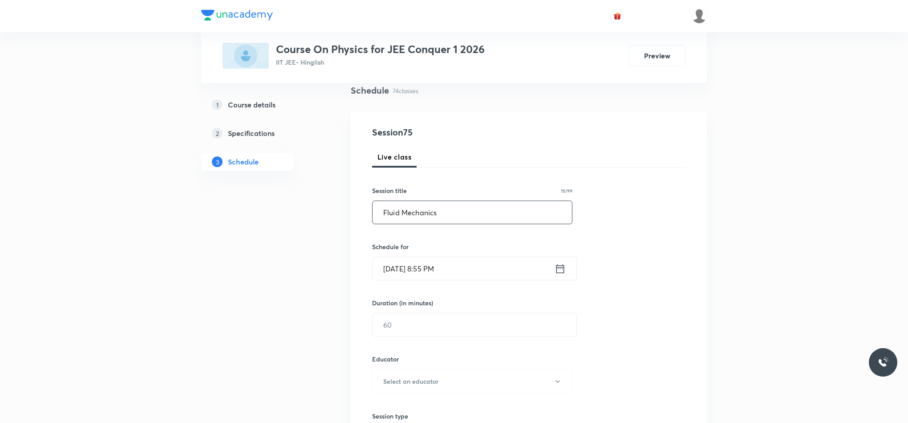
type input "Fluid Mechanics"
click at [560, 279] on div "Aug 31, 2025, 8:55 PM ​" at bounding box center [474, 268] width 205 height 24
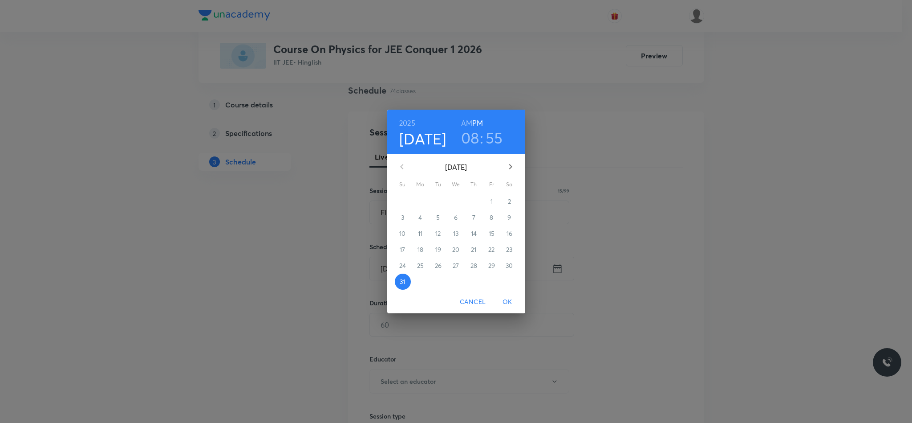
click at [517, 171] on button "button" at bounding box center [510, 166] width 21 height 21
click at [417, 204] on span "1" at bounding box center [421, 201] width 16 height 9
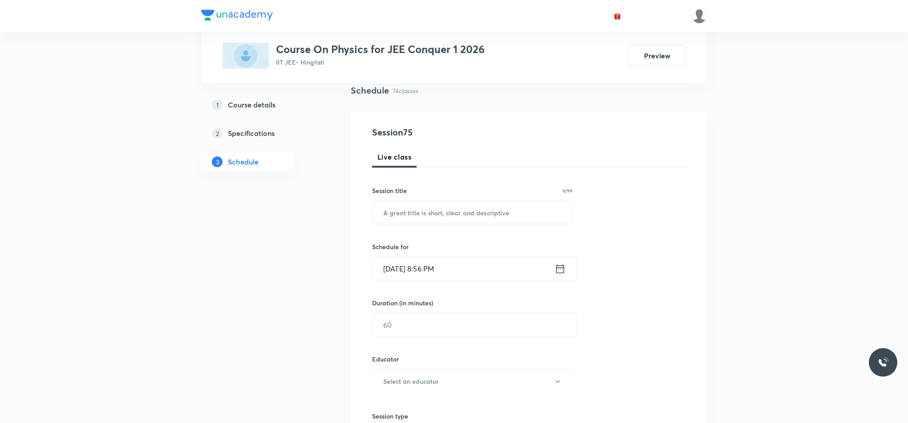
click at [540, 133] on div "Session 75 Live class Session title 0/99 ​ Schedule for [DATE] 8:56 PM ​ Durati…" at bounding box center [528, 363] width 313 height 475
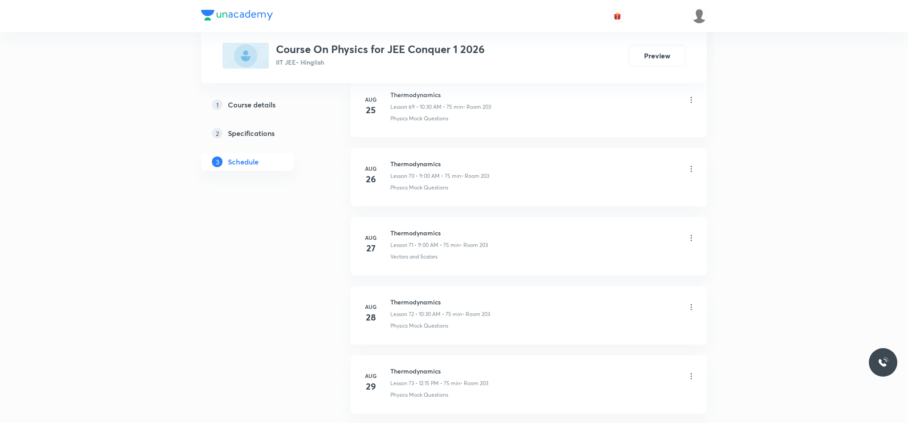
scroll to position [5491, 0]
drag, startPoint x: 391, startPoint y: 294, endPoint x: 449, endPoint y: 293, distance: 58.8
click at [449, 293] on h6 "Fluid Mechanics" at bounding box center [440, 296] width 98 height 9
copy h6 "Fluid Mechanics"
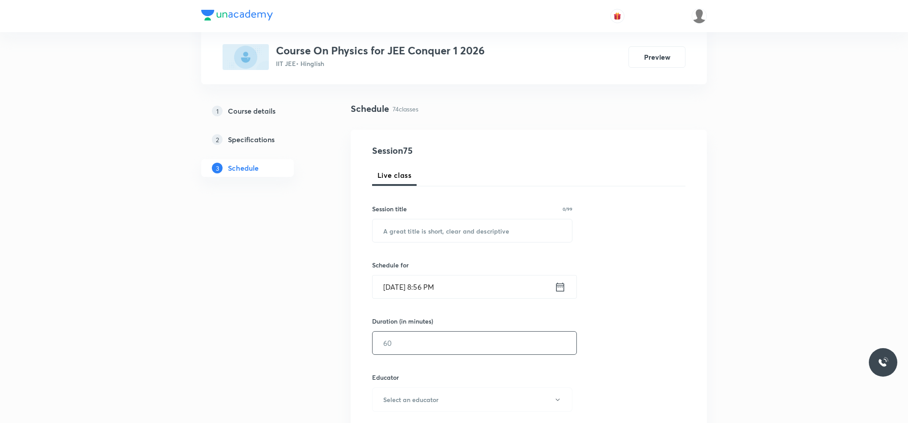
scroll to position [0, 0]
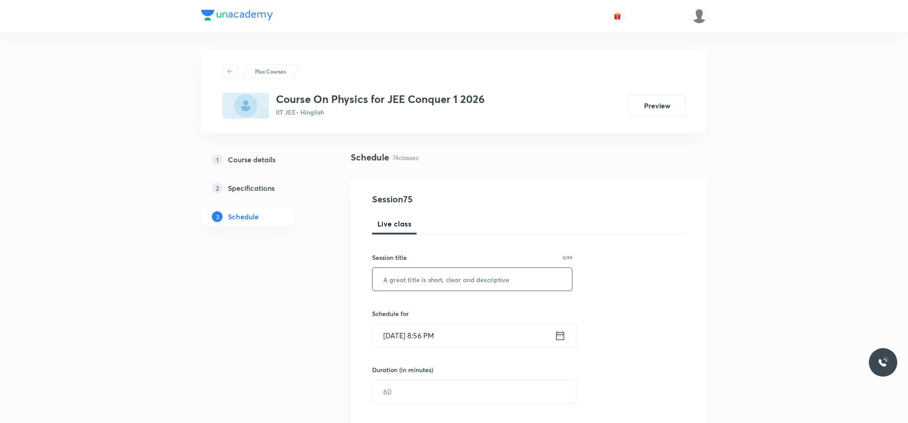
click at [426, 278] on input "text" at bounding box center [472, 279] width 199 height 23
paste input "Fluid Mechanics"
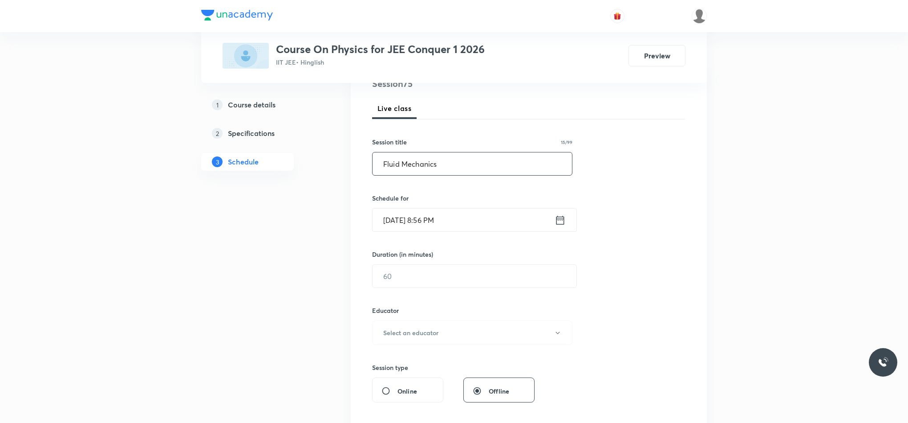
scroll to position [134, 0]
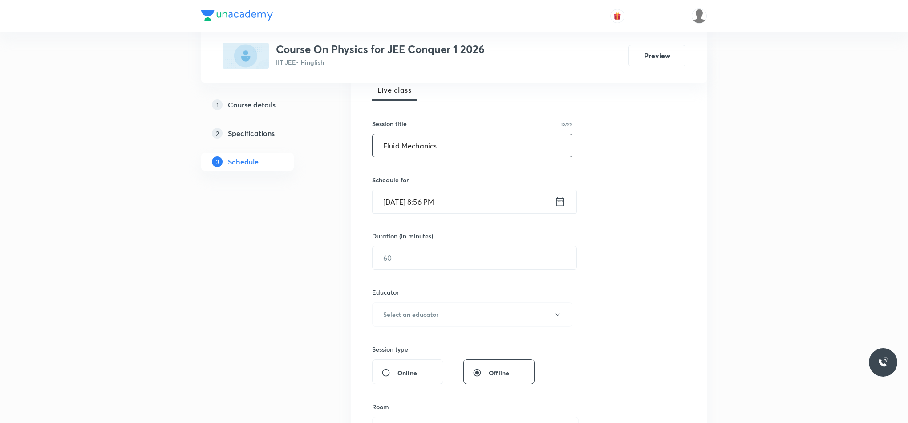
type input "Fluid Mechanics"
click at [559, 197] on icon at bounding box center [560, 201] width 11 height 12
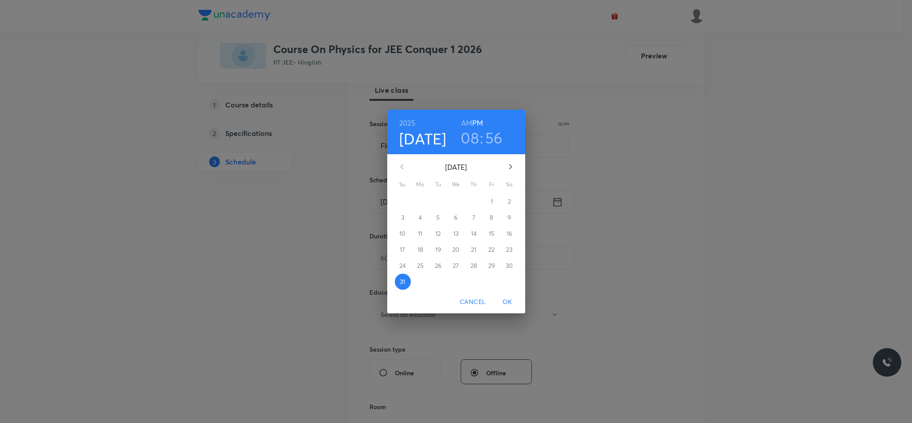
click at [515, 170] on icon "button" at bounding box center [510, 166] width 11 height 11
click at [423, 205] on span "1" at bounding box center [421, 201] width 16 height 9
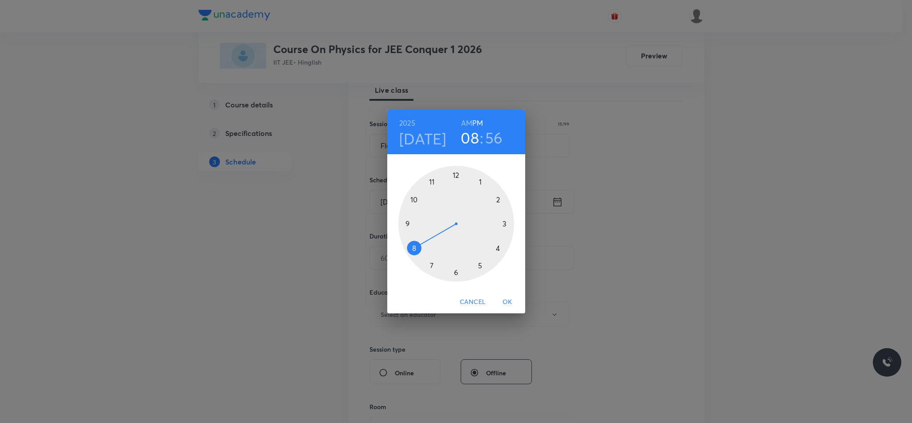
click at [416, 199] on div at bounding box center [457, 224] width 116 height 116
click at [457, 274] on div at bounding box center [457, 224] width 116 height 116
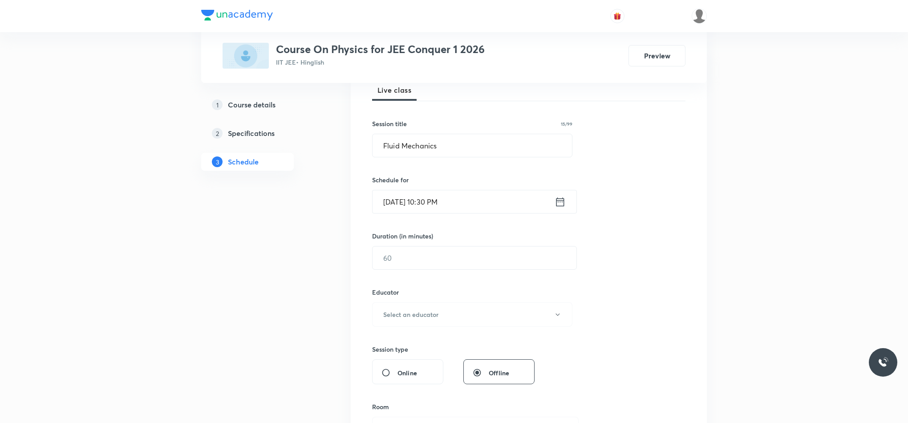
click at [558, 201] on icon at bounding box center [561, 201] width 8 height 9
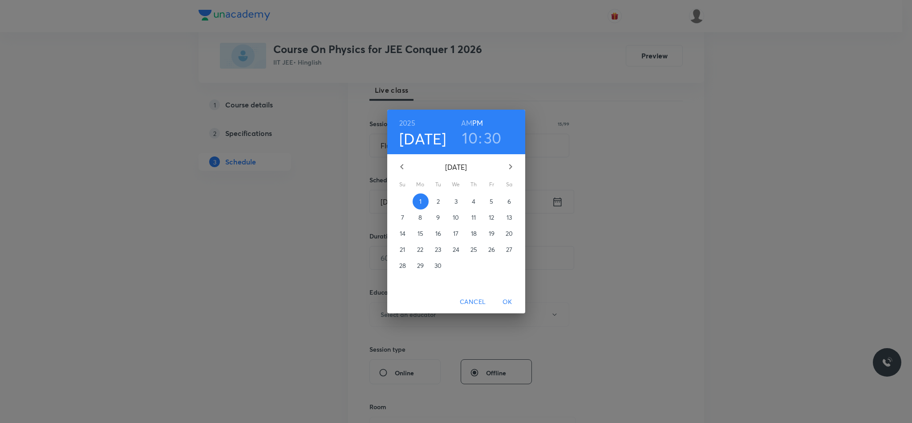
click at [469, 123] on h6 "AM" at bounding box center [466, 123] width 11 height 12
click at [509, 298] on span "OK" at bounding box center [507, 301] width 21 height 11
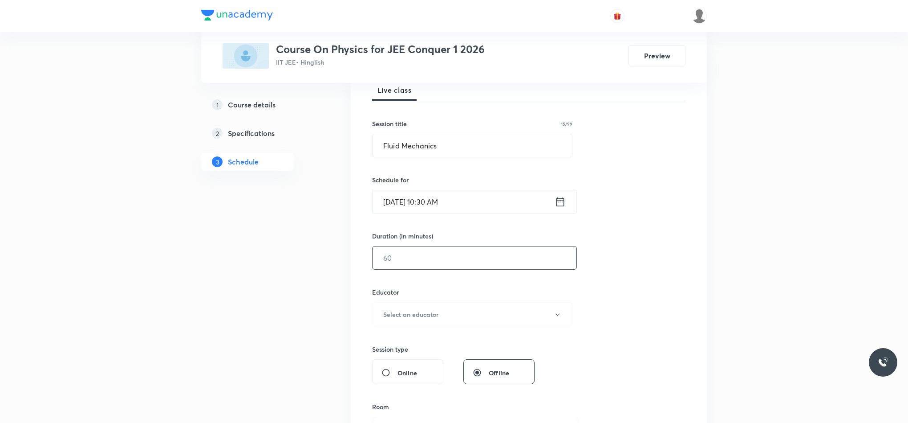
click at [407, 257] on input "text" at bounding box center [475, 257] width 204 height 23
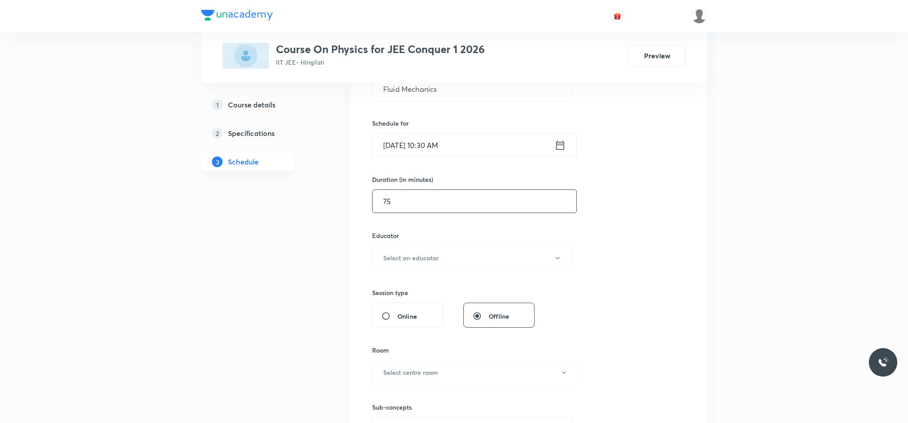
scroll to position [267, 0]
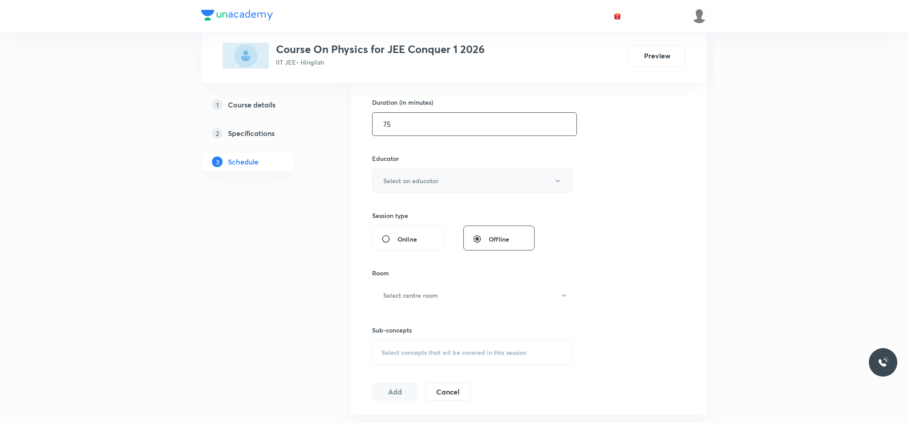
type input "75"
click at [405, 183] on h6 "Select an educator" at bounding box center [410, 180] width 55 height 9
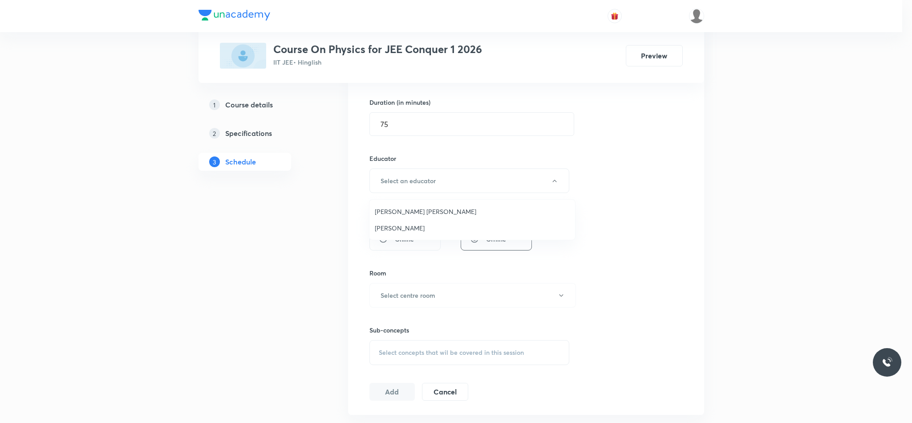
click at [401, 230] on span "[PERSON_NAME]" at bounding box center [472, 227] width 195 height 9
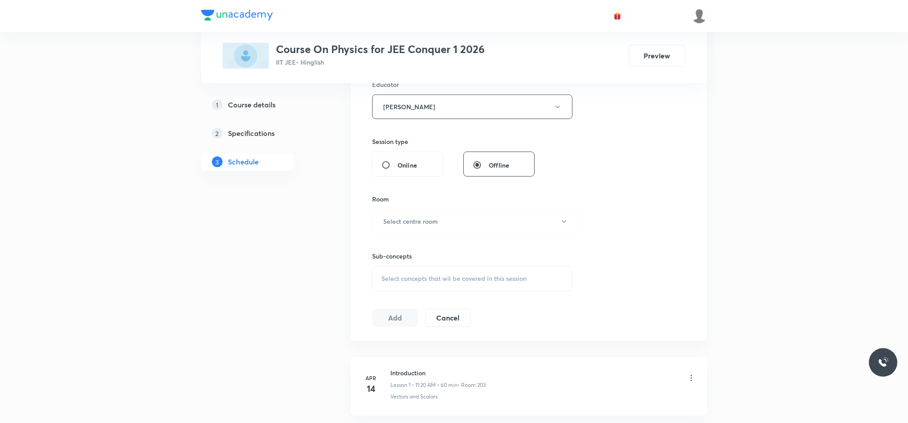
scroll to position [401, 0]
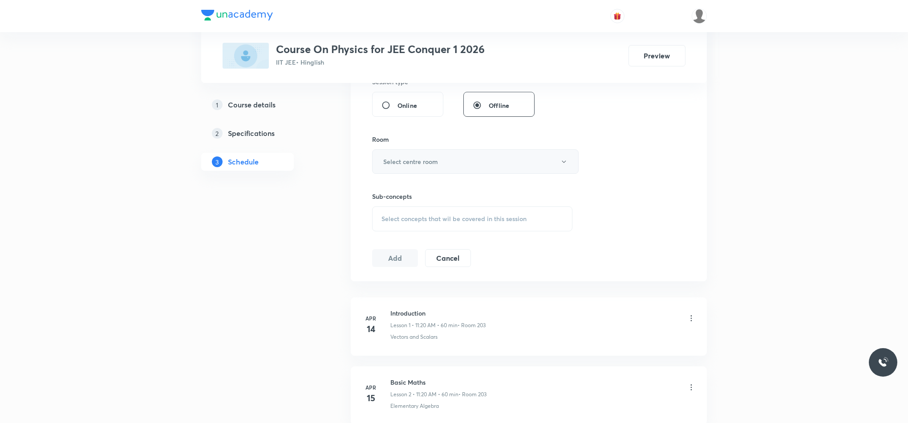
click at [401, 168] on button "Select centre room" at bounding box center [475, 161] width 207 height 24
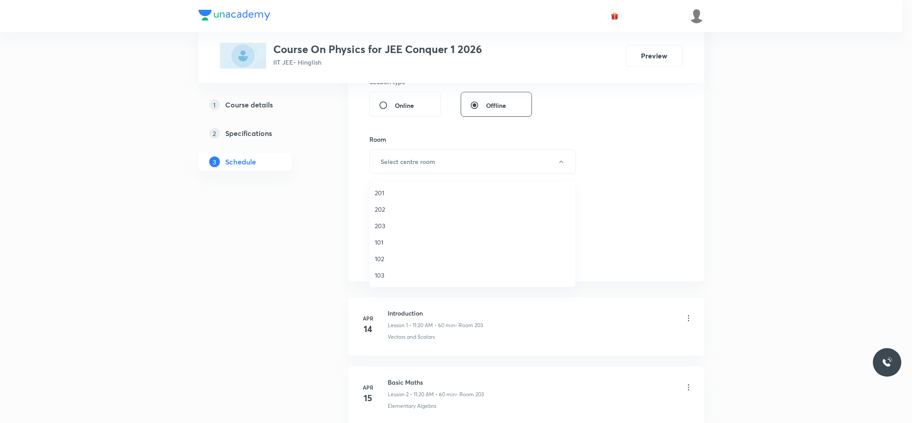
click at [386, 212] on span "202" at bounding box center [472, 208] width 195 height 9
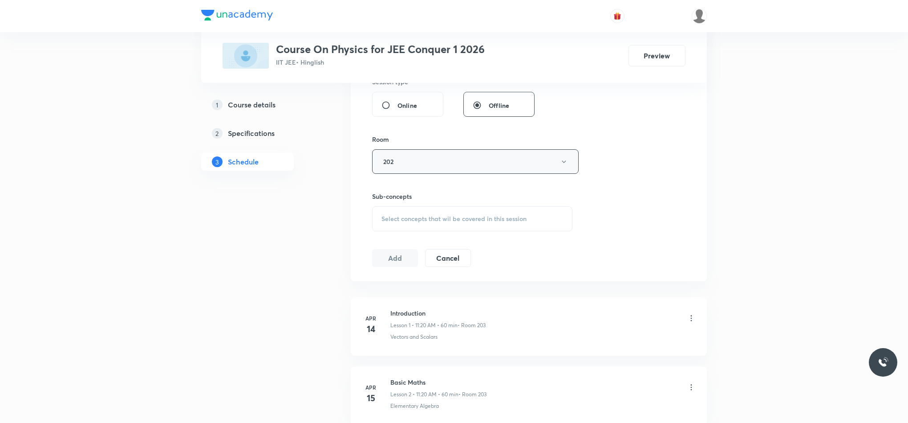
click at [405, 158] on button "202" at bounding box center [475, 161] width 207 height 24
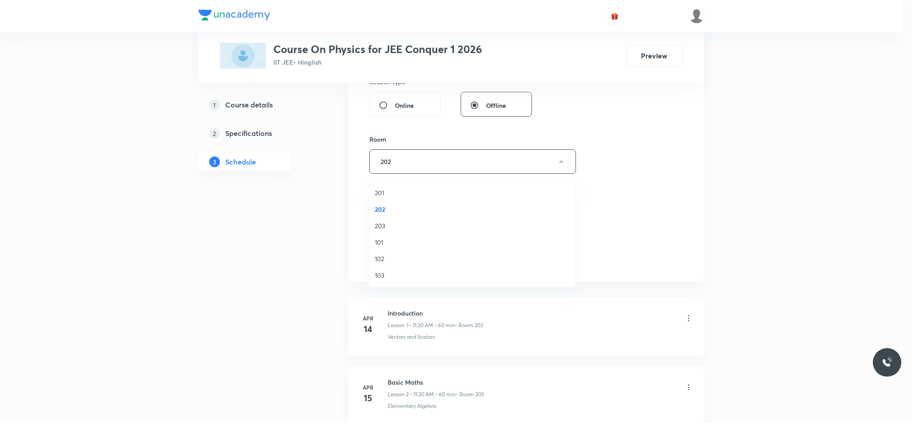
click at [383, 226] on span "203" at bounding box center [472, 225] width 195 height 9
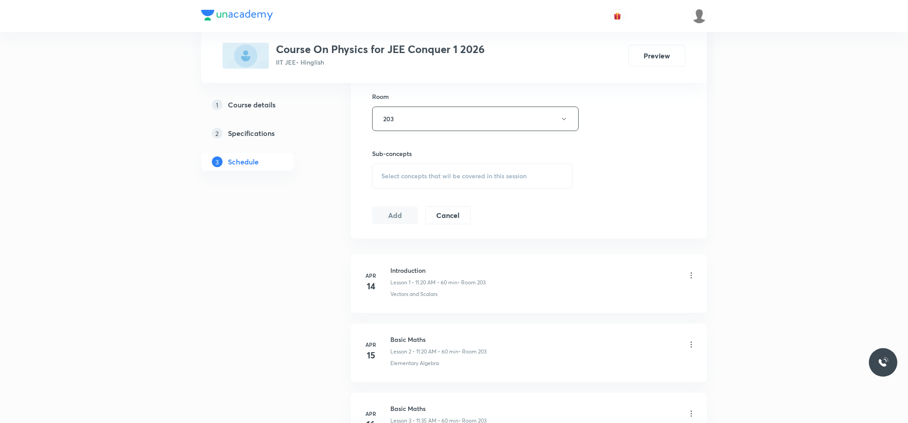
scroll to position [468, 0]
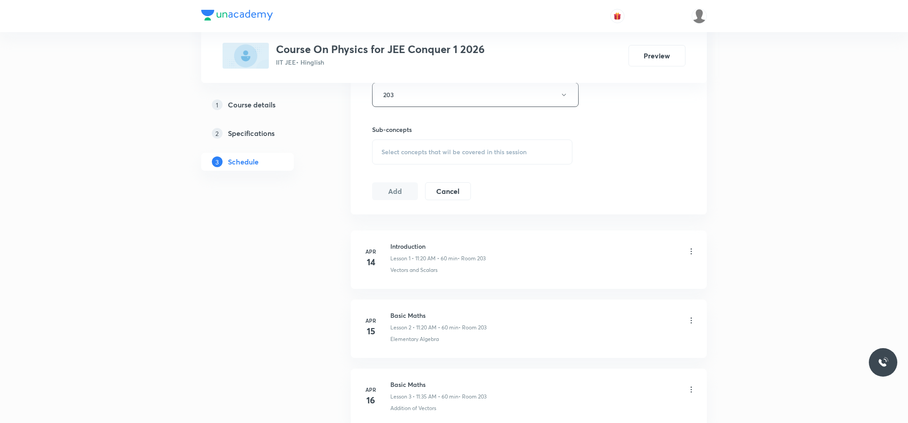
click at [397, 148] on div "Select concepts that wil be covered in this session" at bounding box center [472, 151] width 200 height 25
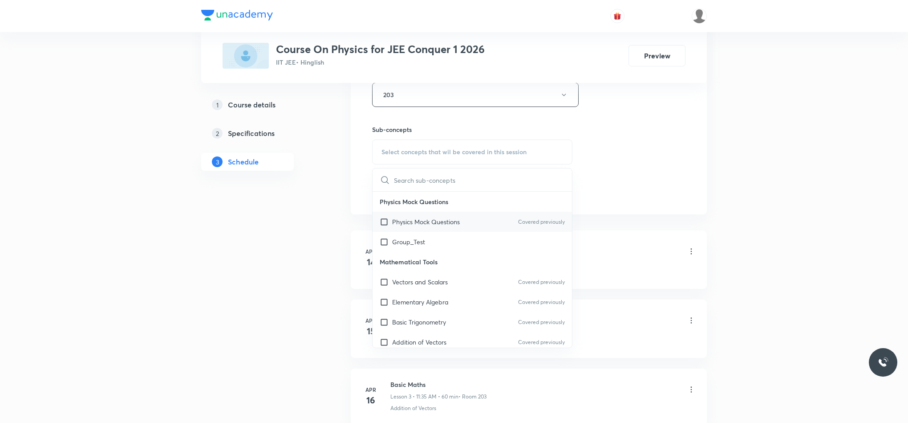
click at [476, 224] on div "Physics Mock Questions Covered previously" at bounding box center [472, 222] width 199 height 20
checkbox input "true"
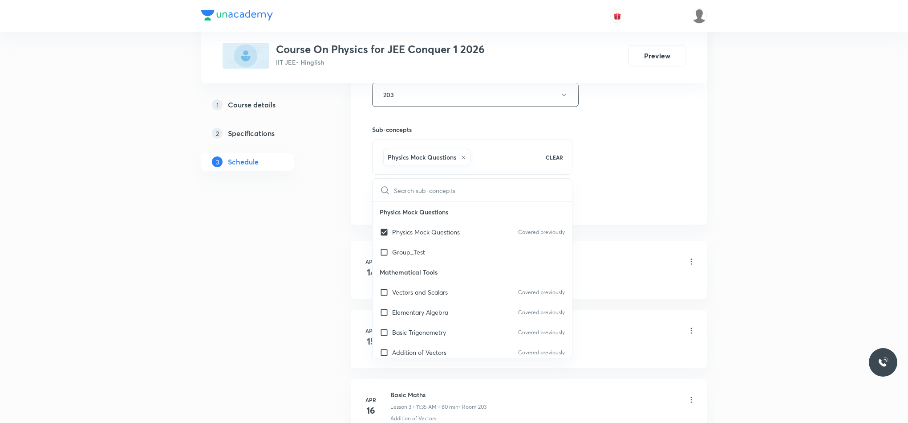
drag, startPoint x: 599, startPoint y: 164, endPoint x: 586, endPoint y: 172, distance: 14.8
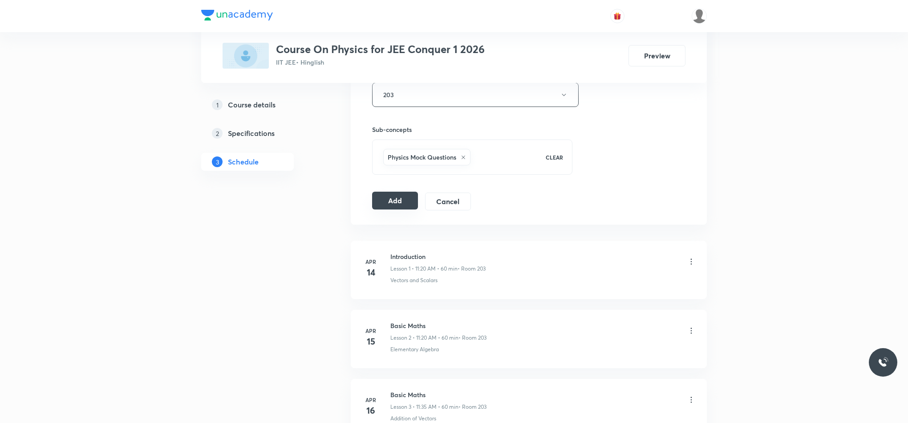
click at [388, 198] on button "Add" at bounding box center [395, 200] width 46 height 18
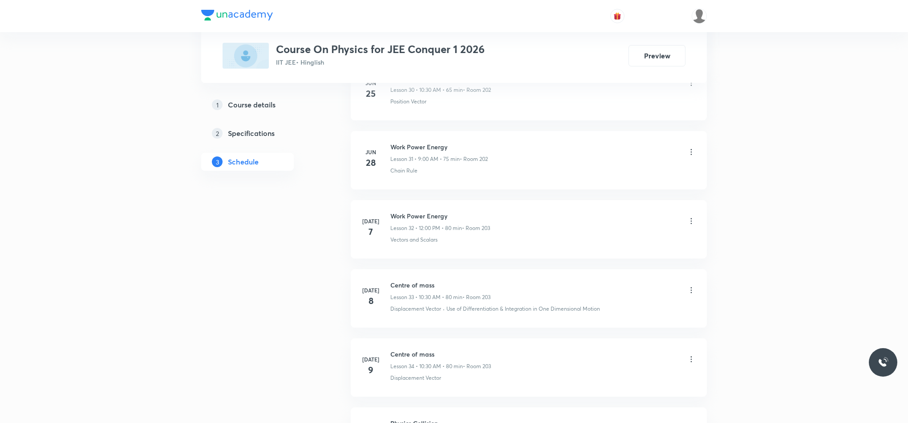
scroll to position [2939, 0]
